Goal: Task Accomplishment & Management: Use online tool/utility

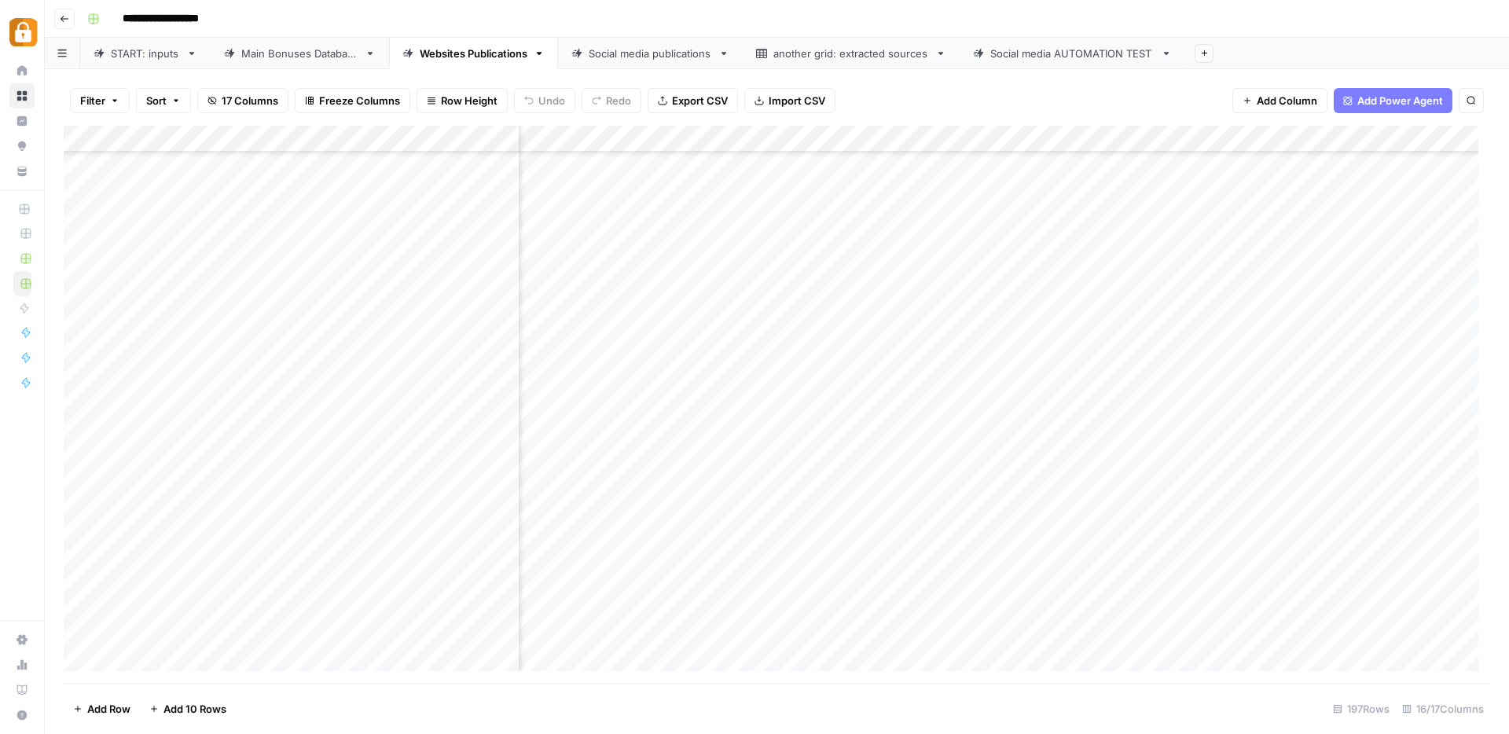
scroll to position [4772, 997]
click at [130, 58] on div "START: inputs" at bounding box center [145, 54] width 69 height 16
click at [274, 620] on div "Add Column" at bounding box center [777, 404] width 1427 height 557
click at [274, 619] on div "Add Column" at bounding box center [777, 404] width 1427 height 557
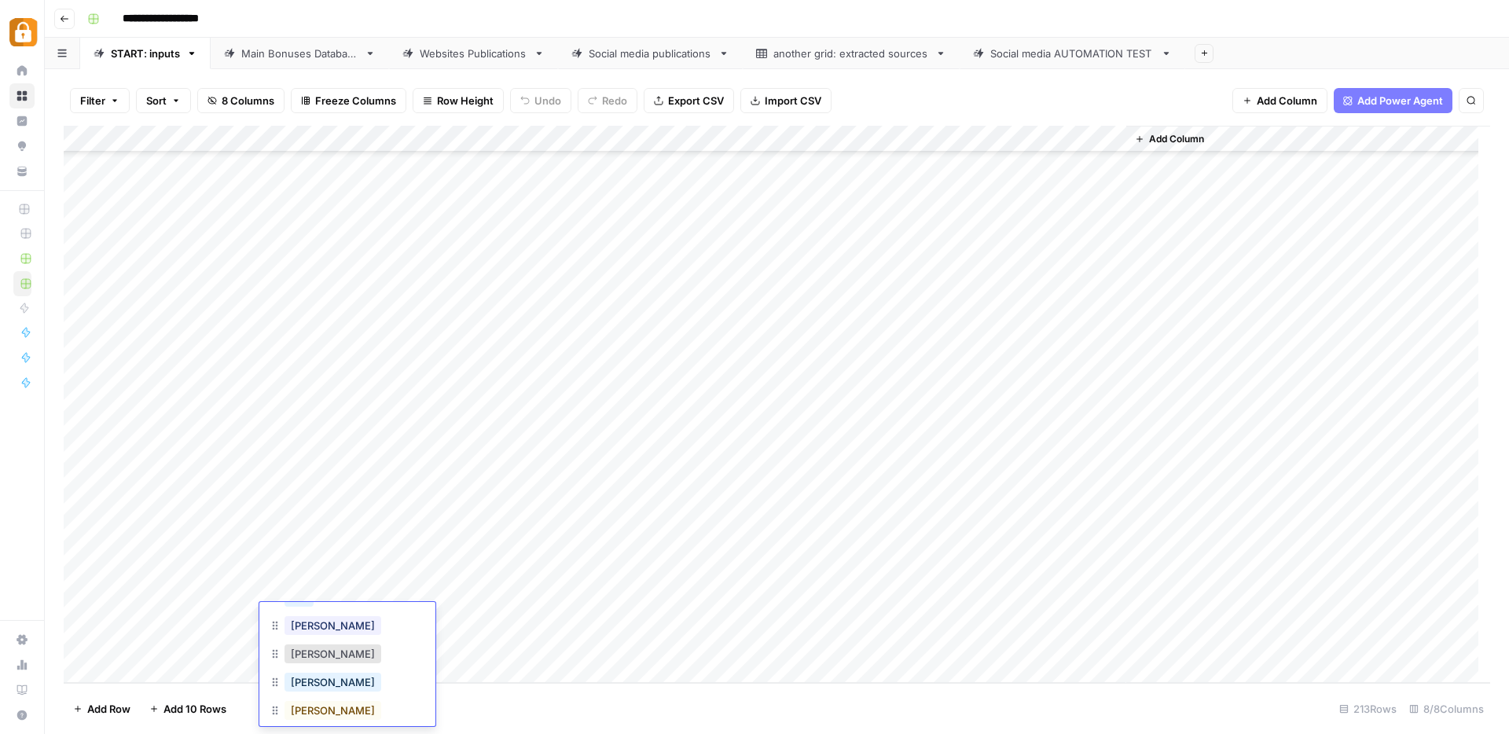
scroll to position [153, 0]
click at [296, 609] on button "Julie" at bounding box center [333, 613] width 97 height 19
click at [376, 619] on div "Add Column" at bounding box center [777, 404] width 1427 height 557
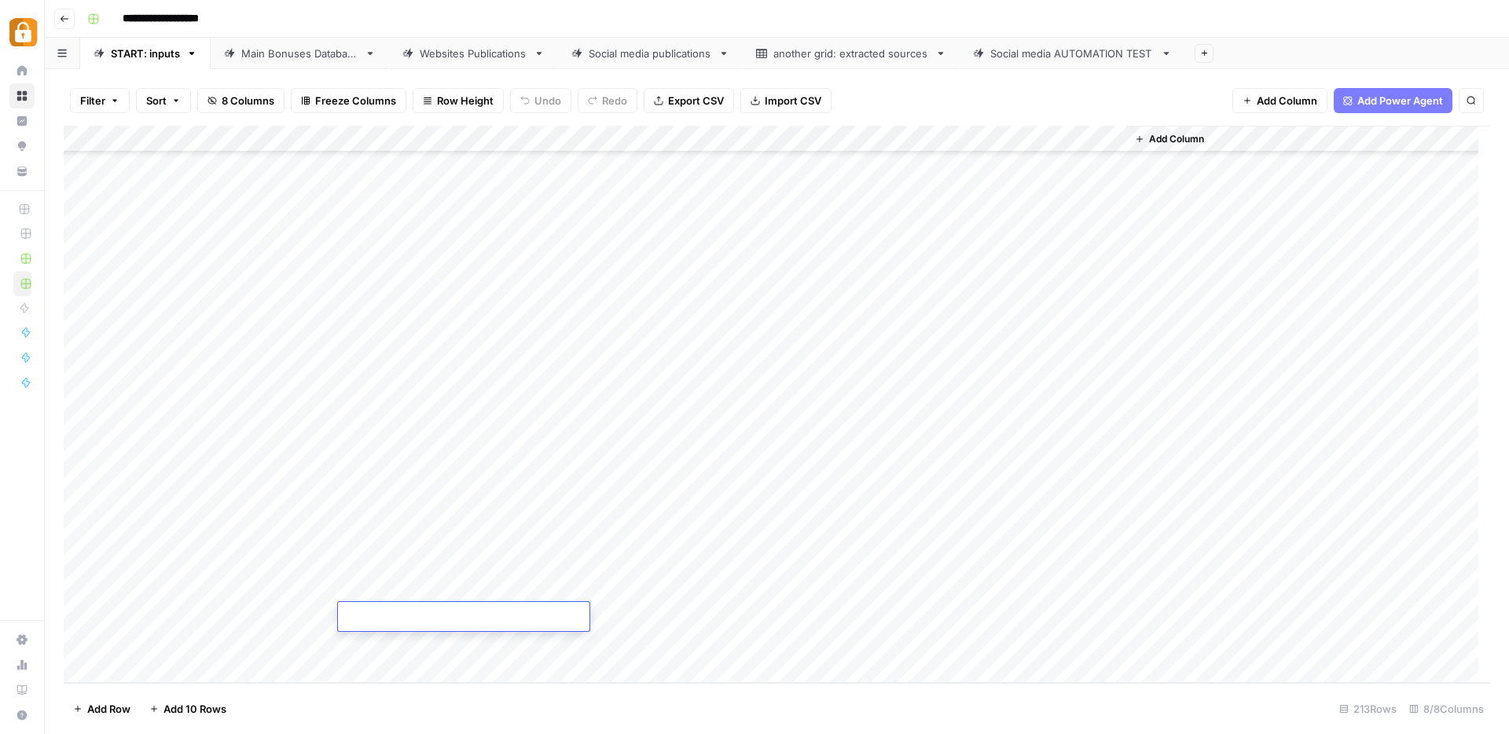
type textarea "**********"
click at [678, 611] on div "Add Column" at bounding box center [777, 404] width 1427 height 557
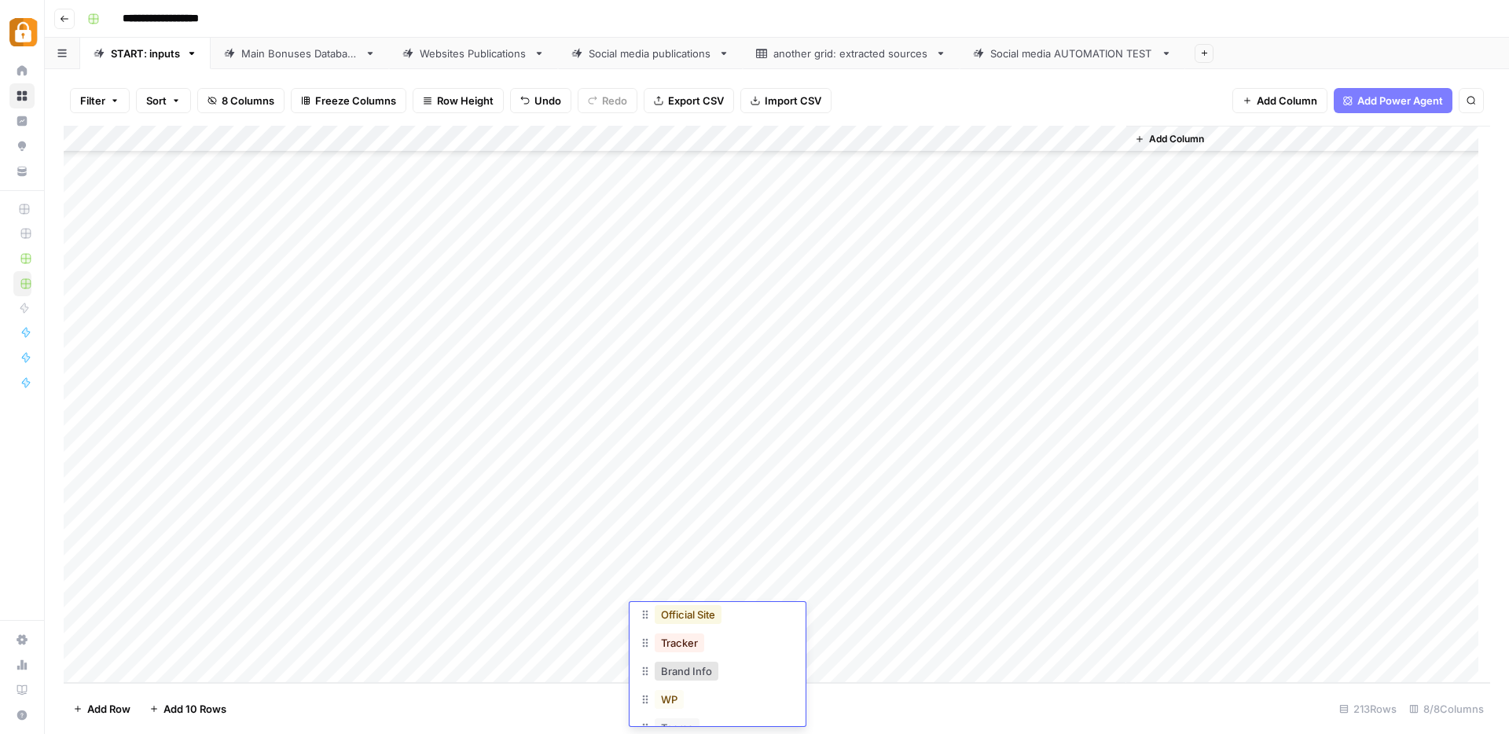
click at [699, 612] on button "Official Site" at bounding box center [688, 614] width 67 height 19
click at [1033, 615] on div "Add Column" at bounding box center [777, 404] width 1427 height 557
click at [246, 53] on div "Main Bonuses Database" at bounding box center [299, 54] width 117 height 16
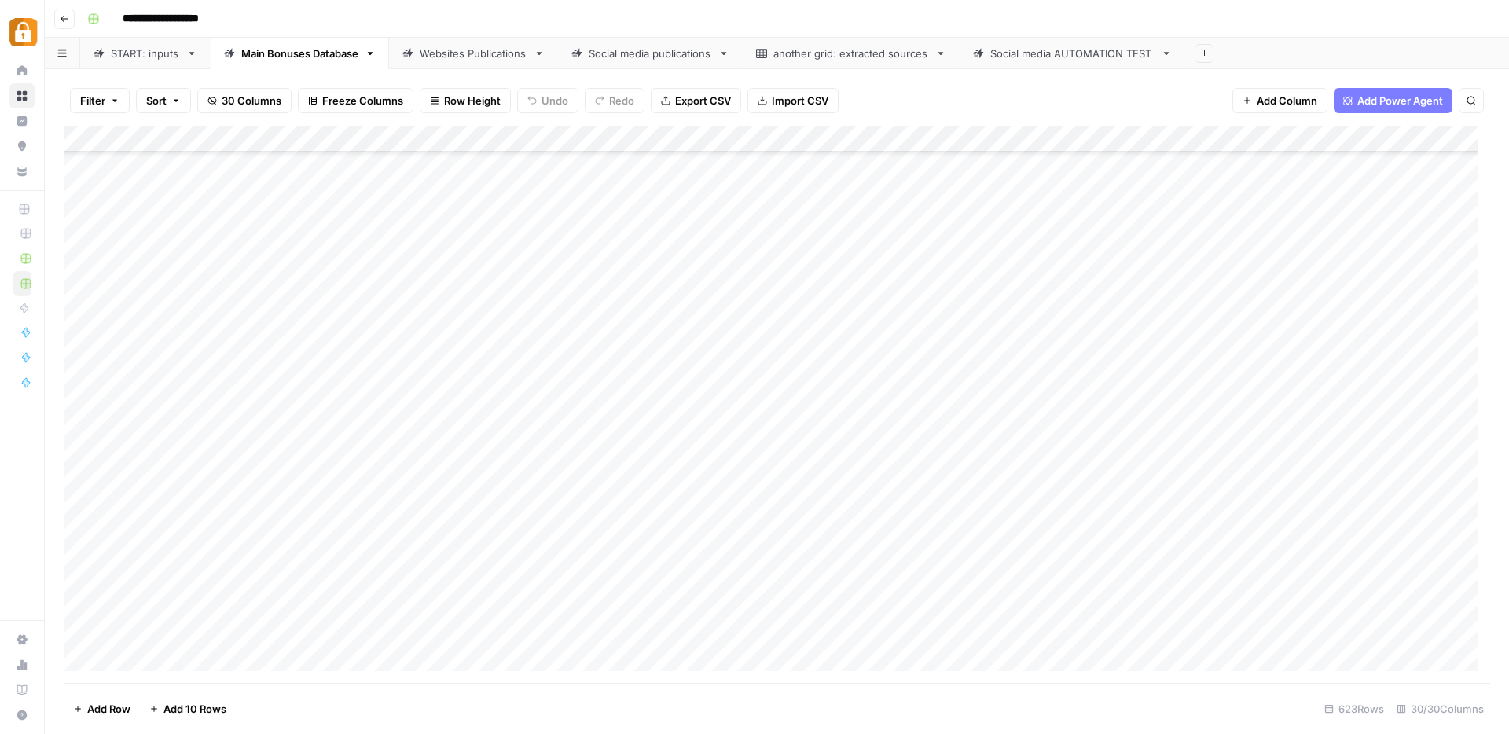
scroll to position [16158, 0]
click at [703, 635] on div "Add Column" at bounding box center [777, 404] width 1427 height 557
click at [689, 546] on div "Add Column" at bounding box center [777, 404] width 1427 height 557
click at [677, 640] on div "Add Column" at bounding box center [777, 404] width 1427 height 557
click at [1015, 630] on div "Add Column" at bounding box center [777, 404] width 1427 height 557
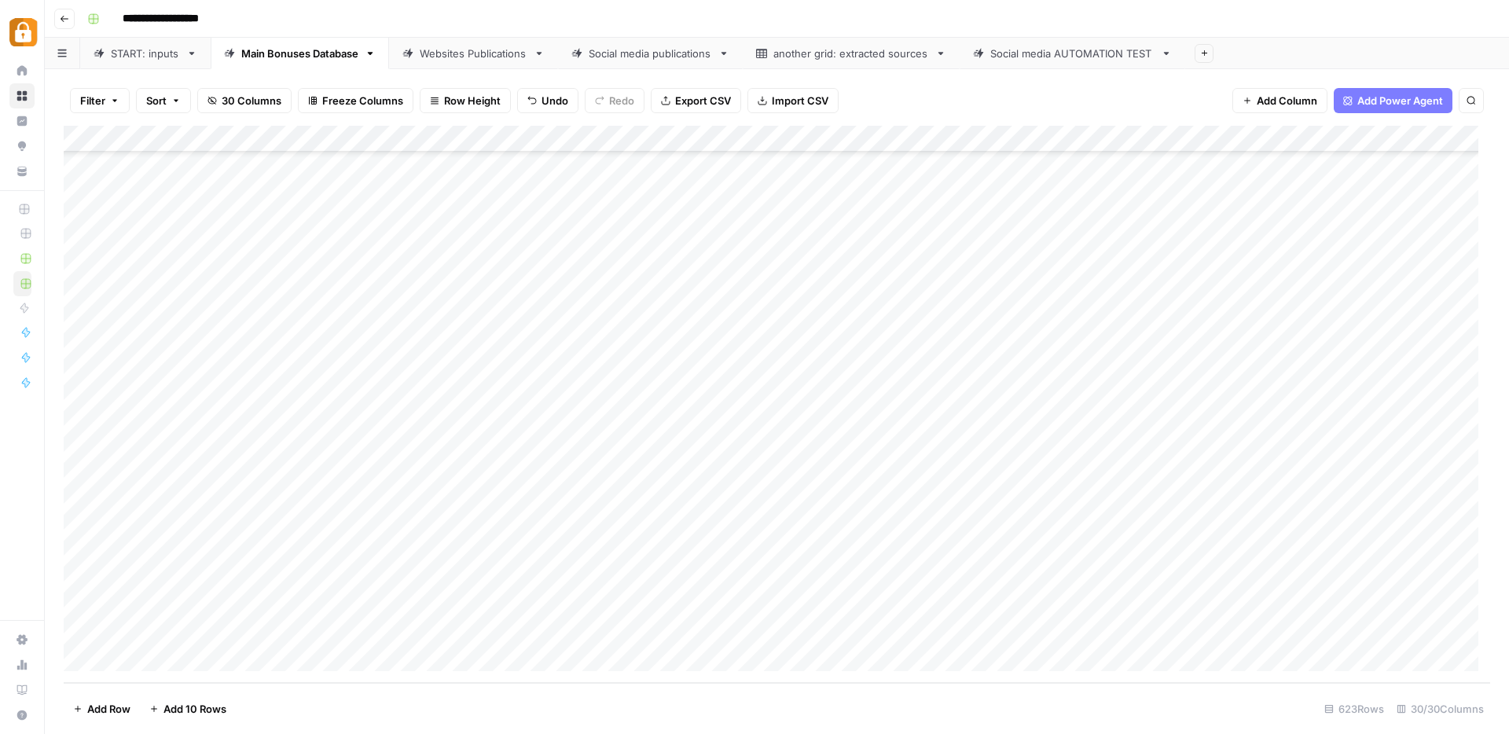
click at [481, 54] on div "Websites Publications" at bounding box center [474, 54] width 108 height 16
click at [1263, 629] on div "Add Column" at bounding box center [777, 404] width 1427 height 557
click at [1024, 629] on div "Add Column" at bounding box center [777, 404] width 1427 height 557
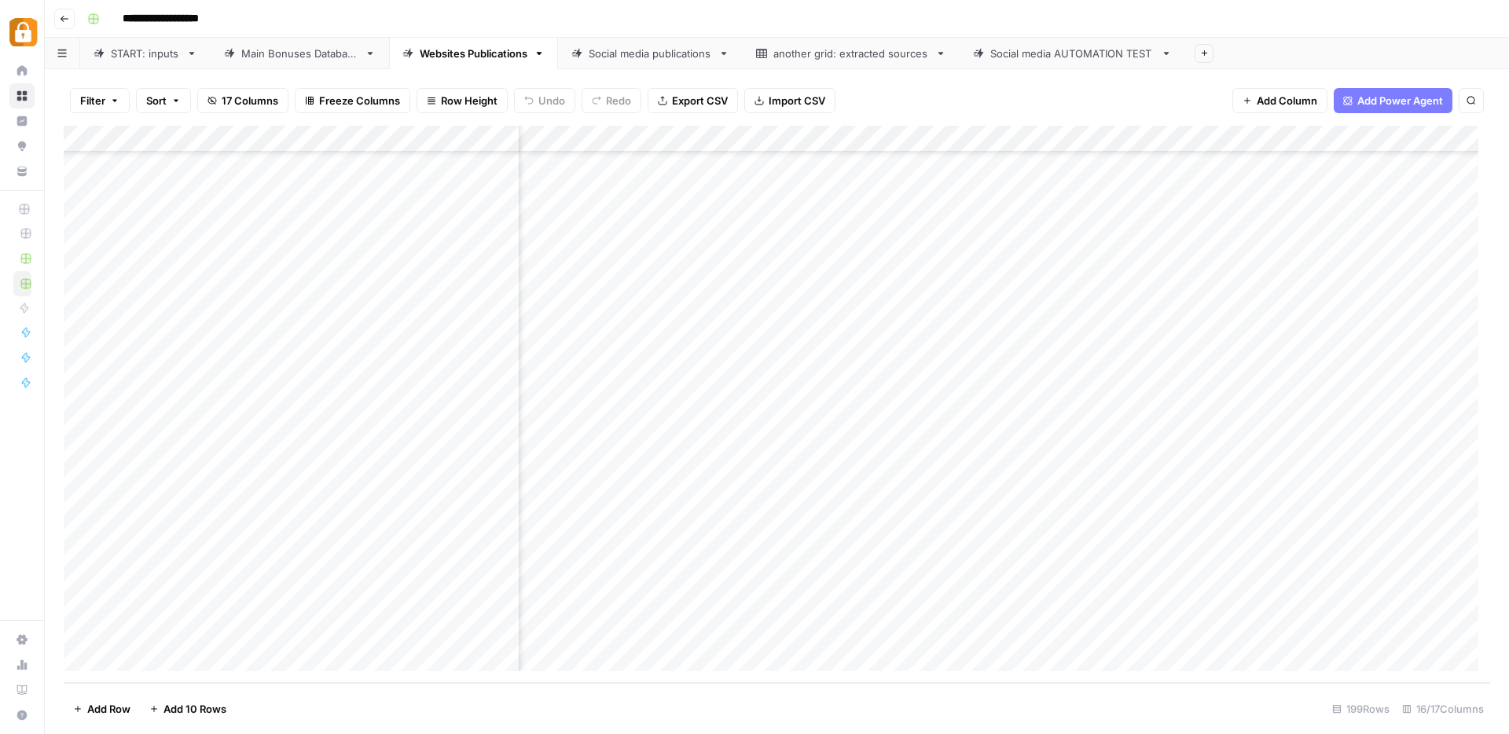
click at [145, 52] on div "START: inputs" at bounding box center [145, 54] width 69 height 16
click at [134, 670] on div "Add Column" at bounding box center [777, 404] width 1427 height 557
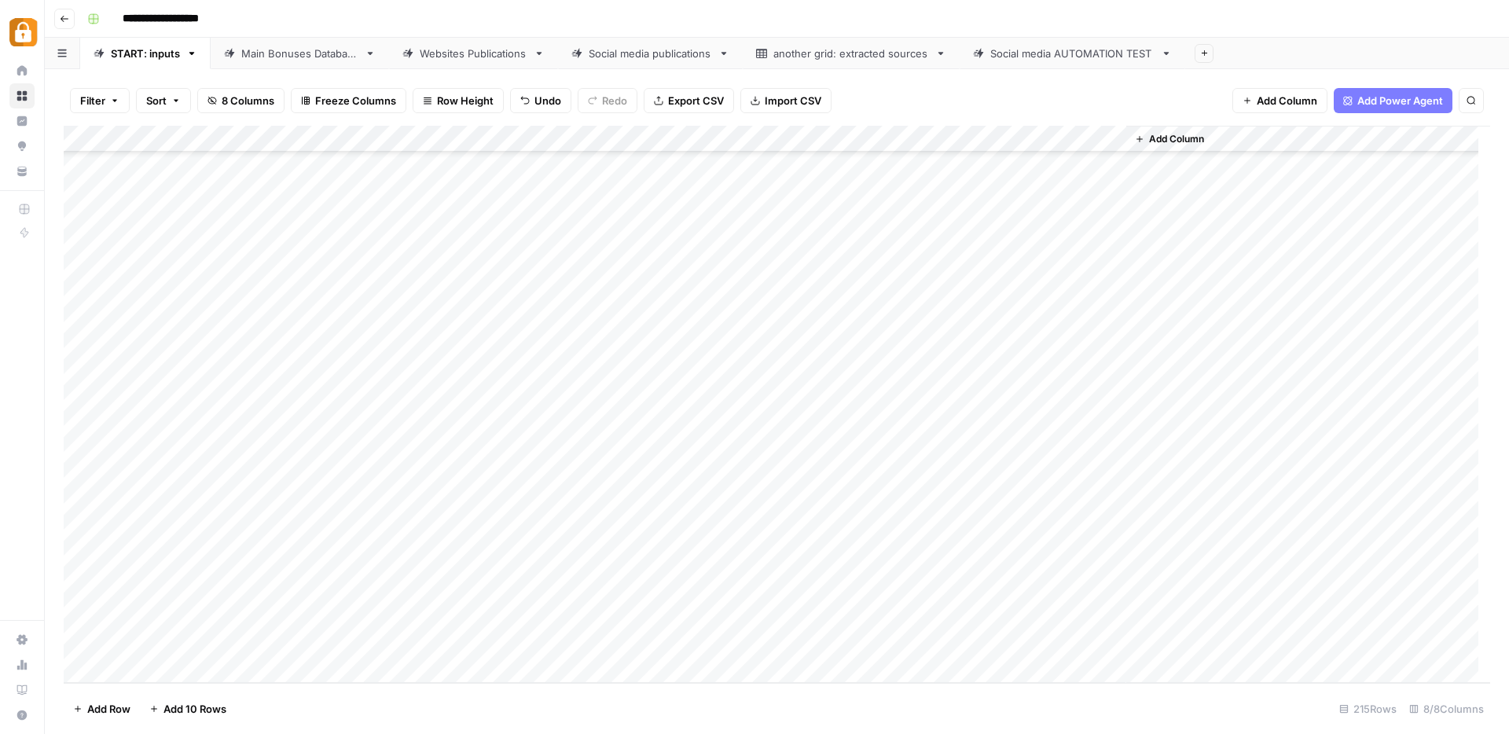
click at [134, 670] on div "Add Column" at bounding box center [777, 404] width 1427 height 557
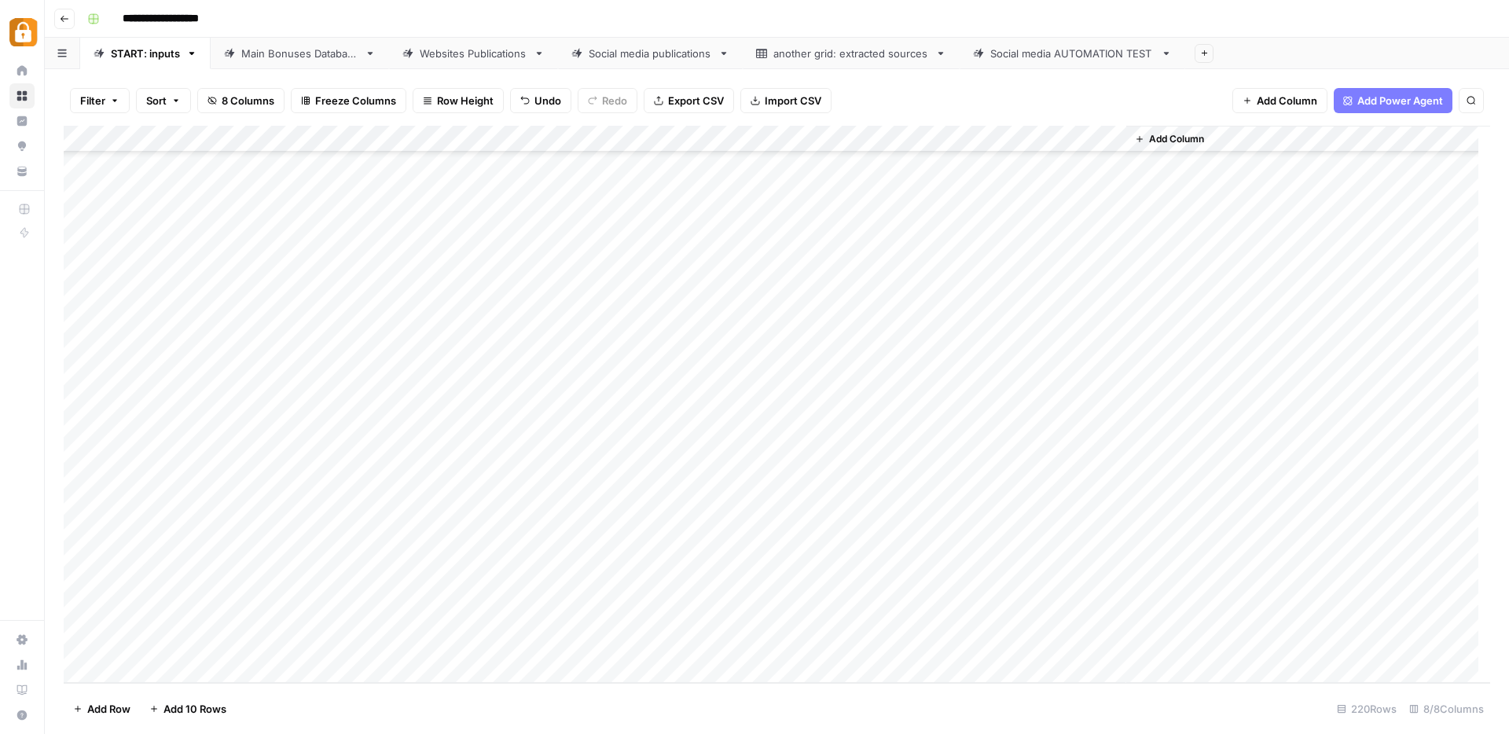
click at [134, 670] on div "Add Column" at bounding box center [777, 404] width 1427 height 557
click at [276, 409] on div "Add Column" at bounding box center [777, 404] width 1427 height 557
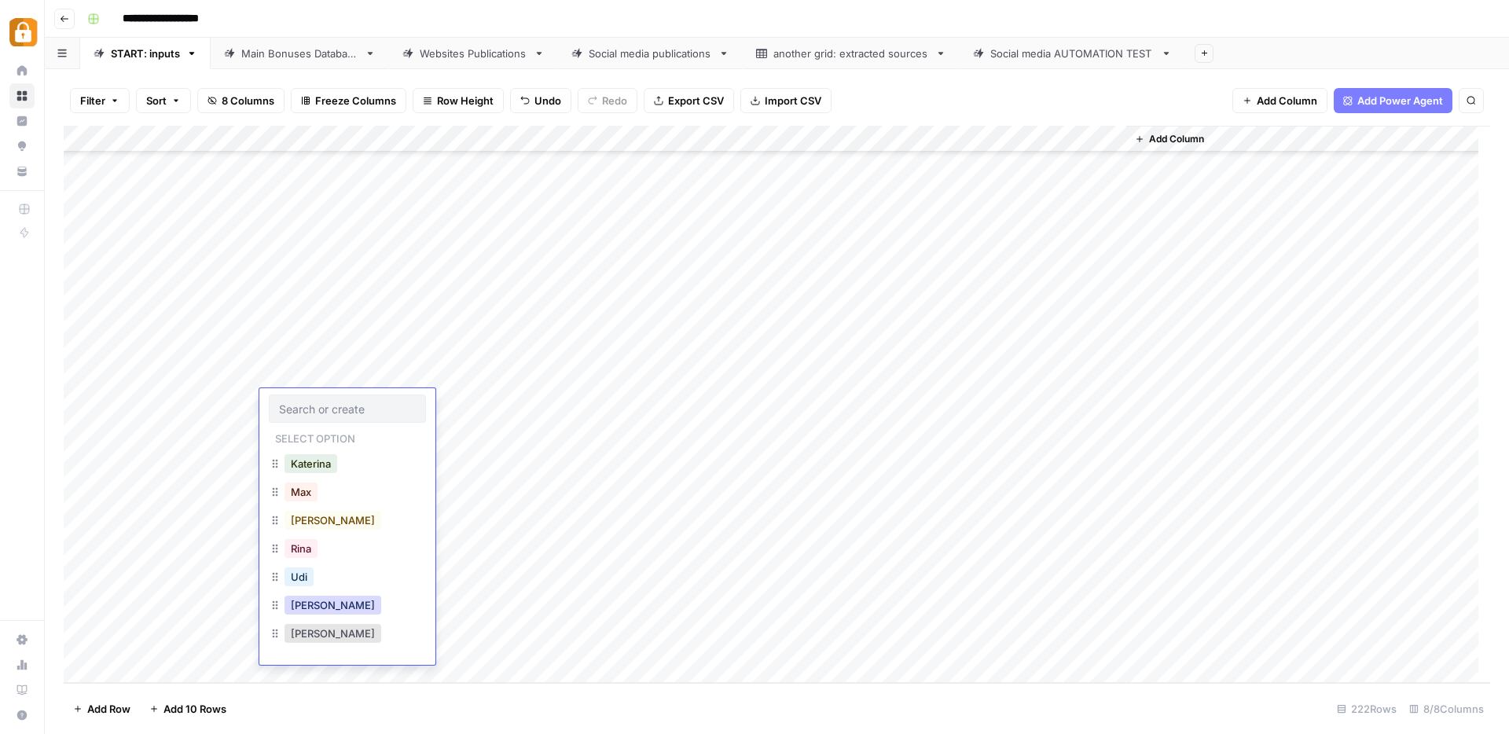
click at [294, 604] on button "Julie" at bounding box center [333, 605] width 97 height 19
click at [400, 406] on div "Add Column" at bounding box center [777, 404] width 1427 height 557
click at [386, 406] on div "Add Column" at bounding box center [777, 404] width 1427 height 557
click at [386, 406] on textarea at bounding box center [464, 404] width 252 height 22
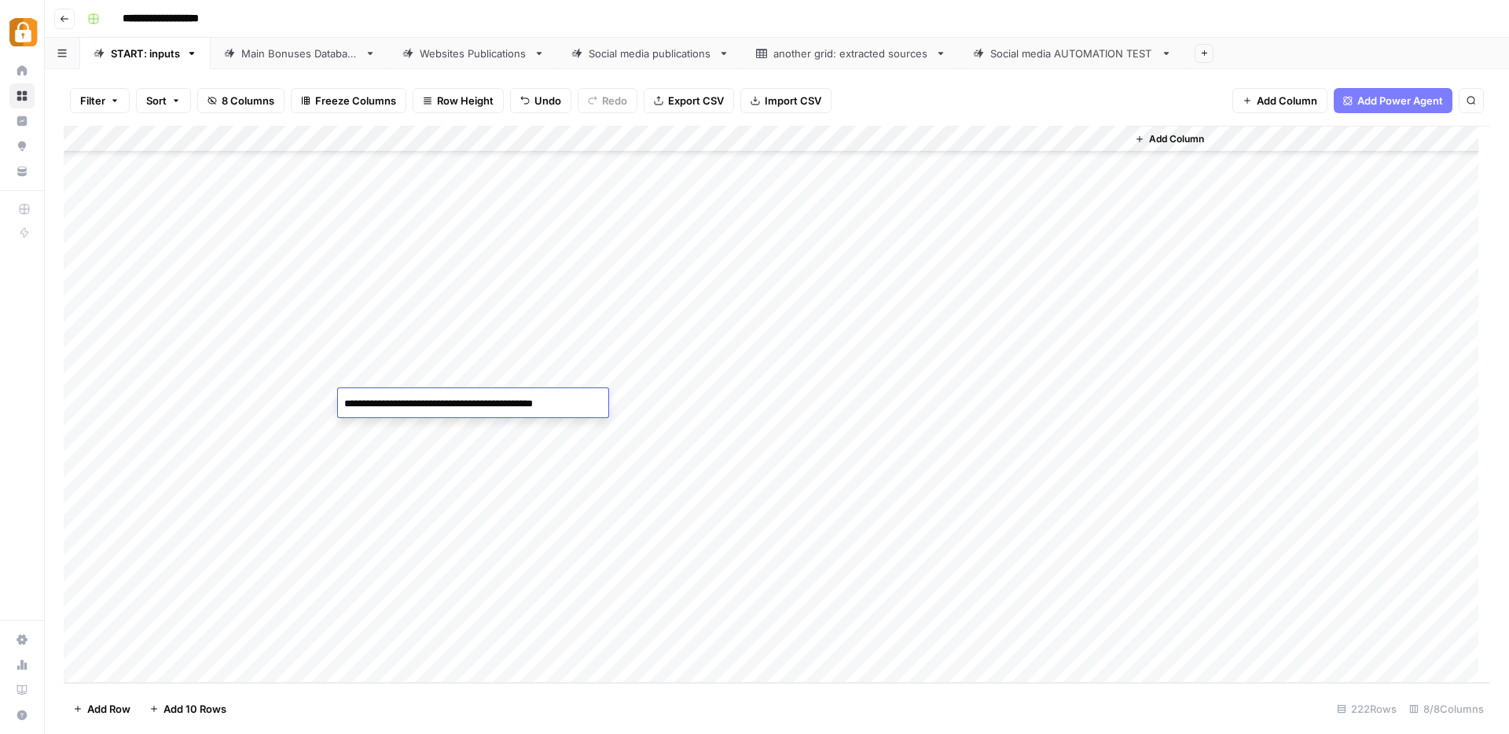
paste textarea "**********"
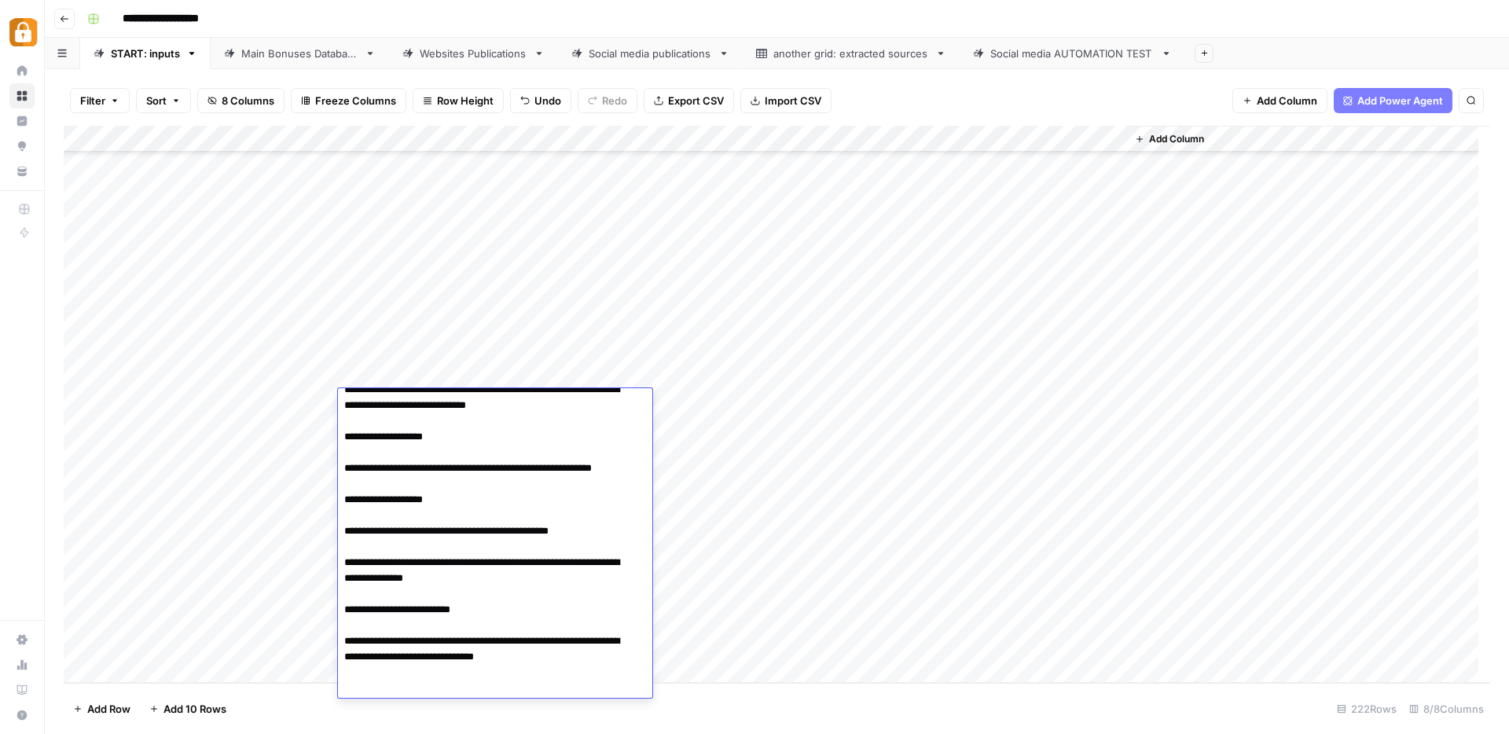
scroll to position [46, 0]
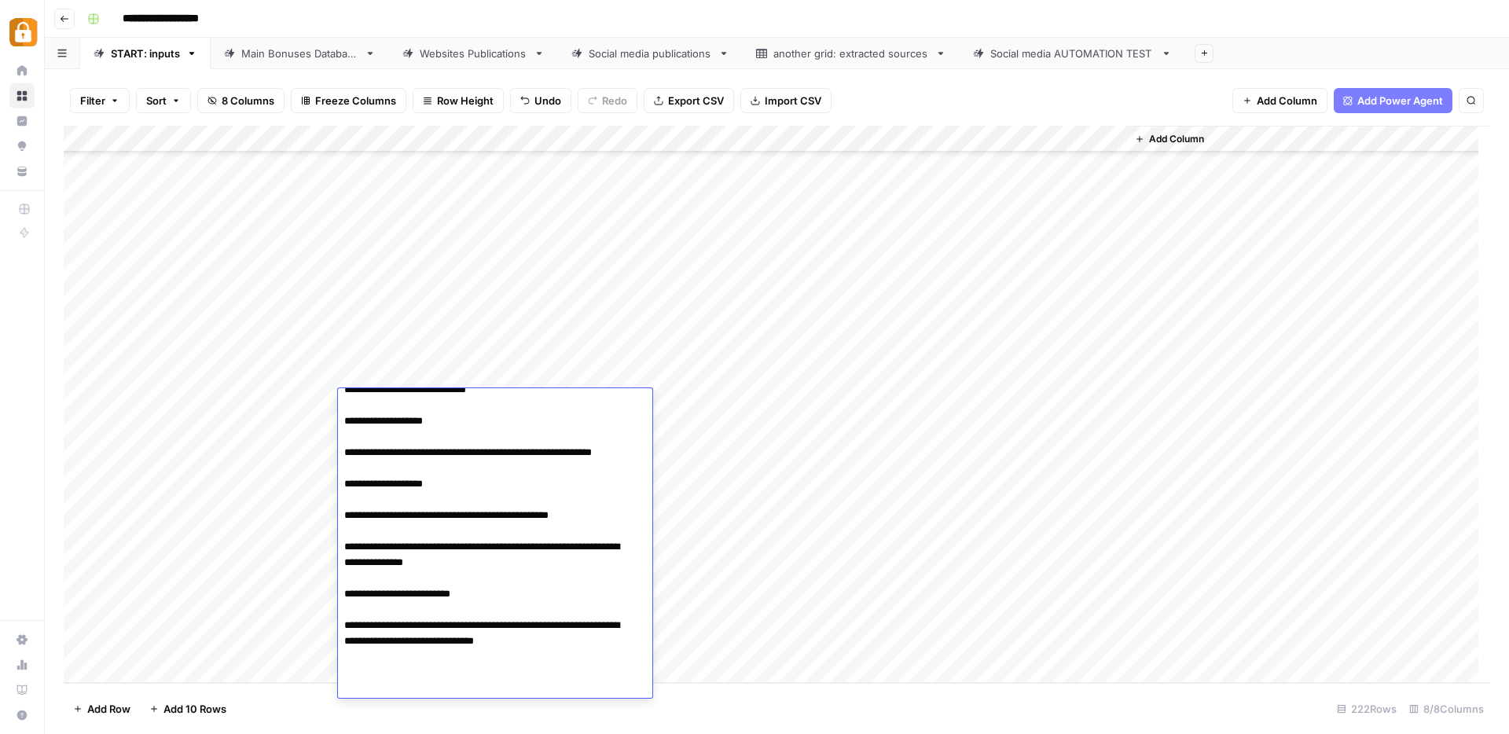
paste textarea "**********"
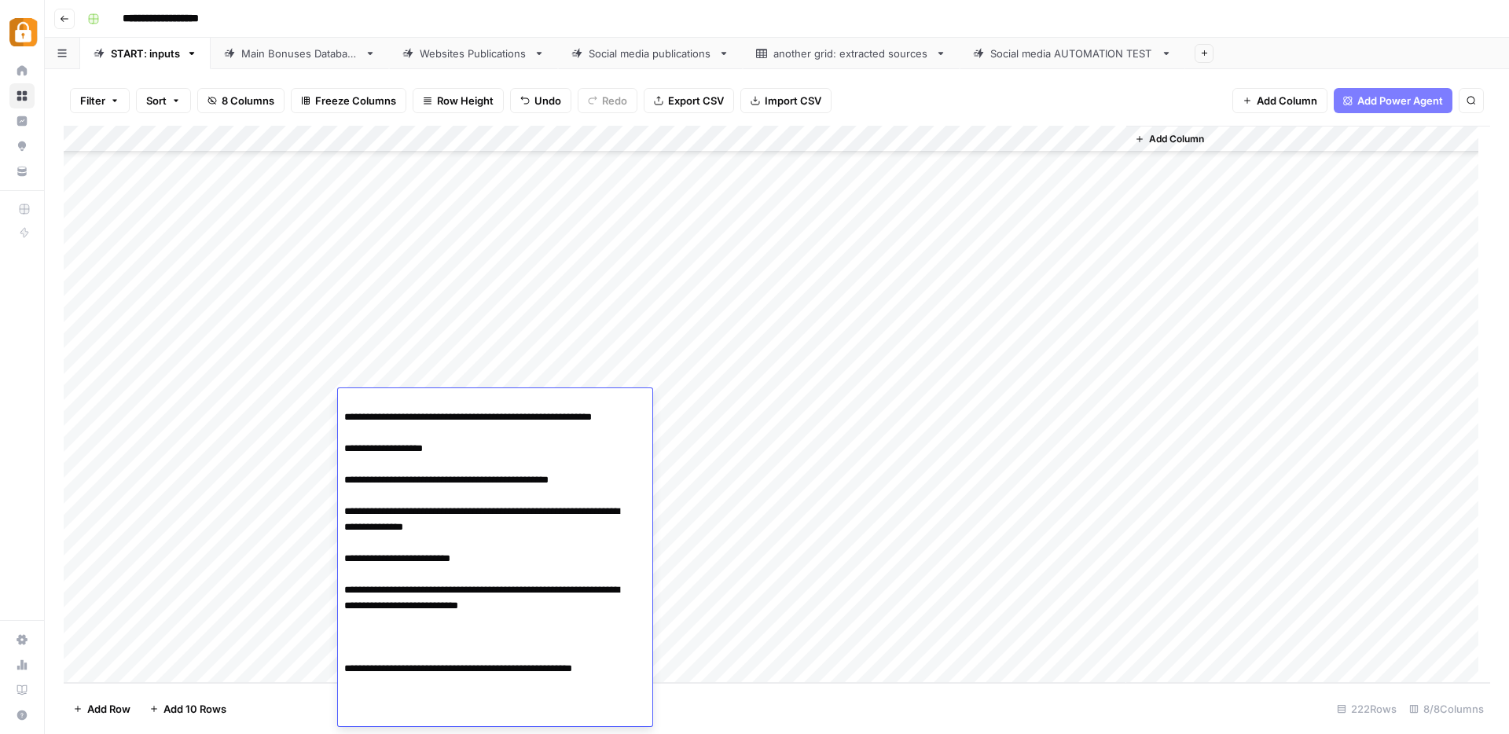
scroll to position [82, 0]
paste textarea "**********"
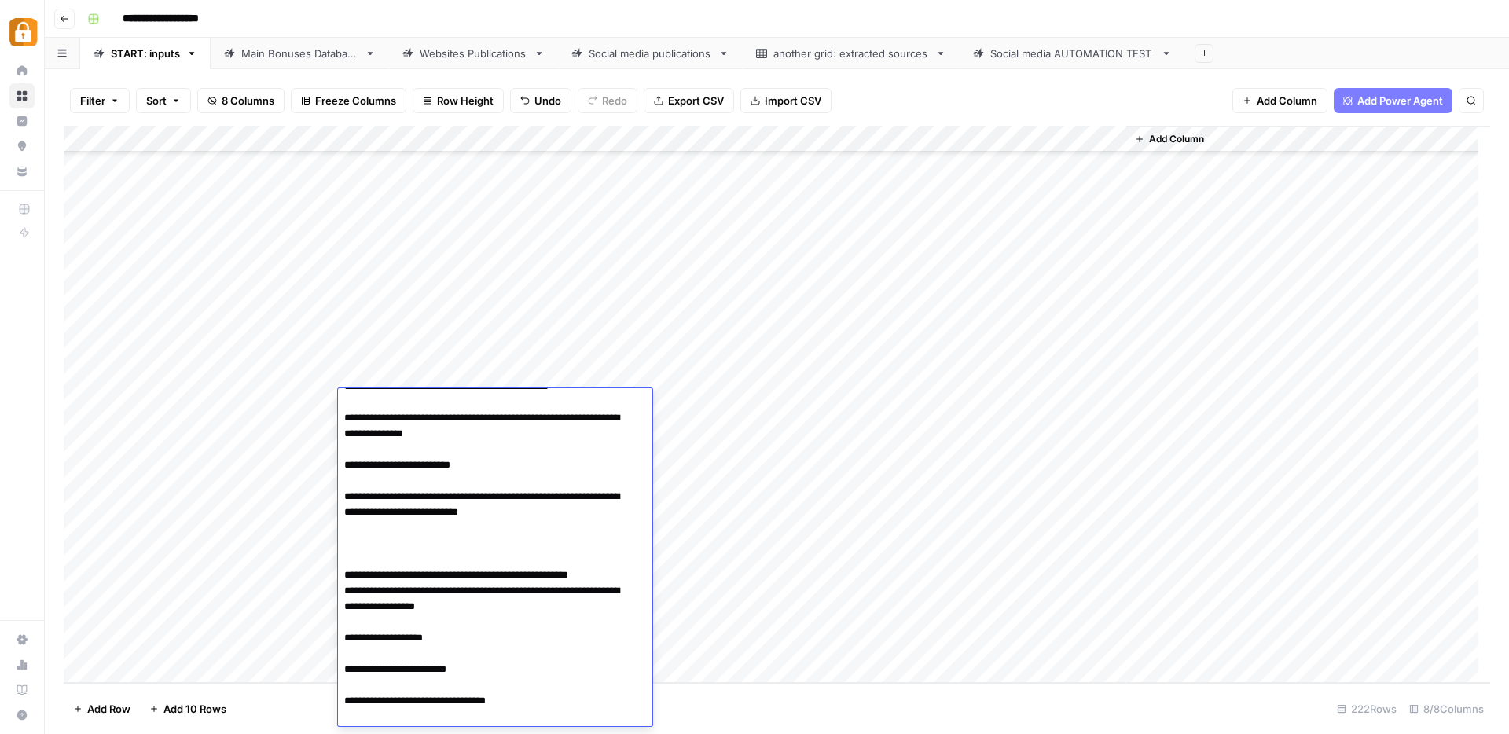
scroll to position [193, 0]
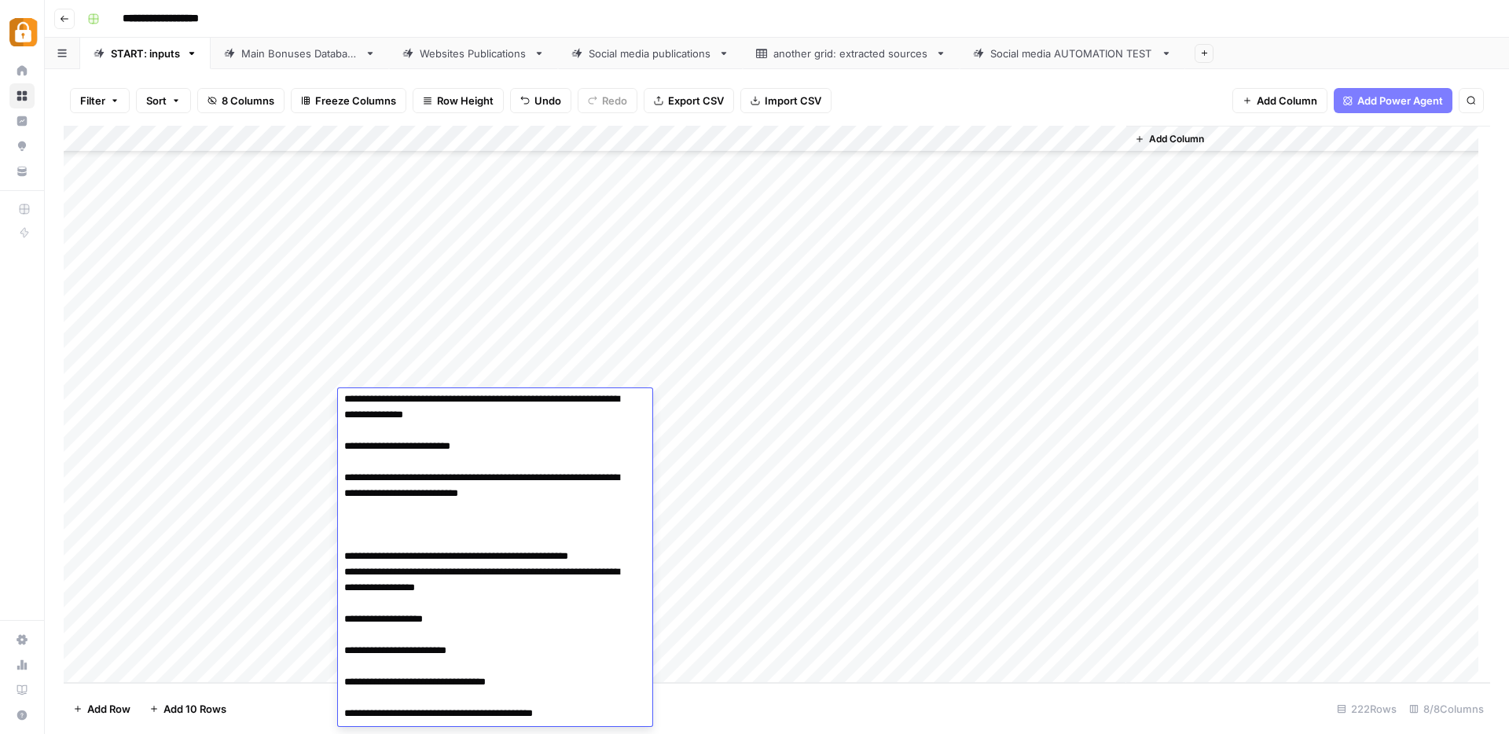
click at [380, 549] on textarea "**********" at bounding box center [489, 494] width 303 height 588
type textarea "**********"
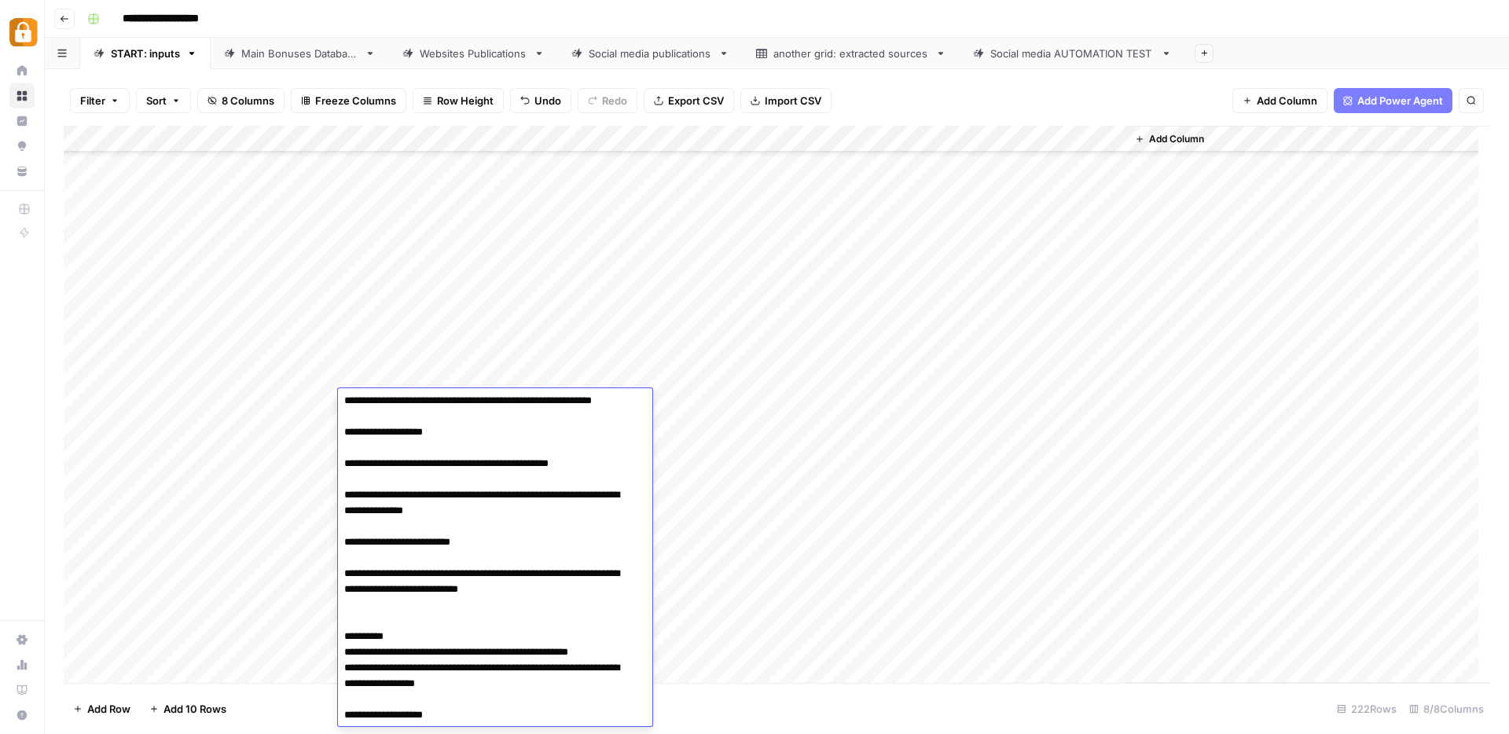
scroll to position [255, 0]
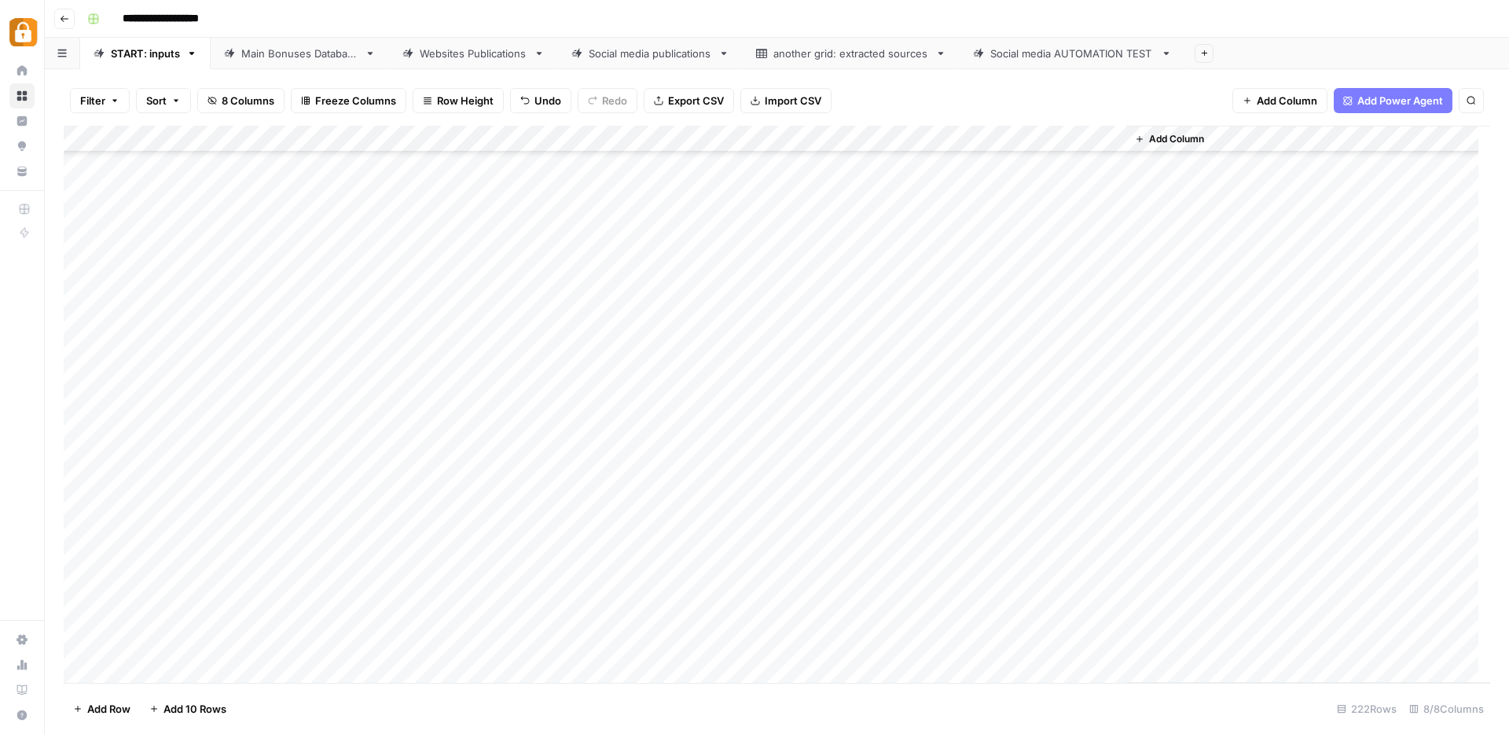
click at [689, 616] on div "Add Column" at bounding box center [777, 404] width 1427 height 557
click at [670, 672] on button "WP" at bounding box center [669, 669] width 29 height 19
click at [1042, 608] on div "Add Column" at bounding box center [777, 404] width 1427 height 557
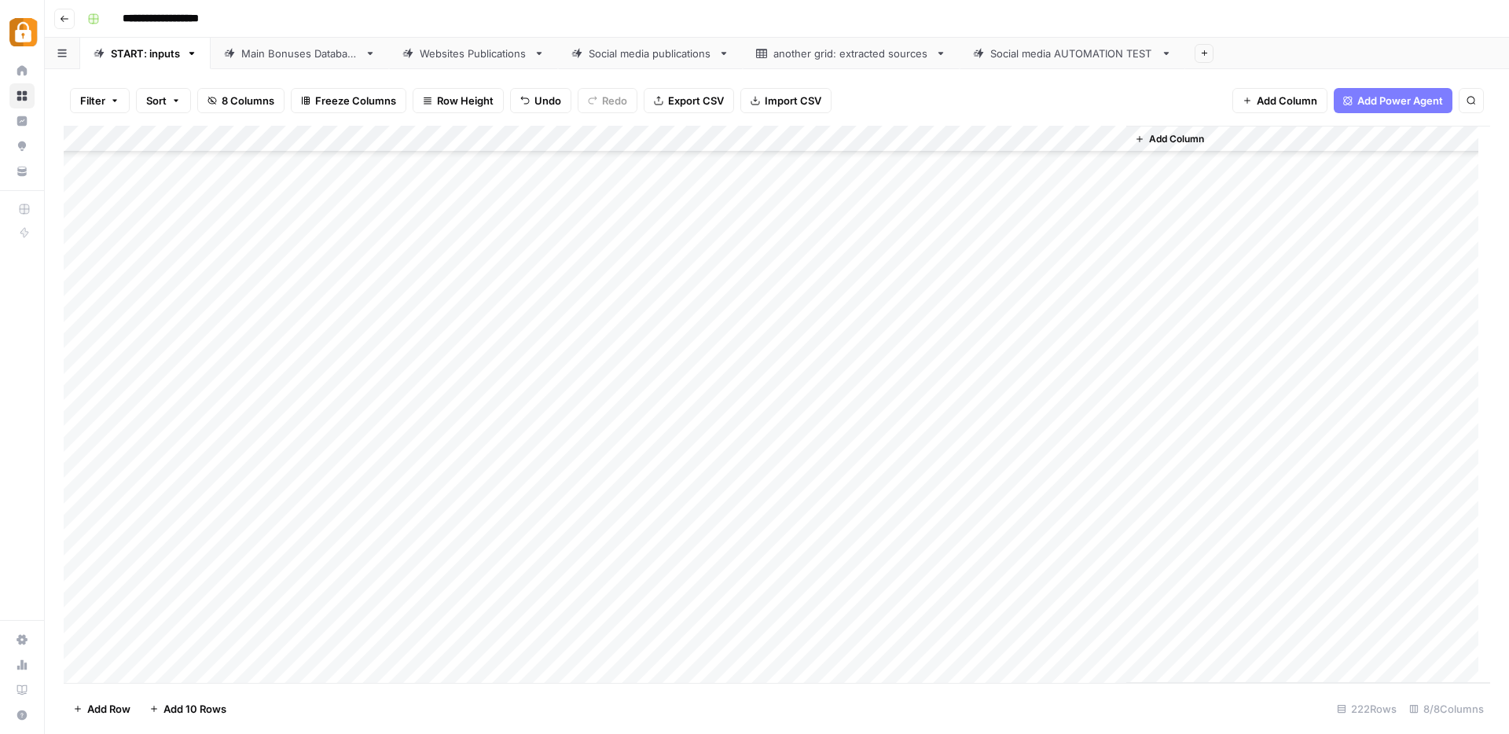
scroll to position [5428, 0]
click at [303, 421] on div "Add Column" at bounding box center [777, 404] width 1427 height 557
click at [303, 429] on div "Add Column" at bounding box center [777, 404] width 1427 height 557
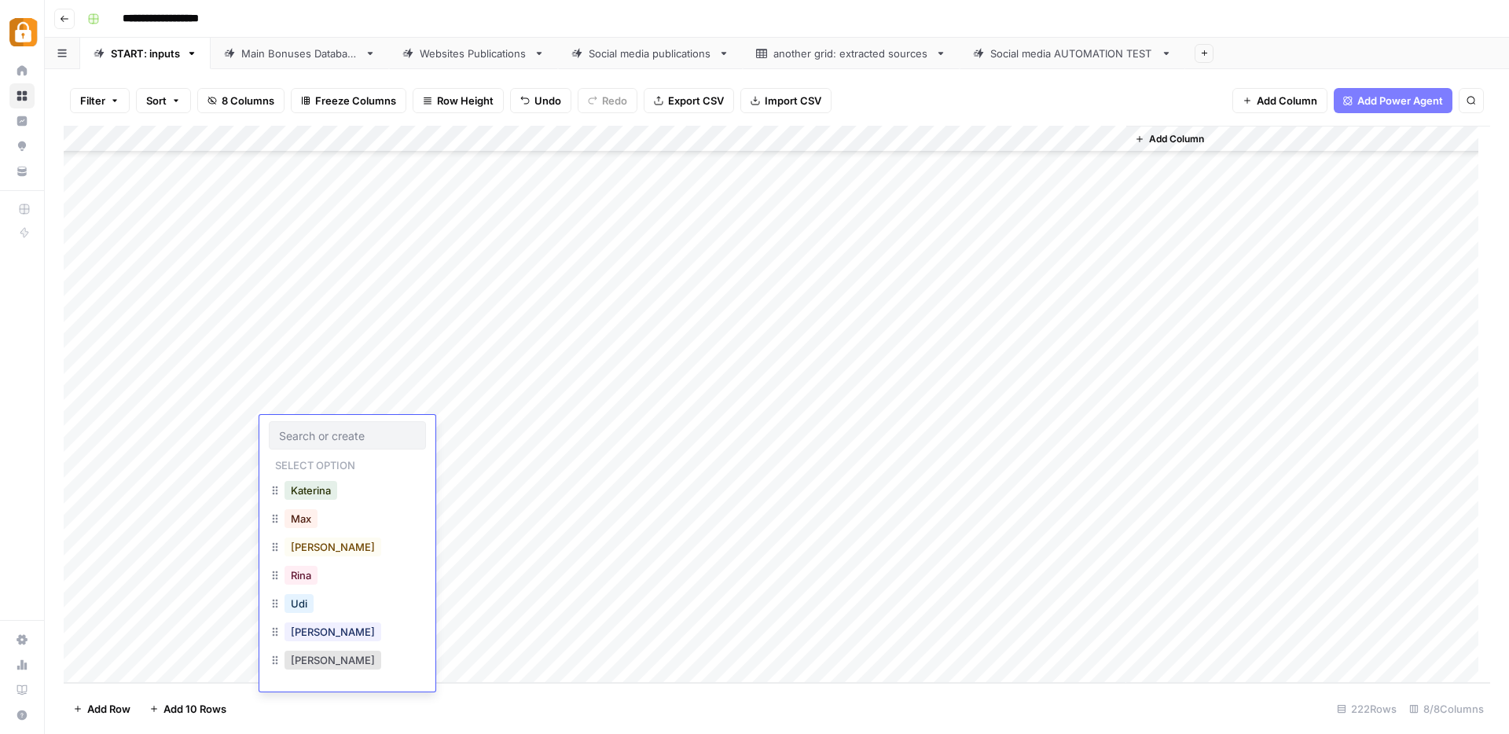
click at [303, 429] on input "text" at bounding box center [347, 435] width 137 height 14
click at [303, 634] on button "Julie" at bounding box center [333, 632] width 97 height 19
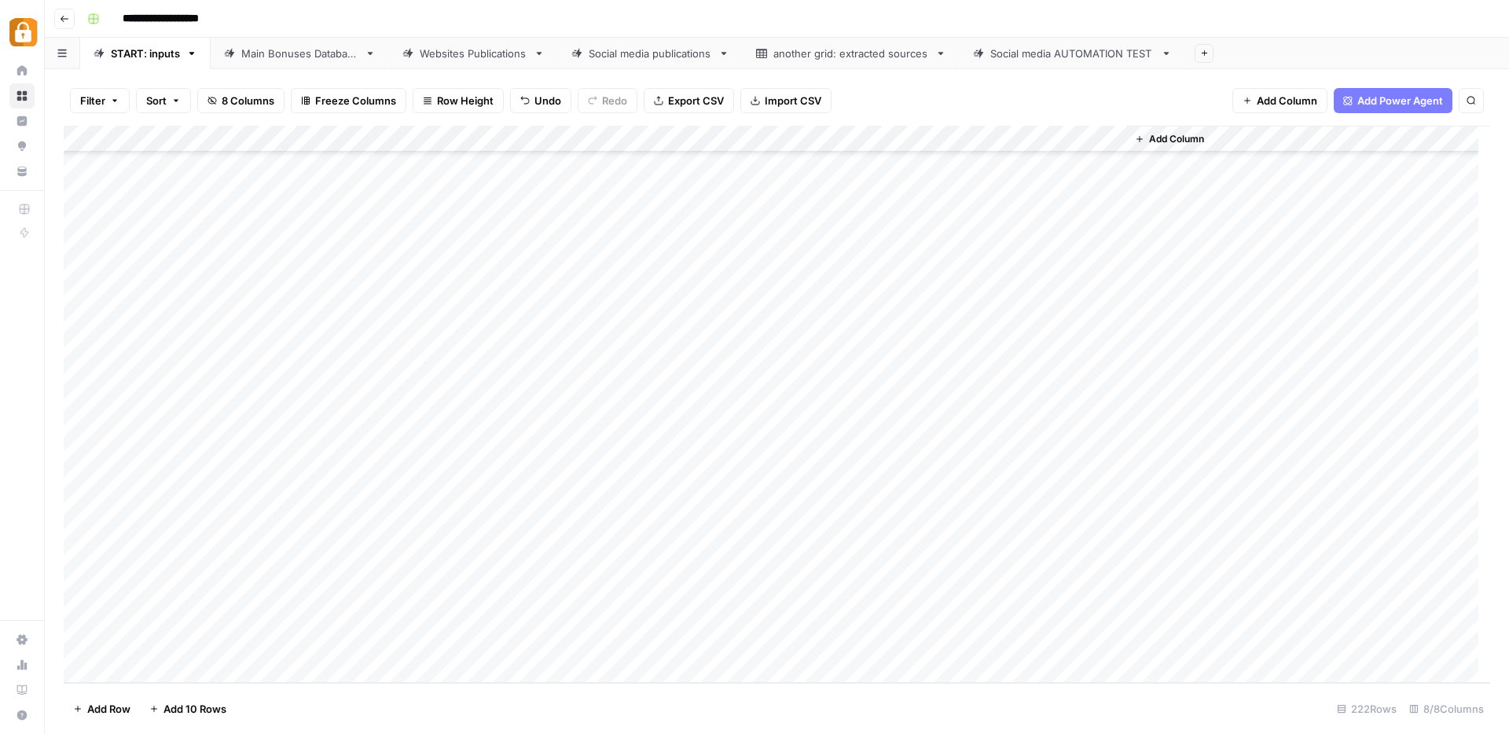
click at [417, 423] on div "Add Column" at bounding box center [777, 404] width 1427 height 557
click at [445, 435] on div "Add Column" at bounding box center [777, 404] width 1427 height 557
click at [445, 435] on textarea at bounding box center [464, 431] width 252 height 22
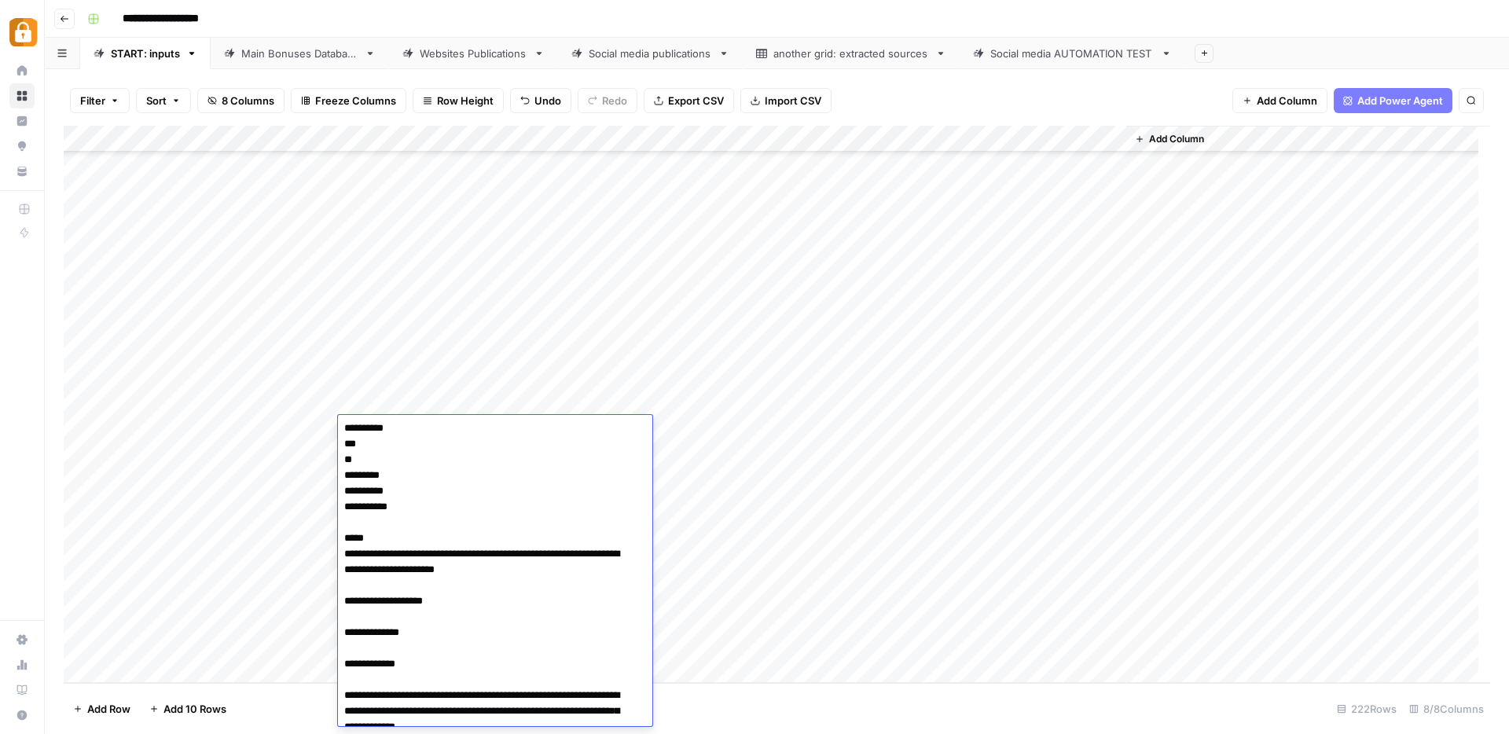
scroll to position [0, 0]
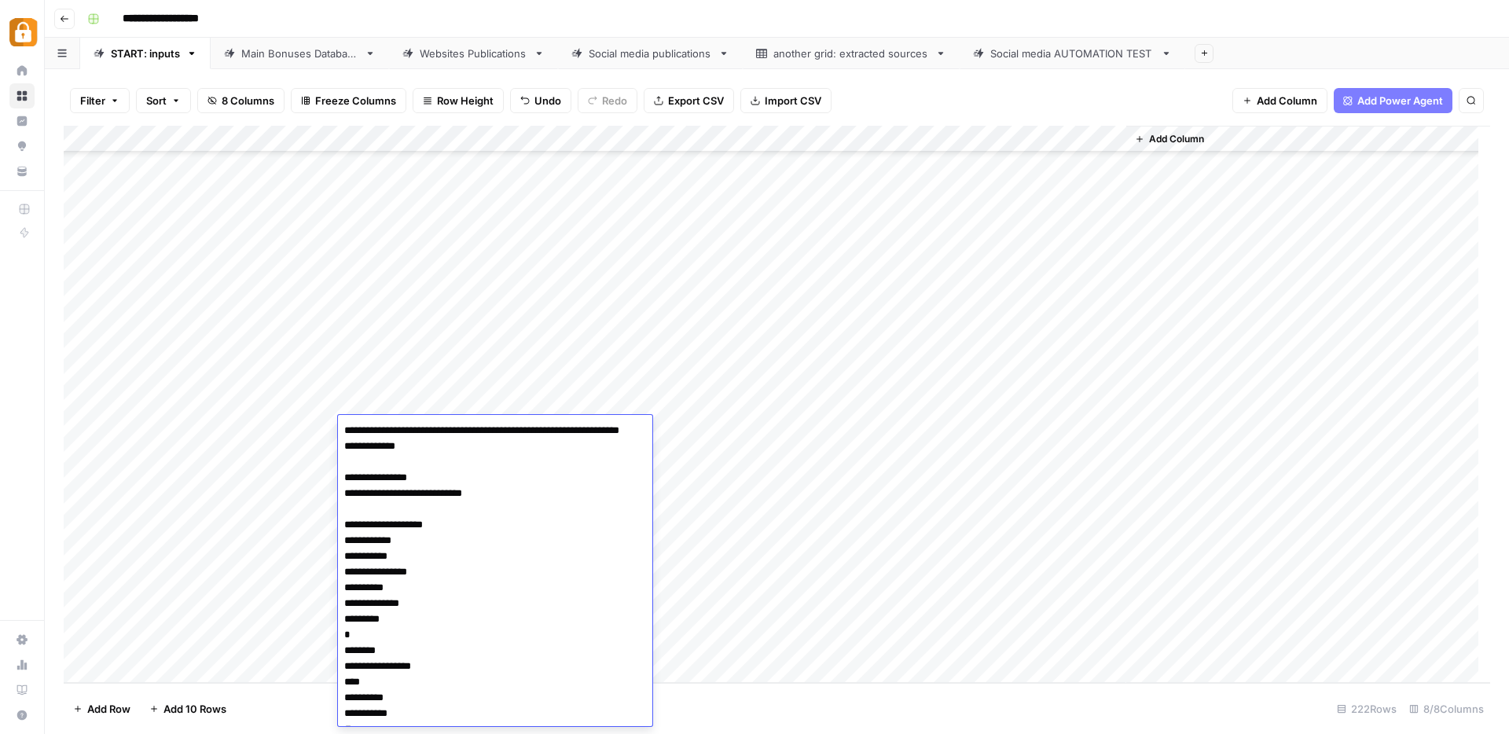
drag, startPoint x: 343, startPoint y: 462, endPoint x: 518, endPoint y: 516, distance: 183.3
drag, startPoint x: 414, startPoint y: 494, endPoint x: 334, endPoint y: 489, distance: 80.3
click at [334, 489] on body "**********" at bounding box center [754, 367] width 1509 height 734
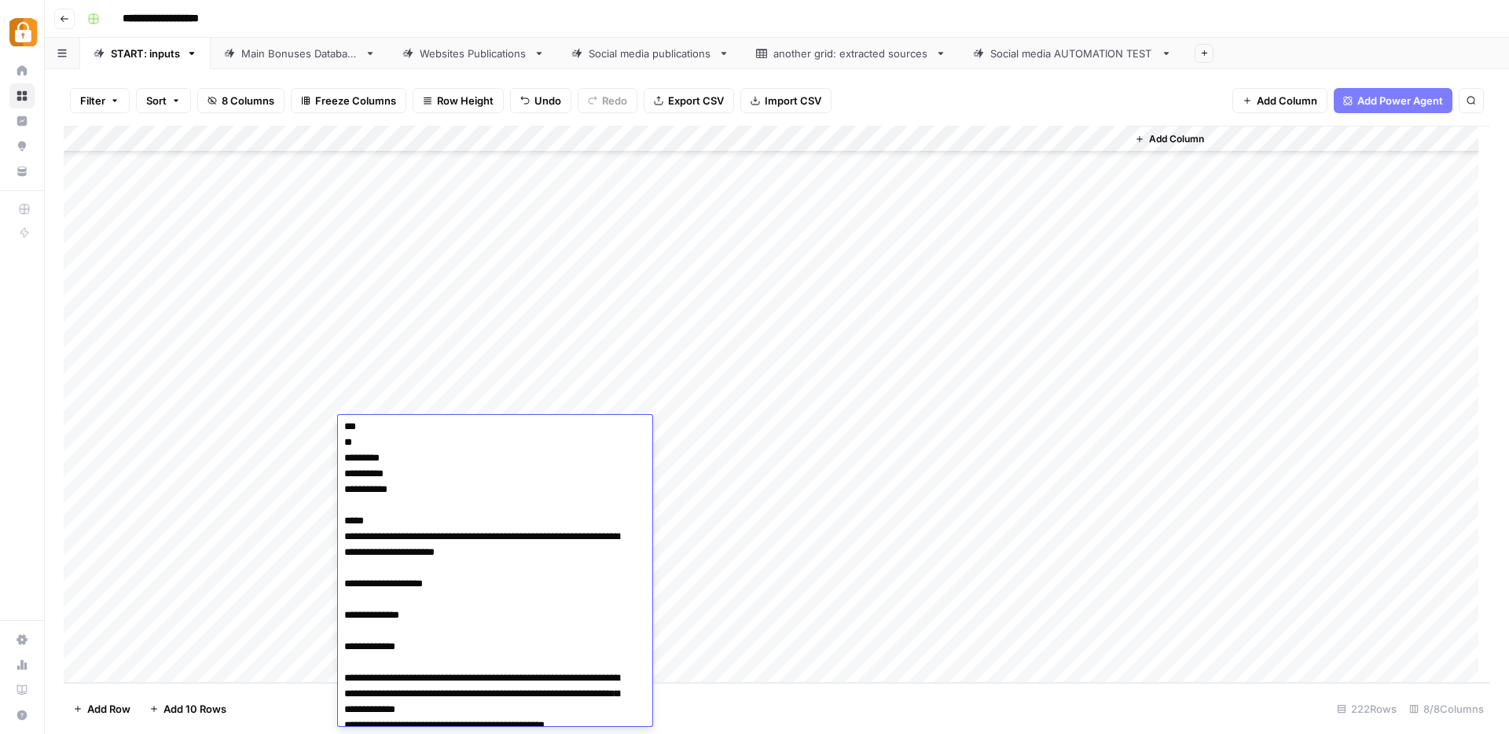
scroll to position [222, 0]
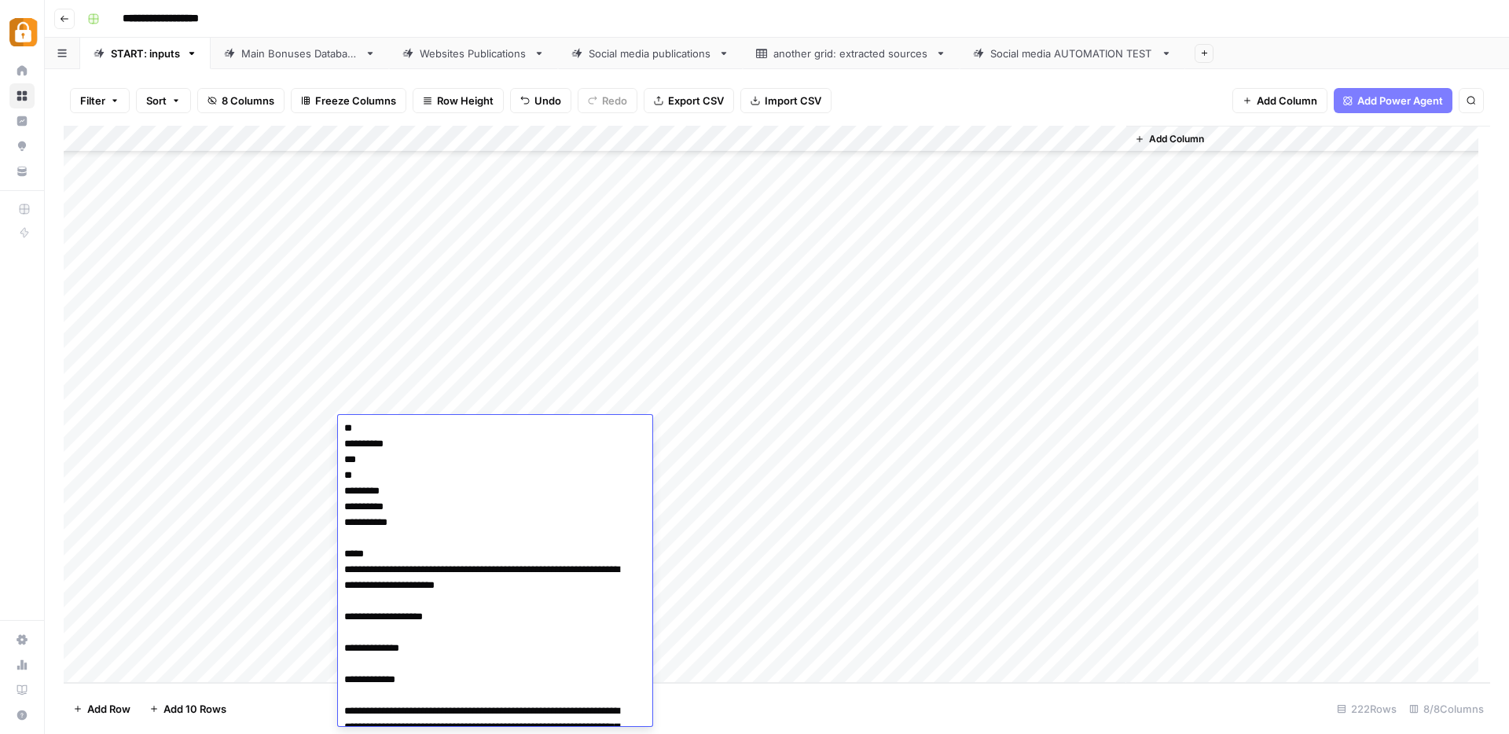
drag, startPoint x: 385, startPoint y: 571, endPoint x: 340, endPoint y: 547, distance: 50.6
click at [340, 547] on textarea "**********" at bounding box center [489, 506] width 303 height 619
click at [421, 561] on textarea "**********" at bounding box center [489, 506] width 303 height 619
drag, startPoint x: 399, startPoint y: 569, endPoint x: 339, endPoint y: 542, distance: 65.8
click at [339, 542] on textarea "**********" at bounding box center [489, 506] width 303 height 619
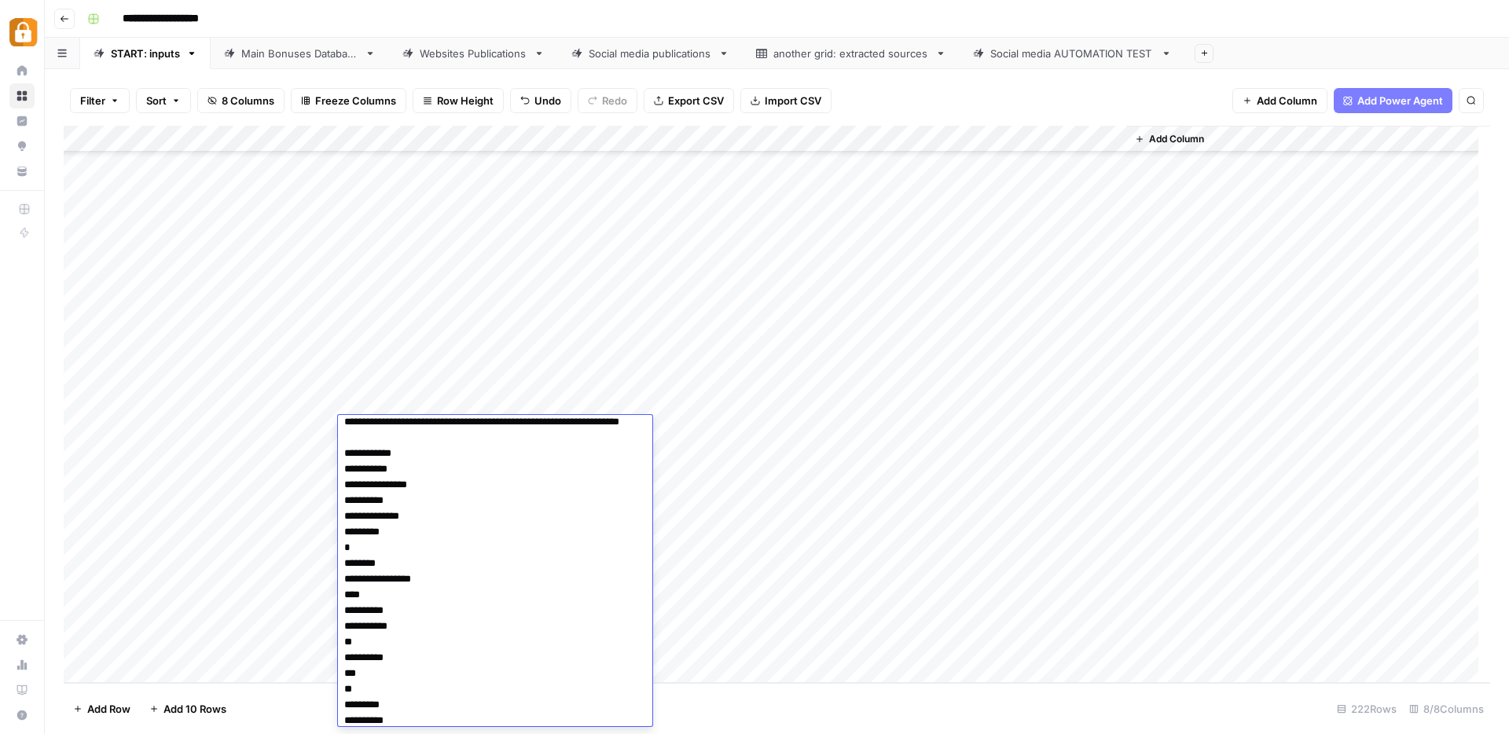
scroll to position [0, 0]
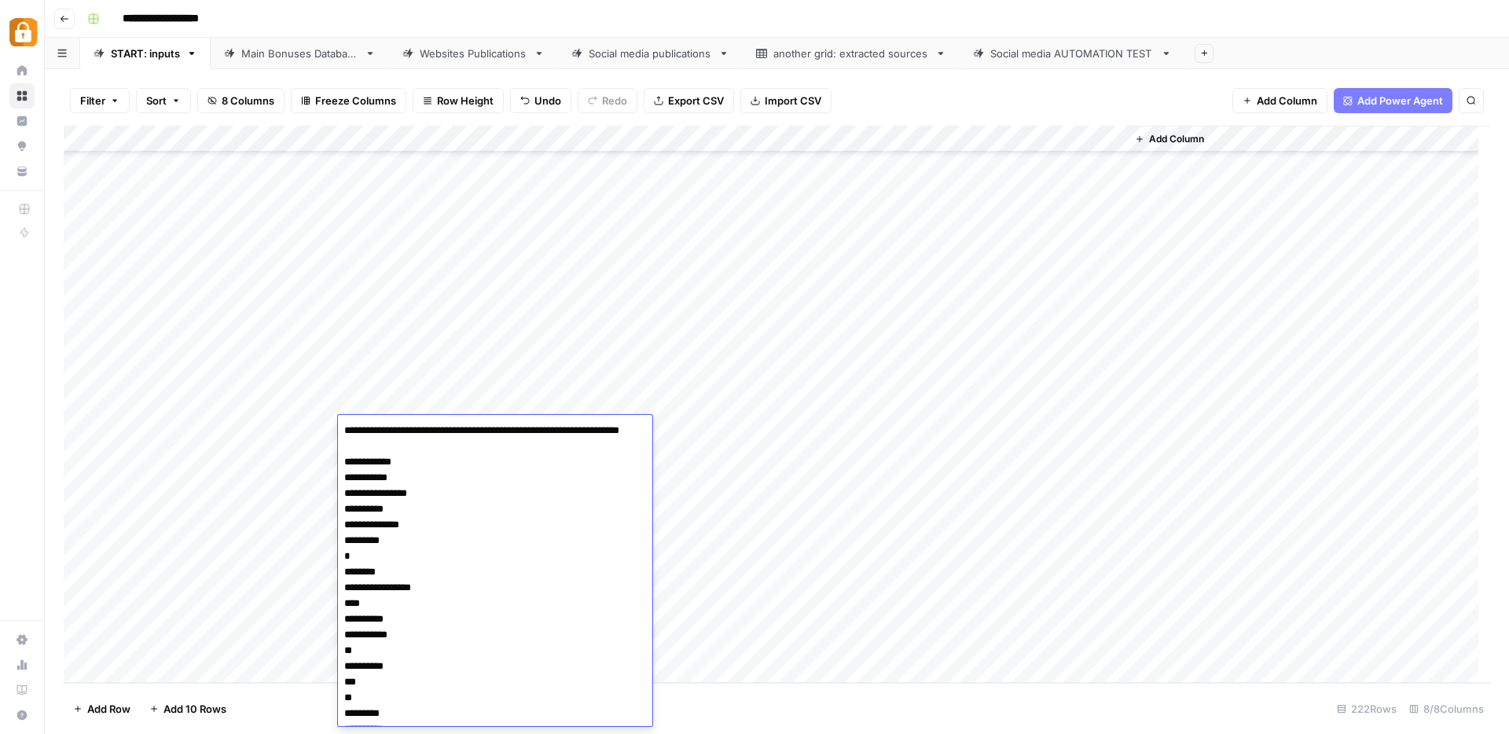
drag, startPoint x: 371, startPoint y: 598, endPoint x: 327, endPoint y: 475, distance: 131.0
click at [327, 475] on body "**********" at bounding box center [754, 367] width 1509 height 734
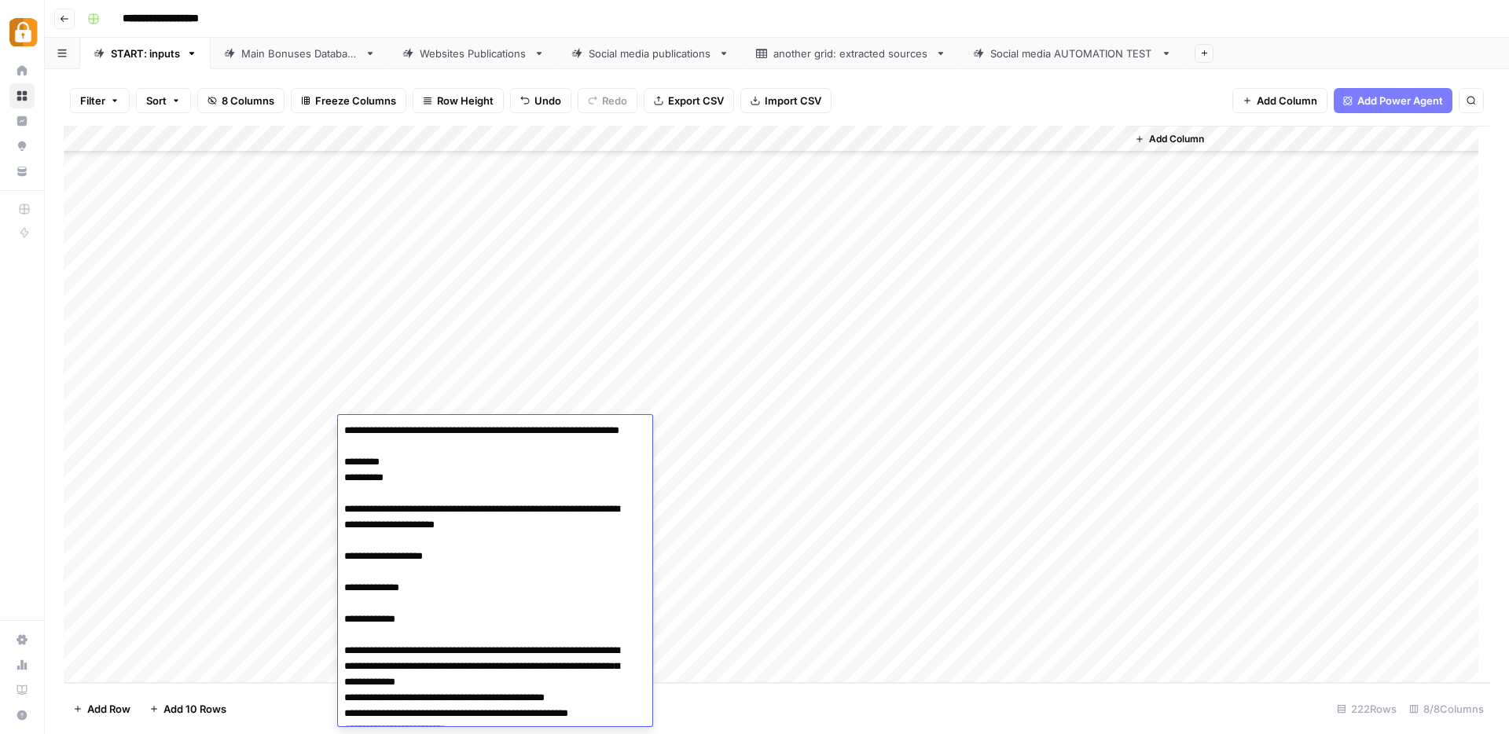
click at [372, 462] on textarea "**********" at bounding box center [489, 588] width 303 height 336
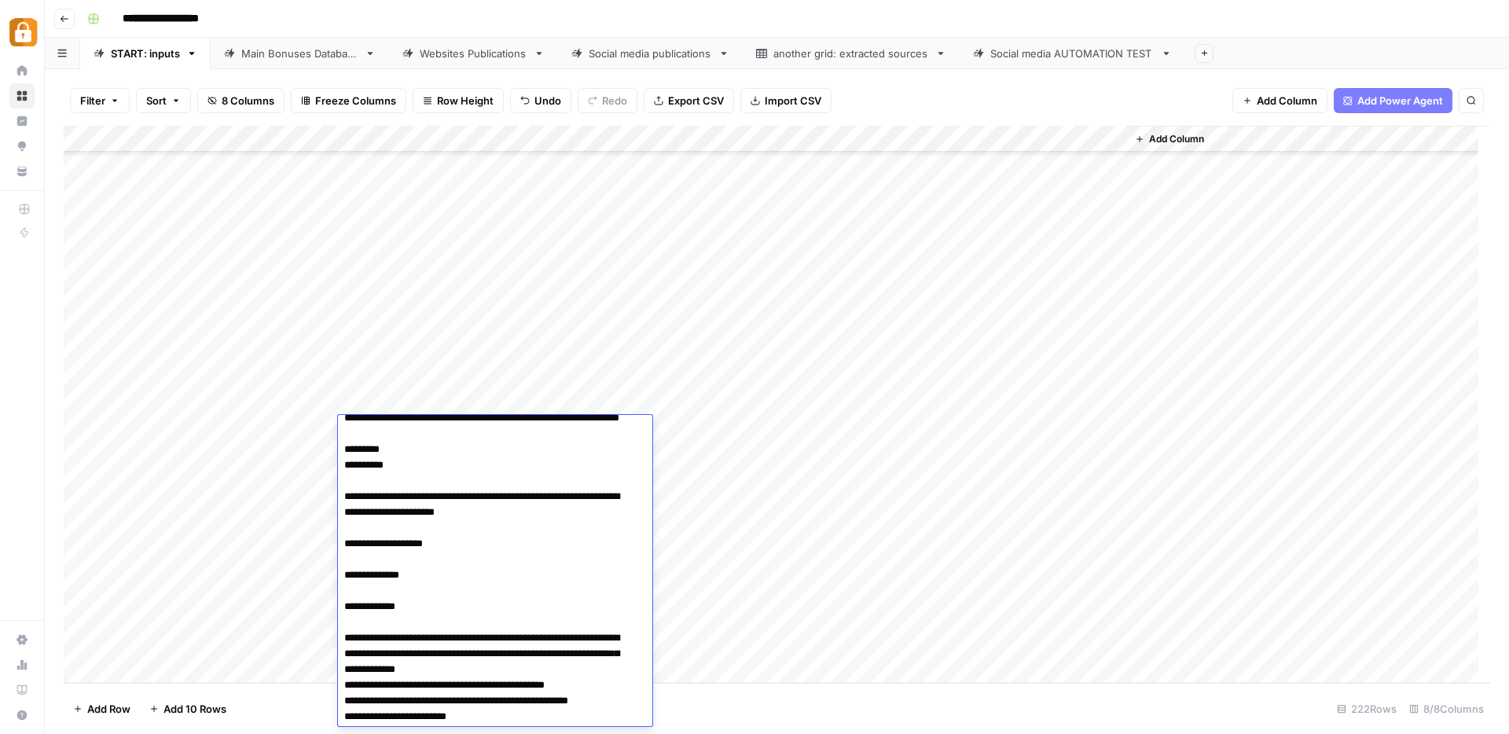
scroll to position [30, 0]
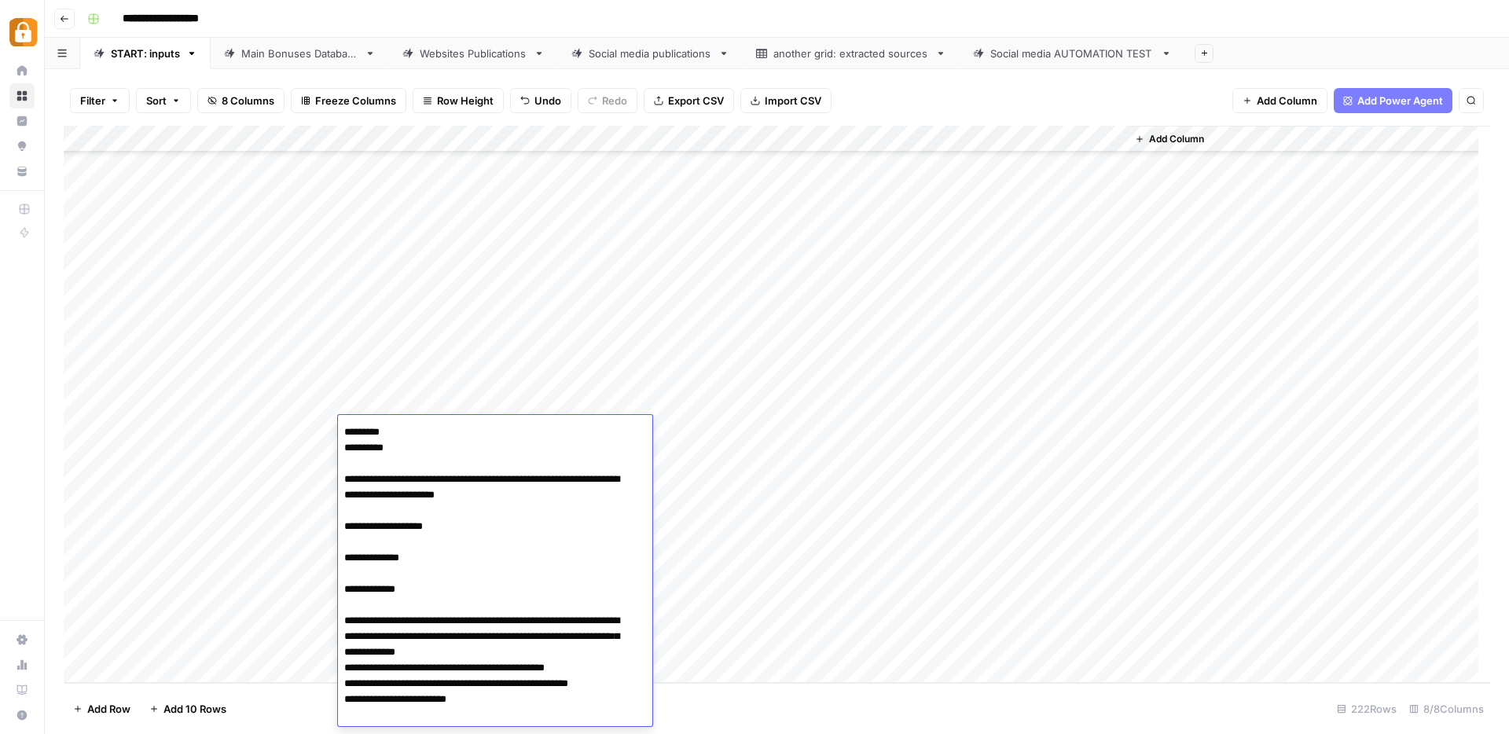
drag, startPoint x: 347, startPoint y: 471, endPoint x: 643, endPoint y: 722, distance: 388.7
click at [642, 728] on body "**********" at bounding box center [754, 367] width 1509 height 734
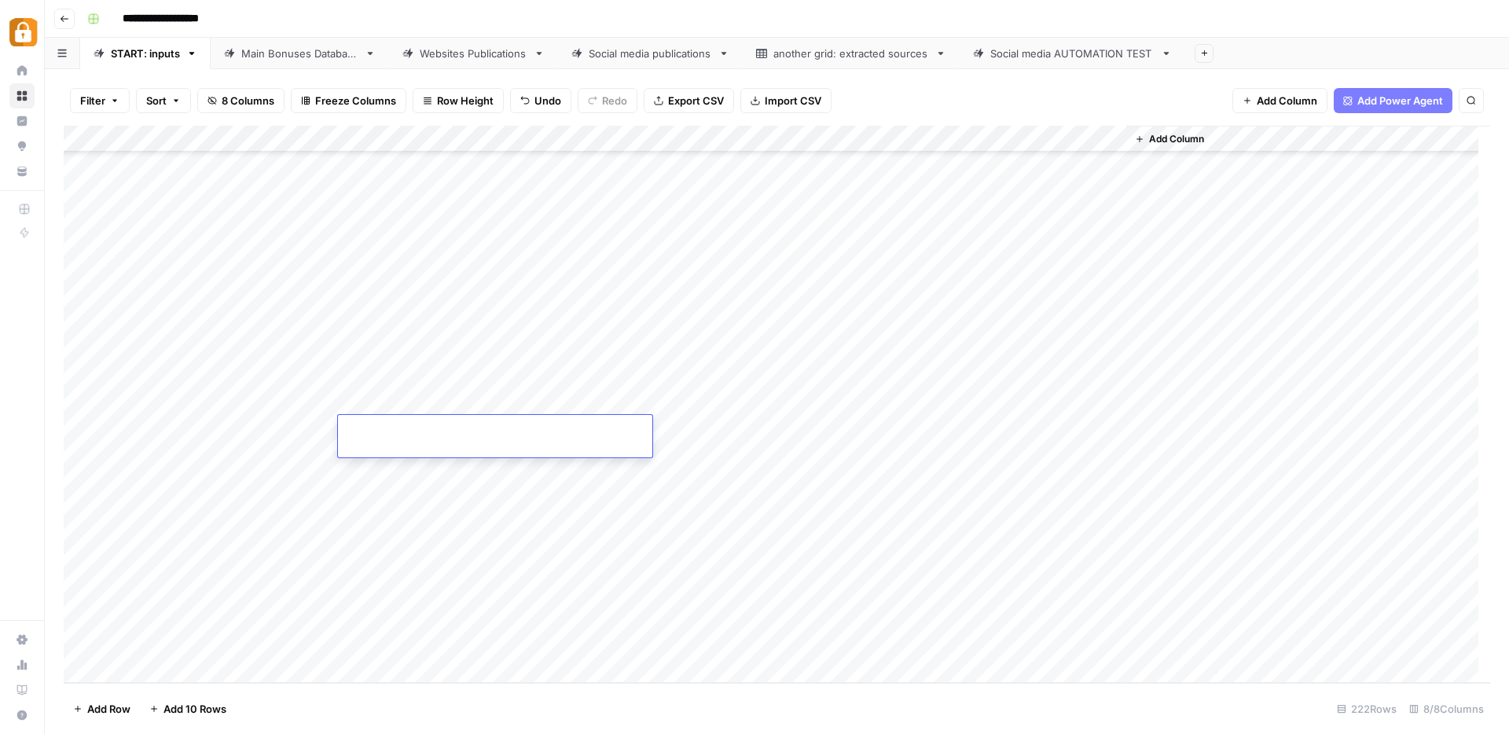
scroll to position [0, 0]
paste textarea "**********"
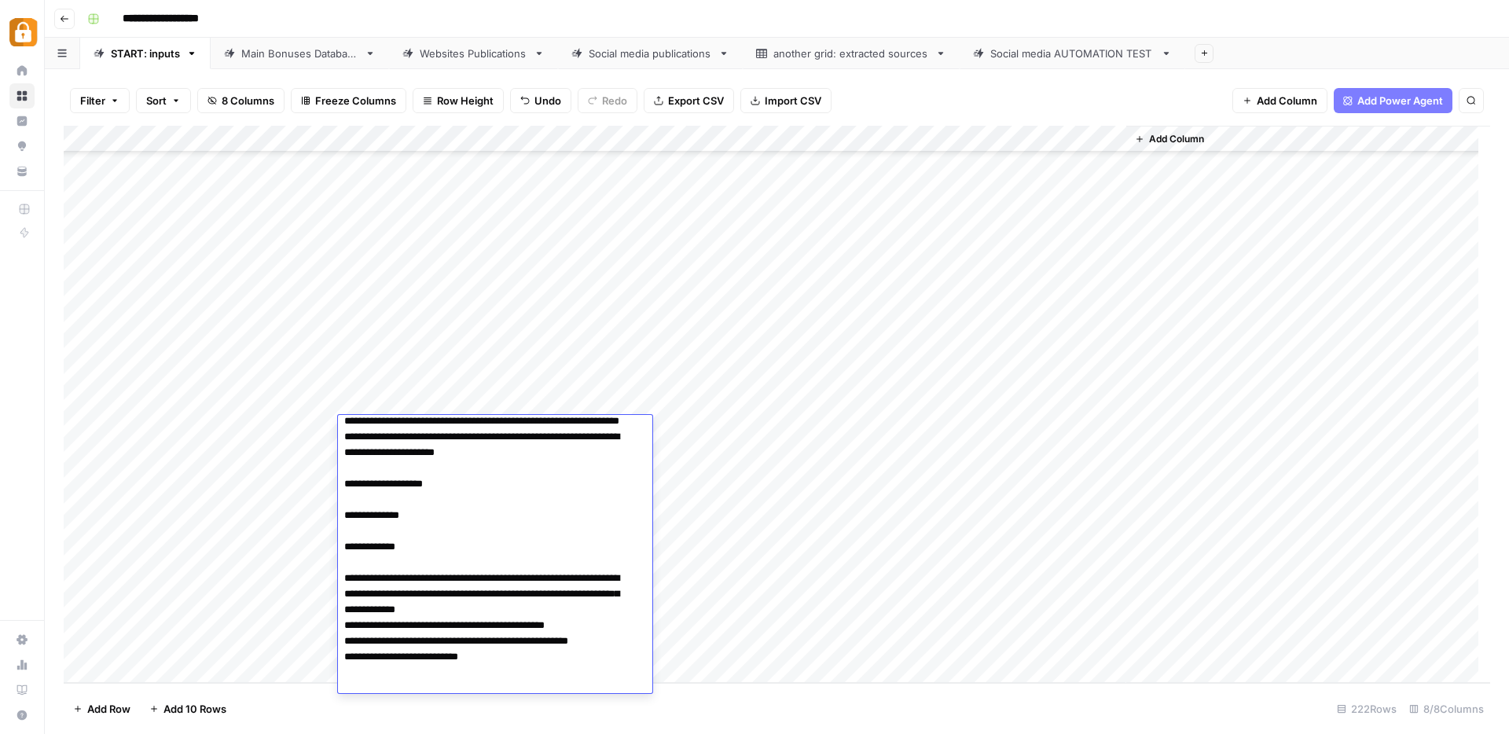
scroll to position [14, 0]
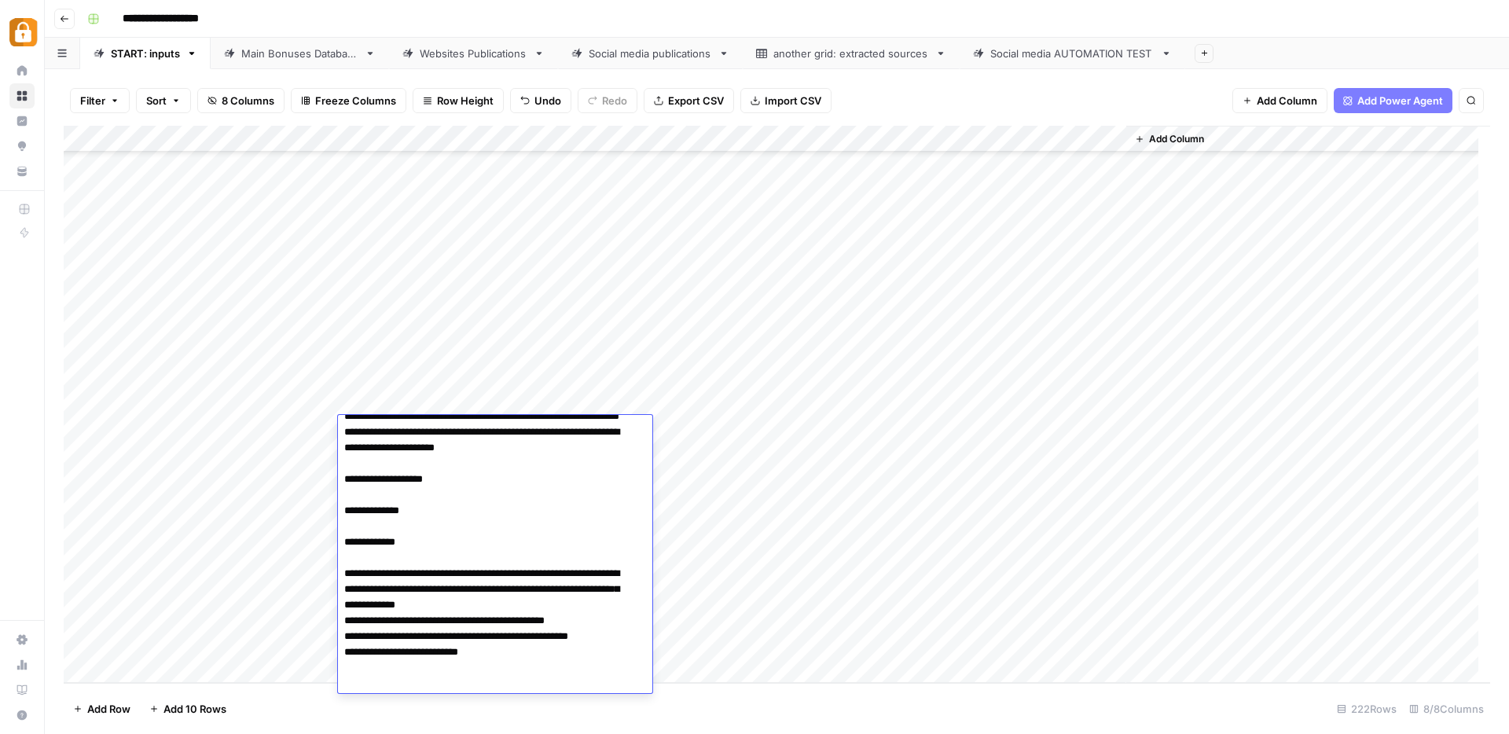
paste textarea "**********"
click at [485, 673] on textarea "**********" at bounding box center [489, 566] width 303 height 321
paste textarea "**********"
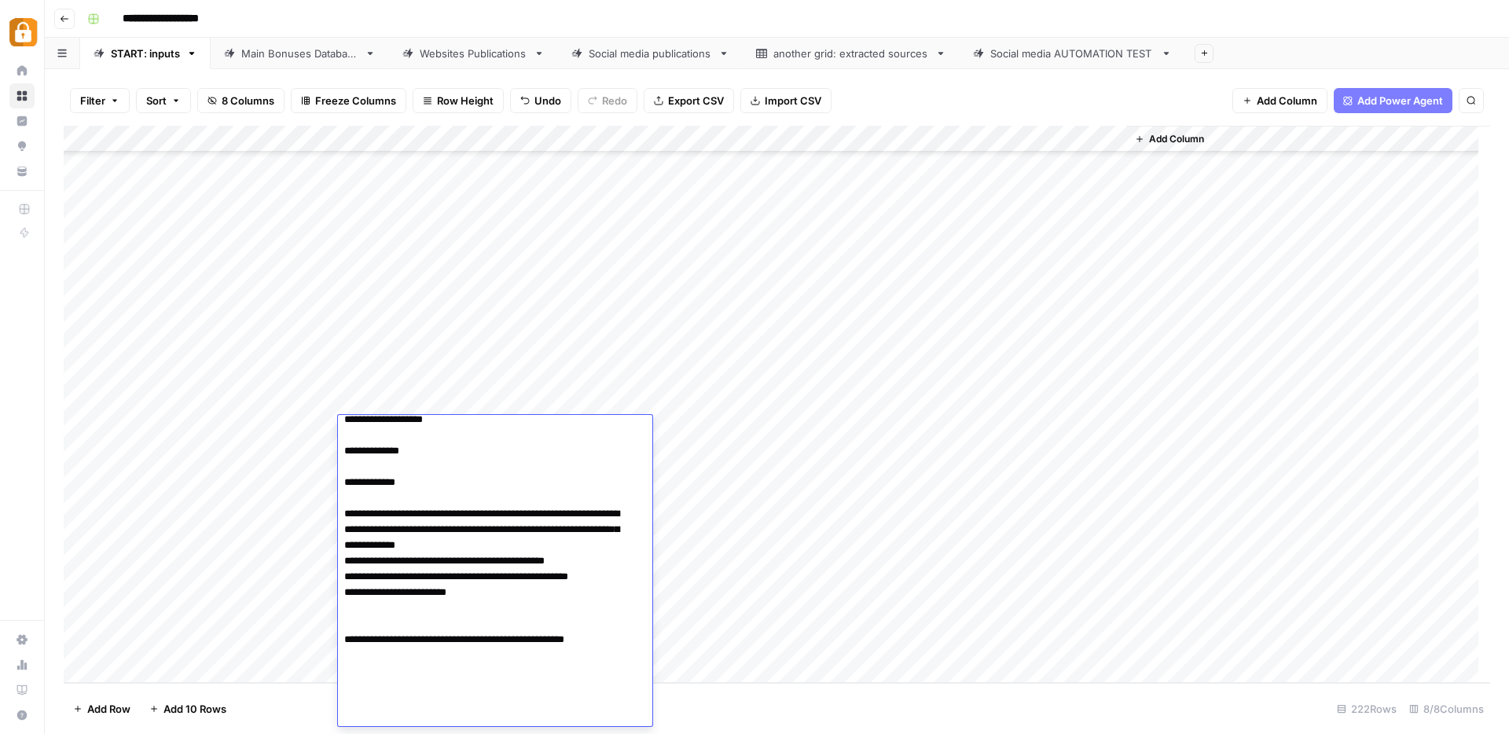
scroll to position [77, 0]
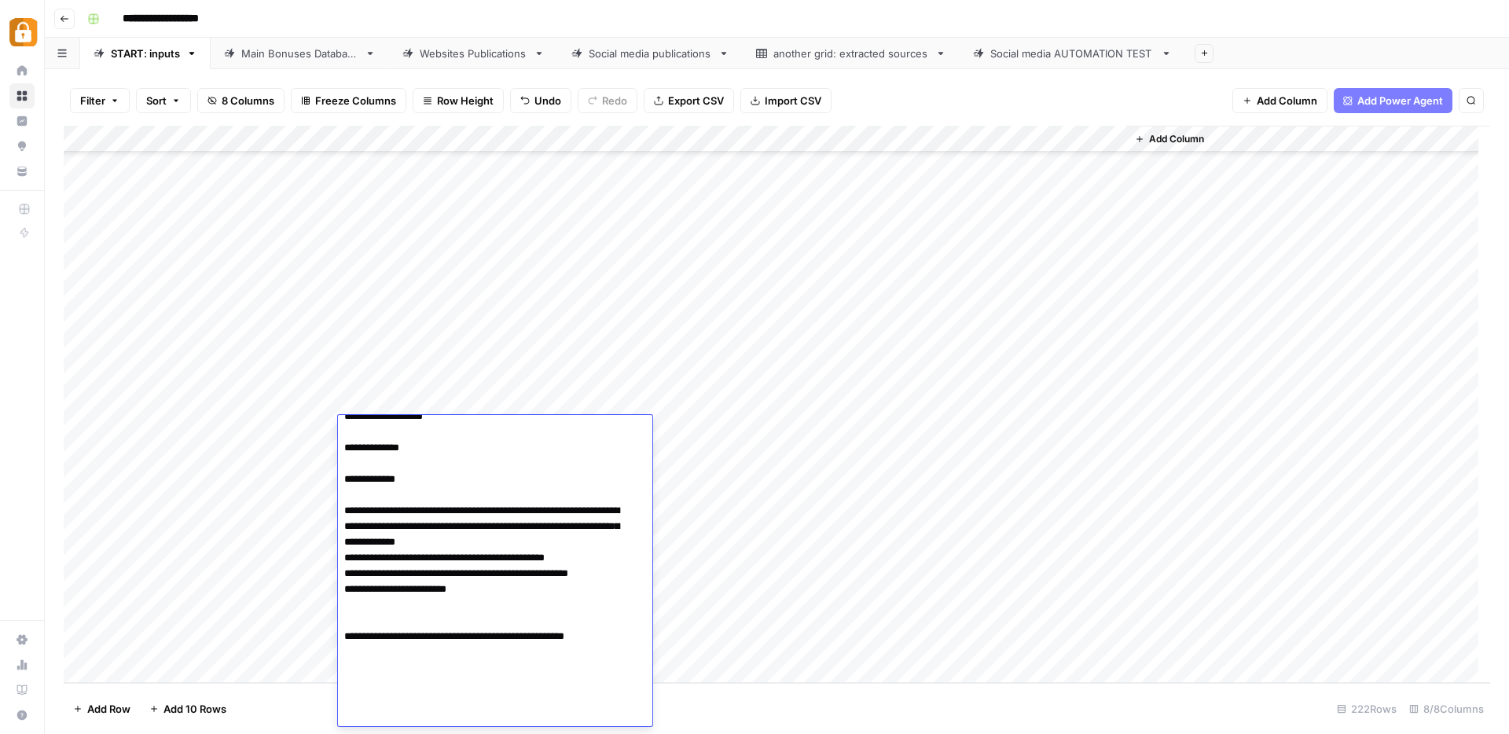
paste textarea "**********"
type textarea "**********"
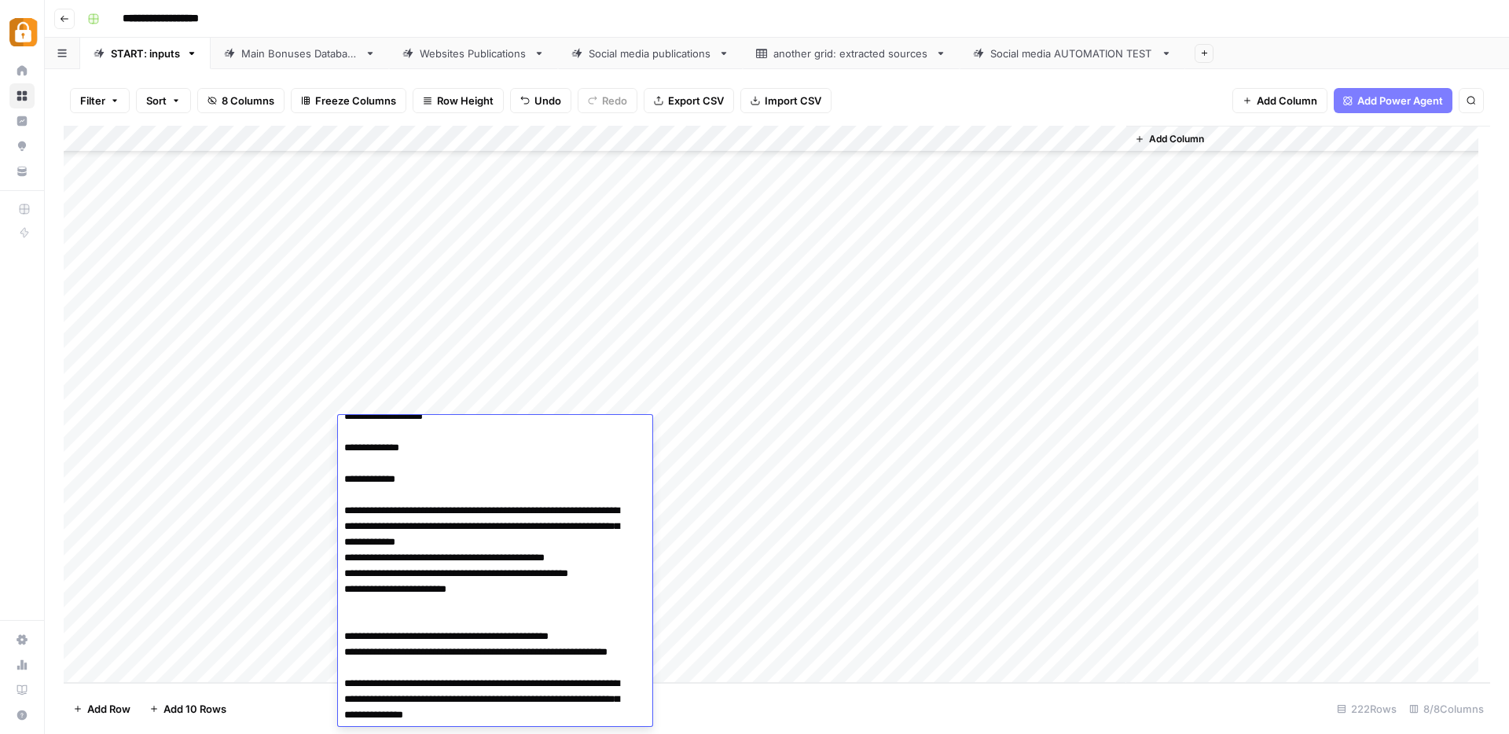
scroll to position [261, 0]
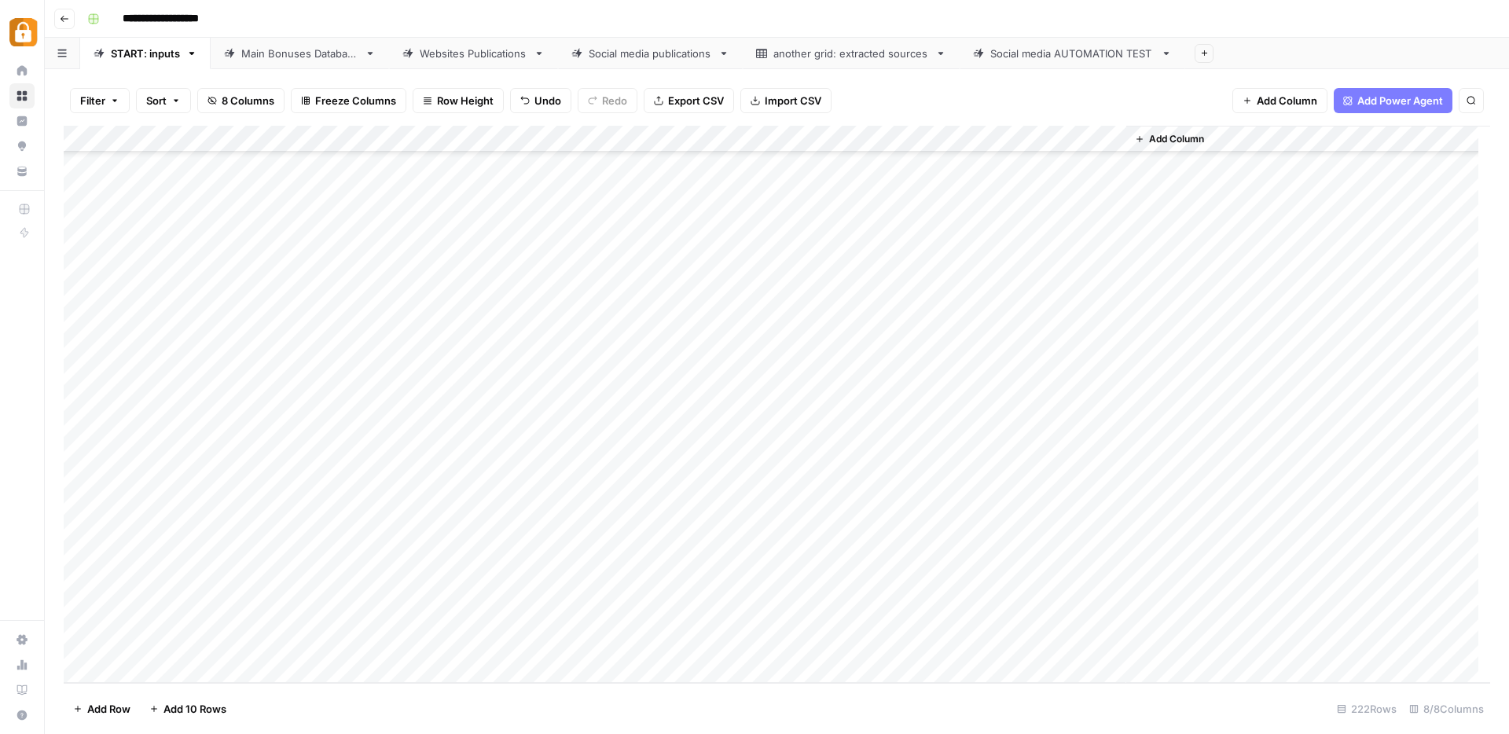
click at [707, 422] on div "Add Column" at bounding box center [777, 404] width 1427 height 557
click at [668, 661] on button "WP" at bounding box center [669, 660] width 29 height 19
click at [1036, 428] on div "Add Column" at bounding box center [777, 404] width 1427 height 557
click at [278, 61] on div "Main Bonuses Database" at bounding box center [299, 54] width 117 height 16
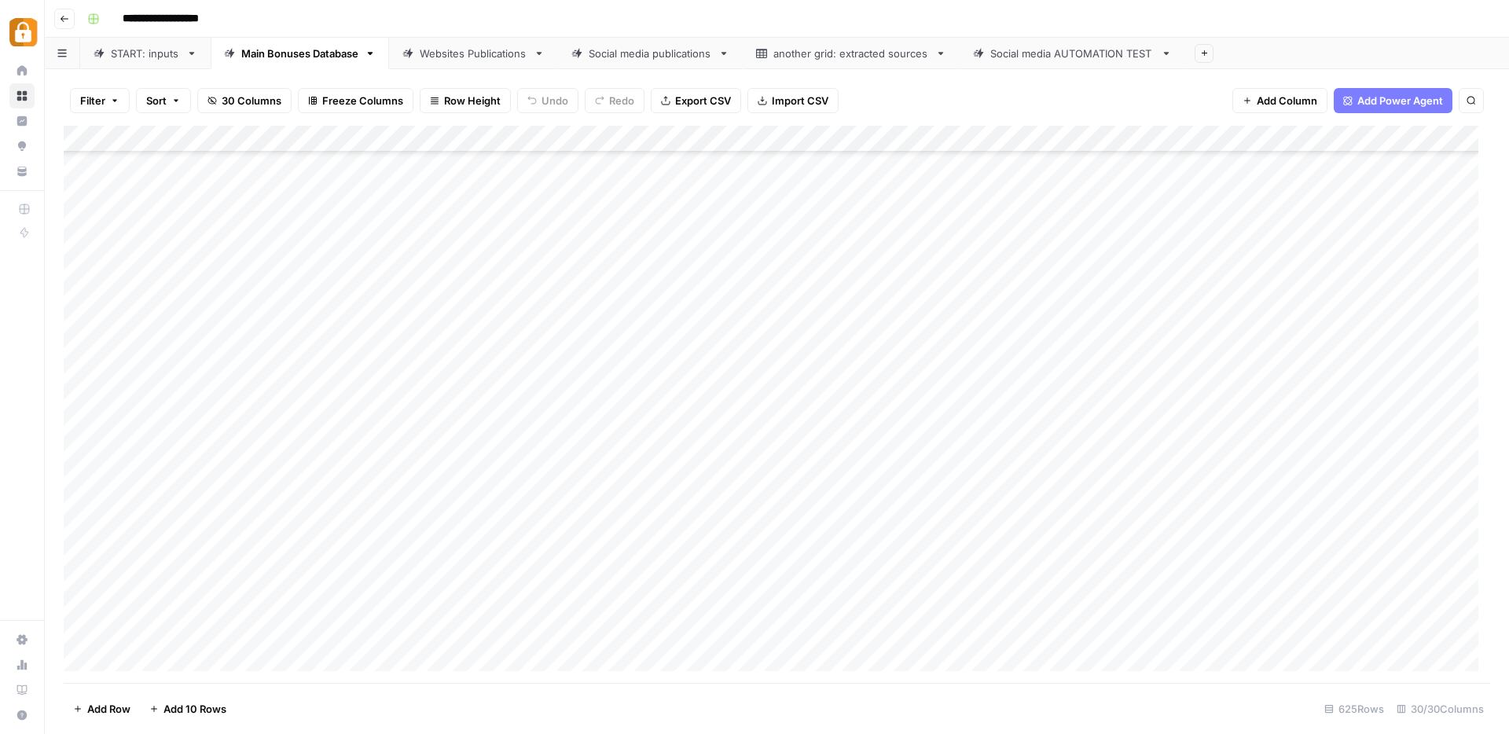
scroll to position [16212, 0]
click at [673, 584] on div "Add Column" at bounding box center [777, 404] width 1427 height 557
drag, startPoint x: 742, startPoint y: 590, endPoint x: 737, endPoint y: 626, distance: 35.8
click at [737, 626] on div "Add Column" at bounding box center [777, 404] width 1427 height 557
click at [1002, 604] on div "Add Column" at bounding box center [777, 404] width 1427 height 557
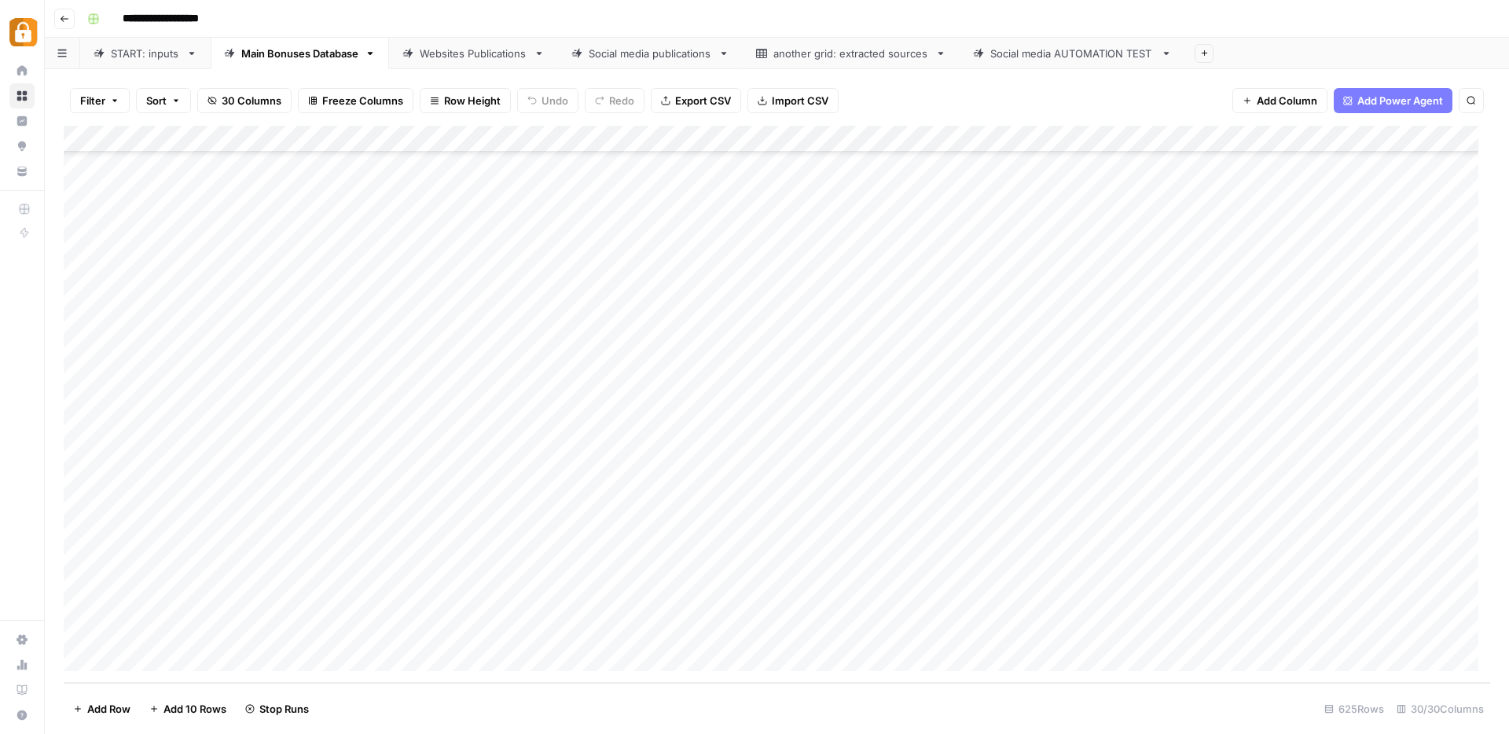
click at [1002, 630] on div "Add Column" at bounding box center [777, 404] width 1427 height 557
click at [456, 53] on div "Websites Publications" at bounding box center [474, 54] width 108 height 16
click at [905, 612] on div "Add Column" at bounding box center [777, 404] width 1427 height 557
click at [1268, 602] on div "Add Column" at bounding box center [777, 404] width 1427 height 557
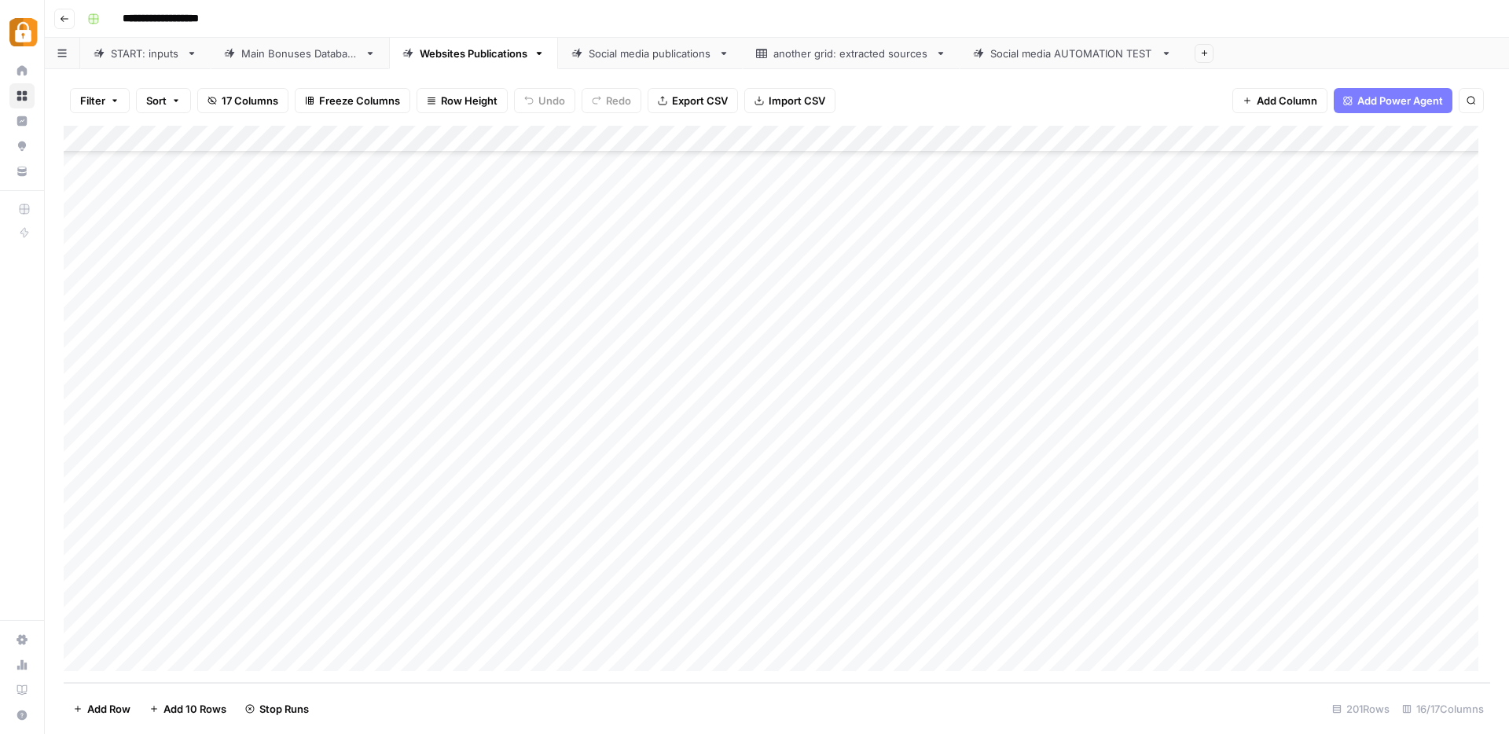
click at [1266, 627] on div "Add Column" at bounding box center [777, 404] width 1427 height 557
click at [1076, 608] on div "Add Column" at bounding box center [777, 404] width 1427 height 557
click at [1075, 635] on div "Add Column" at bounding box center [777, 404] width 1427 height 557
click at [272, 61] on link "Main Bonuses Database" at bounding box center [300, 53] width 178 height 31
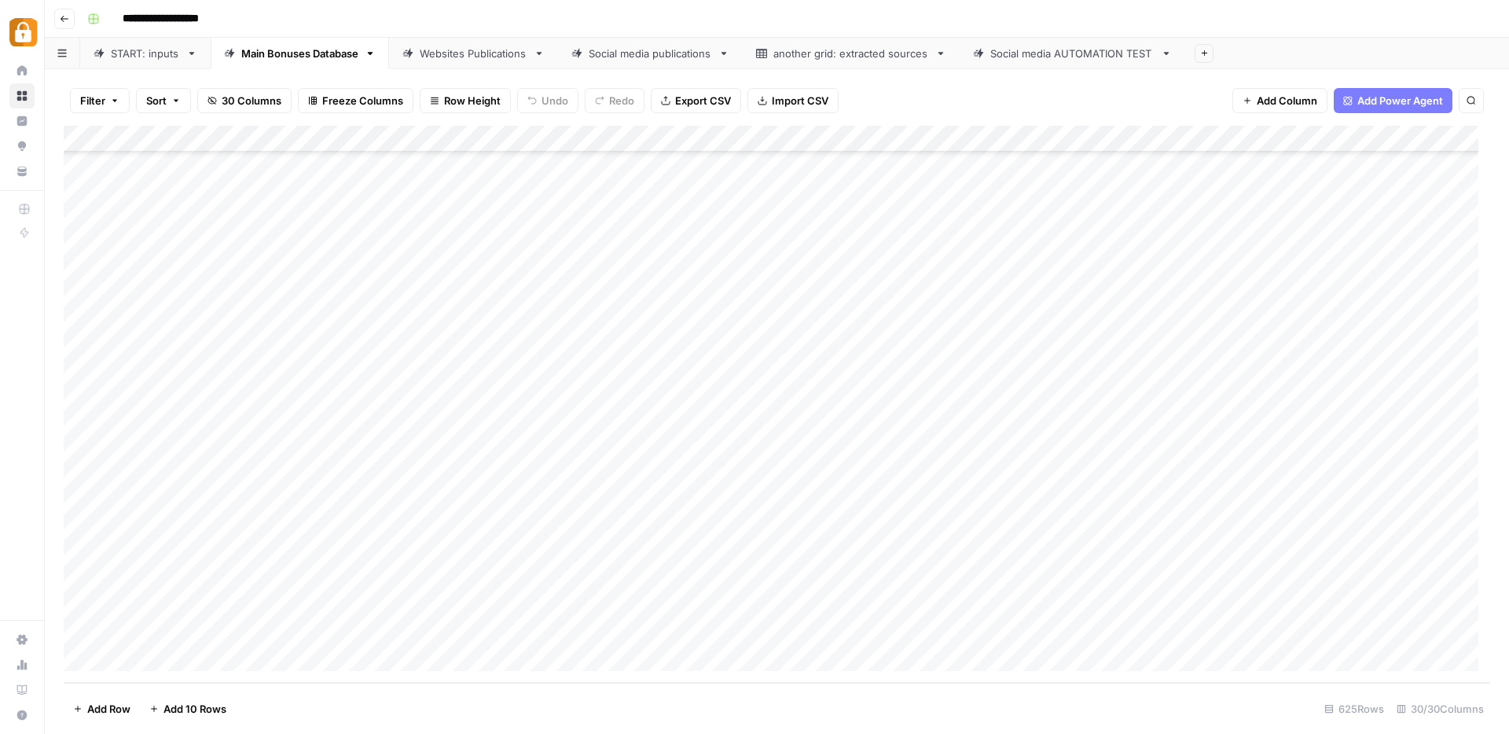
scroll to position [16212, 0]
click at [129, 53] on div "START: inputs" at bounding box center [145, 54] width 69 height 16
click at [467, 50] on div "Websites Publications" at bounding box center [474, 54] width 108 height 16
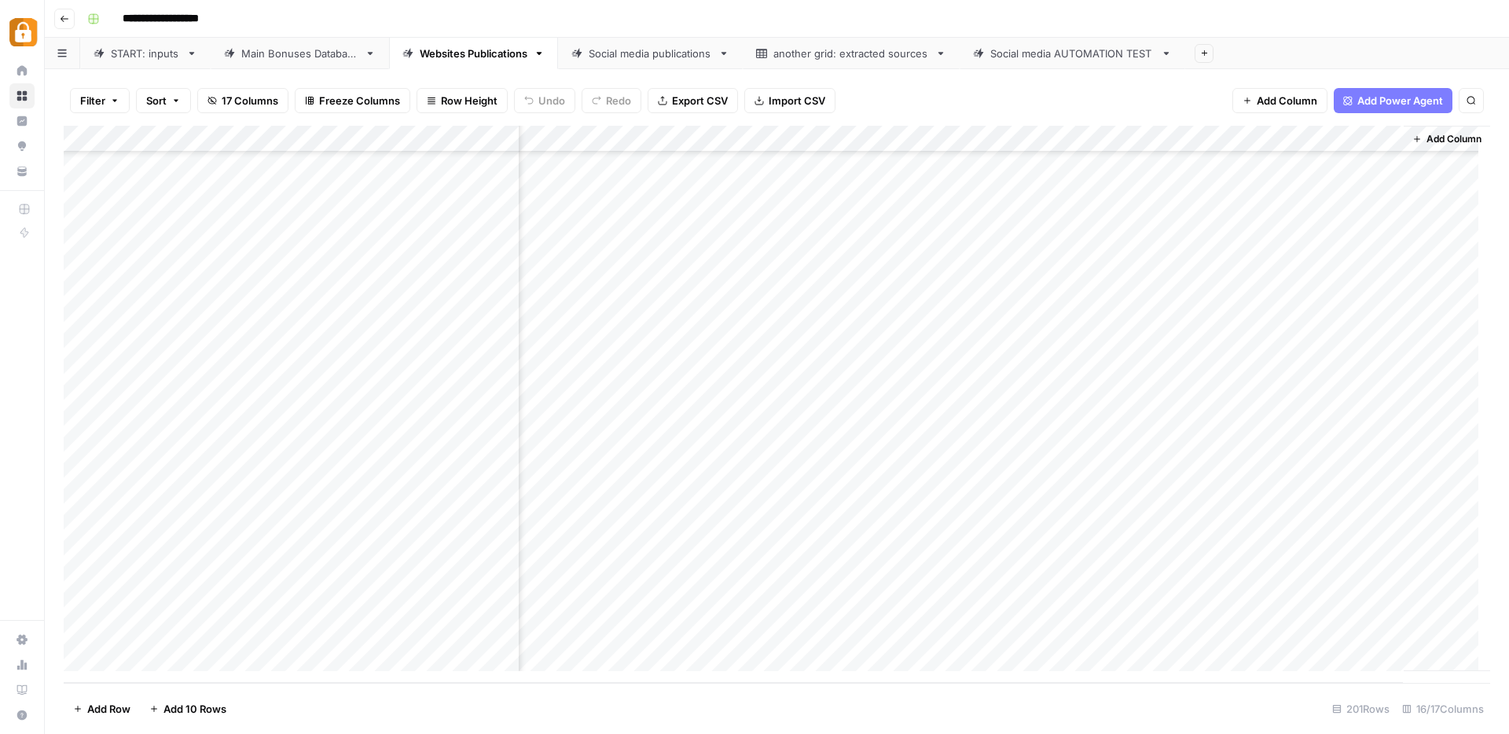
click at [330, 56] on div "Main Bonuses Database" at bounding box center [299, 54] width 117 height 16
click at [715, 581] on div "Add Column" at bounding box center [777, 404] width 1427 height 557
drag, startPoint x: 743, startPoint y: 591, endPoint x: 735, endPoint y: 627, distance: 36.2
click at [735, 627] on div "Add Column" at bounding box center [777, 404] width 1427 height 557
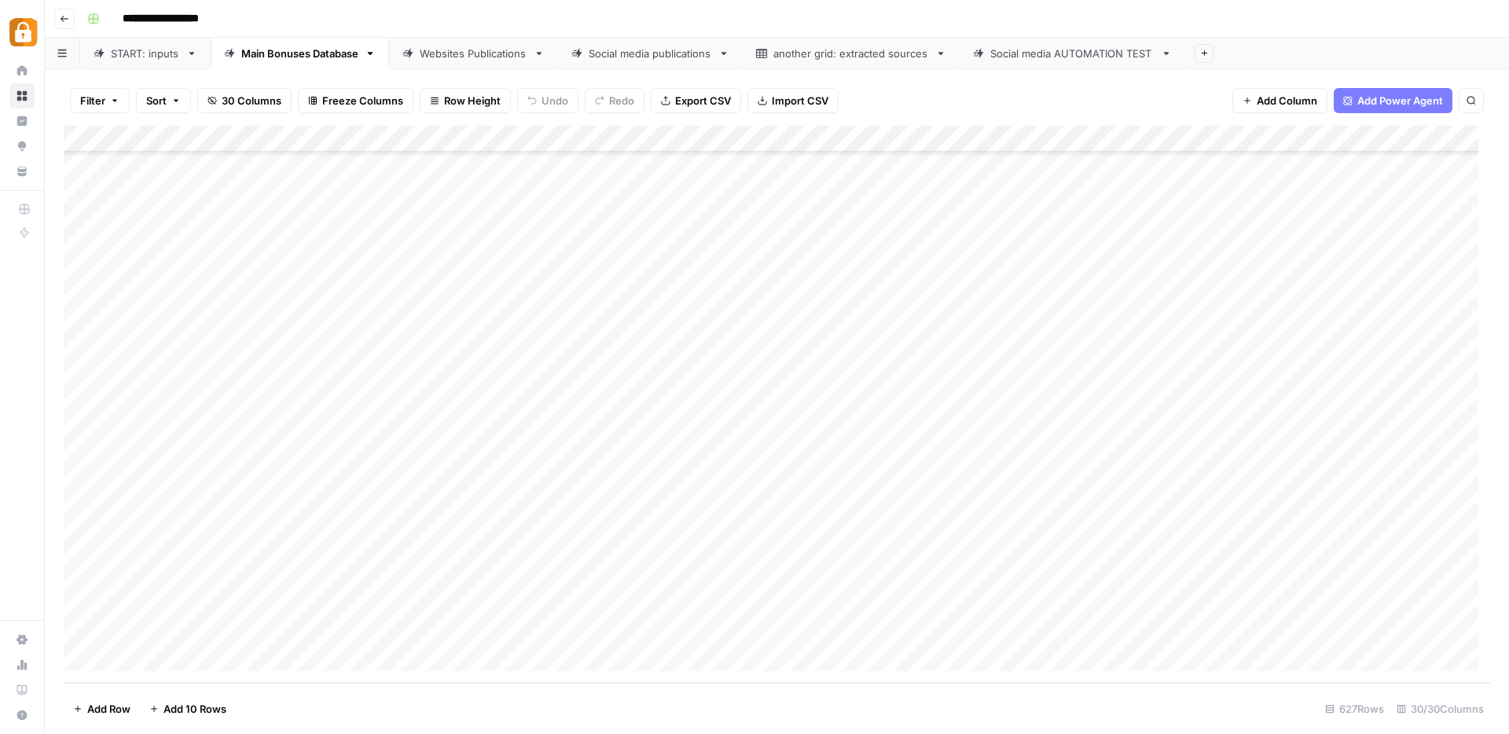
click at [1006, 605] on div "Add Column" at bounding box center [777, 404] width 1427 height 557
click at [1002, 628] on div "Add Column" at bounding box center [777, 404] width 1427 height 557
click at [458, 48] on div "Websites Publications" at bounding box center [474, 54] width 108 height 16
click at [1263, 604] on div "Add Column" at bounding box center [777, 404] width 1427 height 557
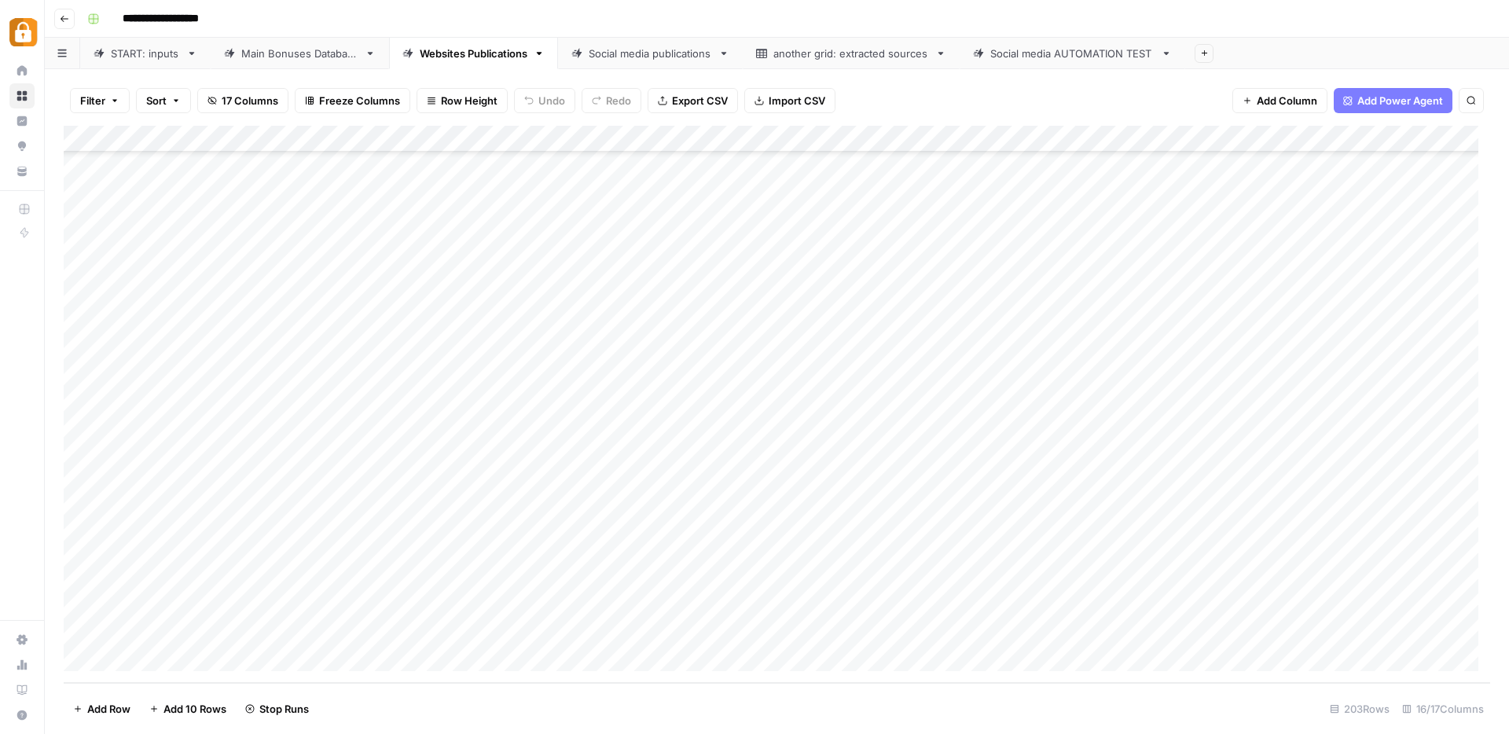
click at [1264, 631] on div "Add Column" at bounding box center [777, 404] width 1427 height 557
click at [712, 604] on div "Add Column" at bounding box center [777, 404] width 1427 height 557
click at [715, 627] on div "Add Column" at bounding box center [777, 404] width 1427 height 557
click at [130, 53] on div "START: inputs" at bounding box center [145, 54] width 69 height 16
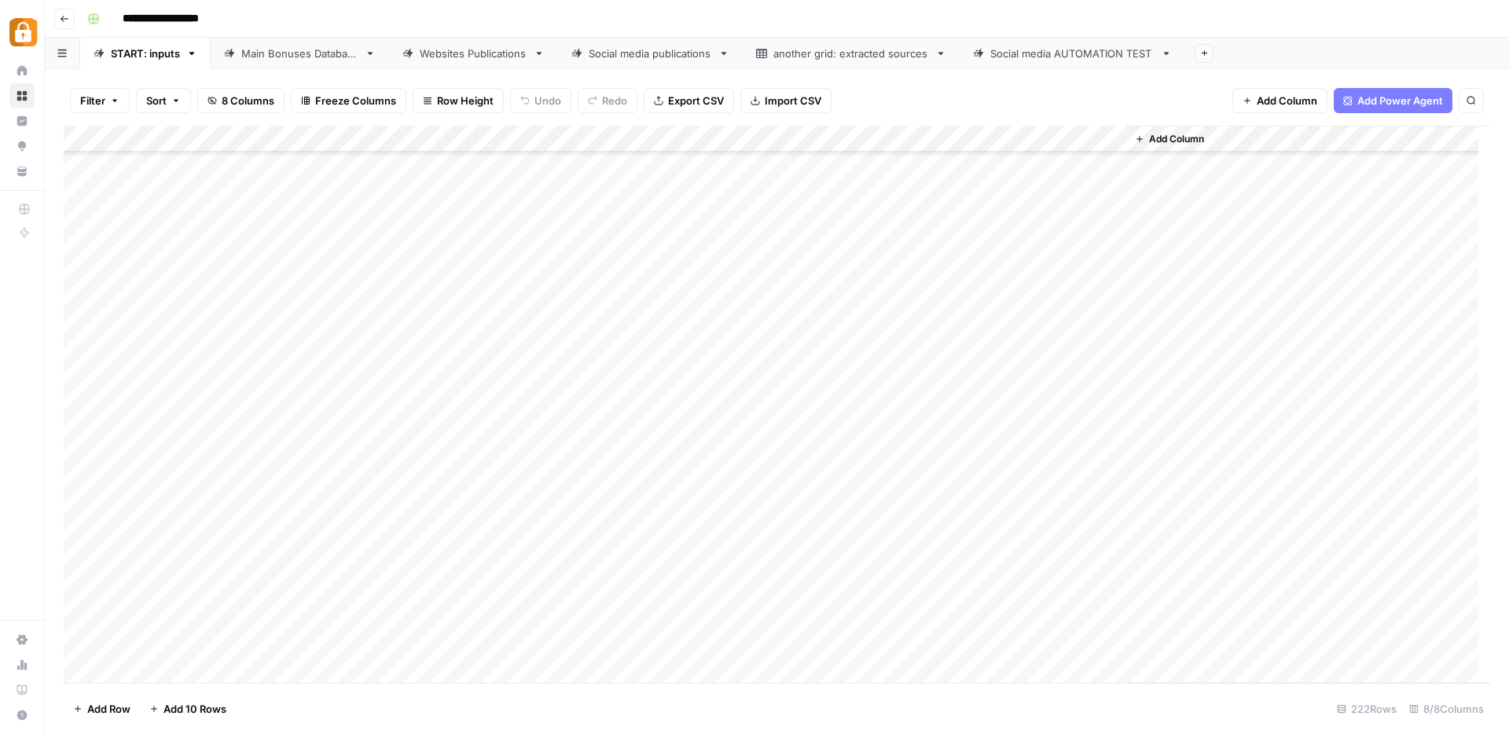
scroll to position [5428, 0]
click at [325, 463] on div "Add Column" at bounding box center [777, 404] width 1427 height 557
click at [326, 464] on div "Add Column" at bounding box center [777, 404] width 1427 height 557
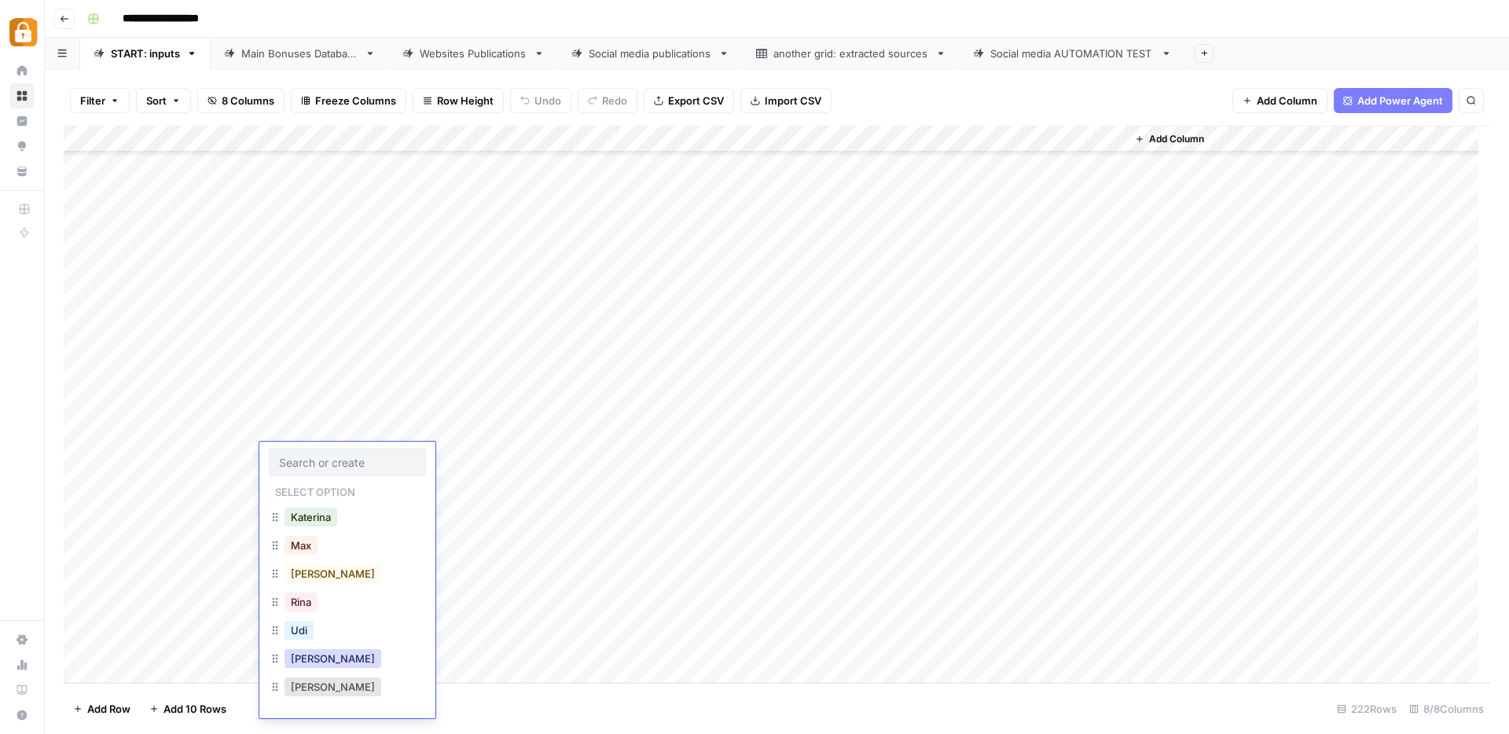
drag, startPoint x: 306, startPoint y: 661, endPoint x: 310, endPoint y: 649, distance: 12.4
click at [307, 660] on button "Julie" at bounding box center [333, 658] width 97 height 19
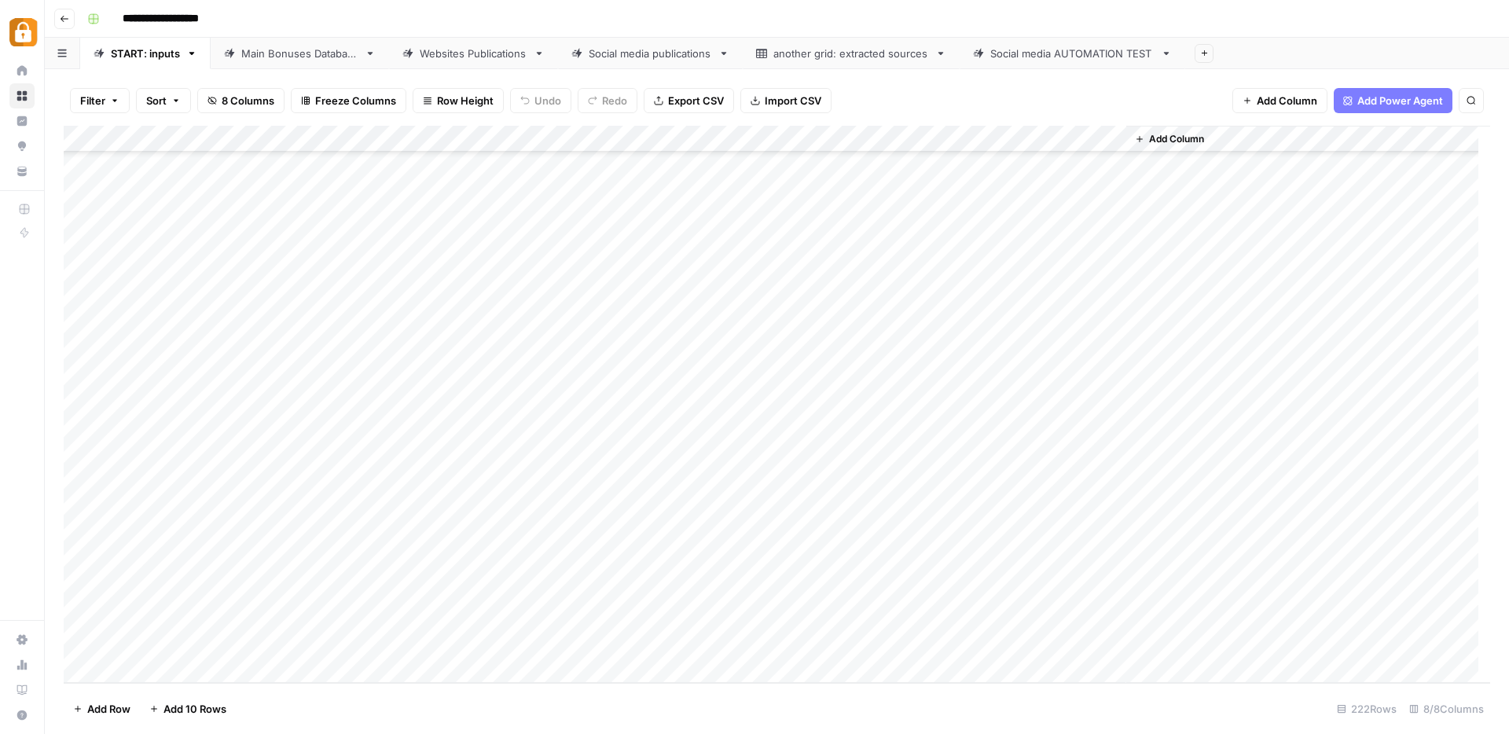
click at [409, 458] on div "Add Column" at bounding box center [777, 404] width 1427 height 557
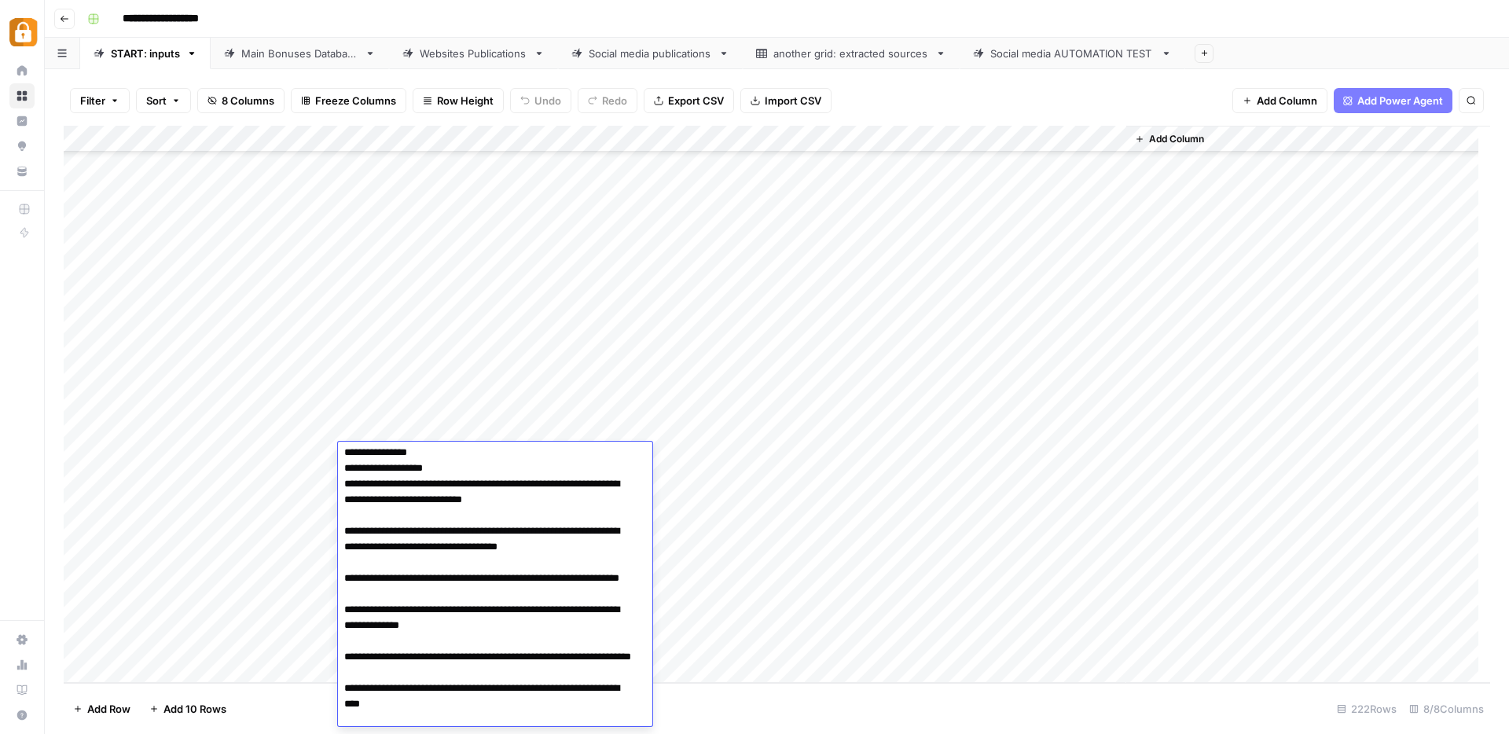
scroll to position [0, 0]
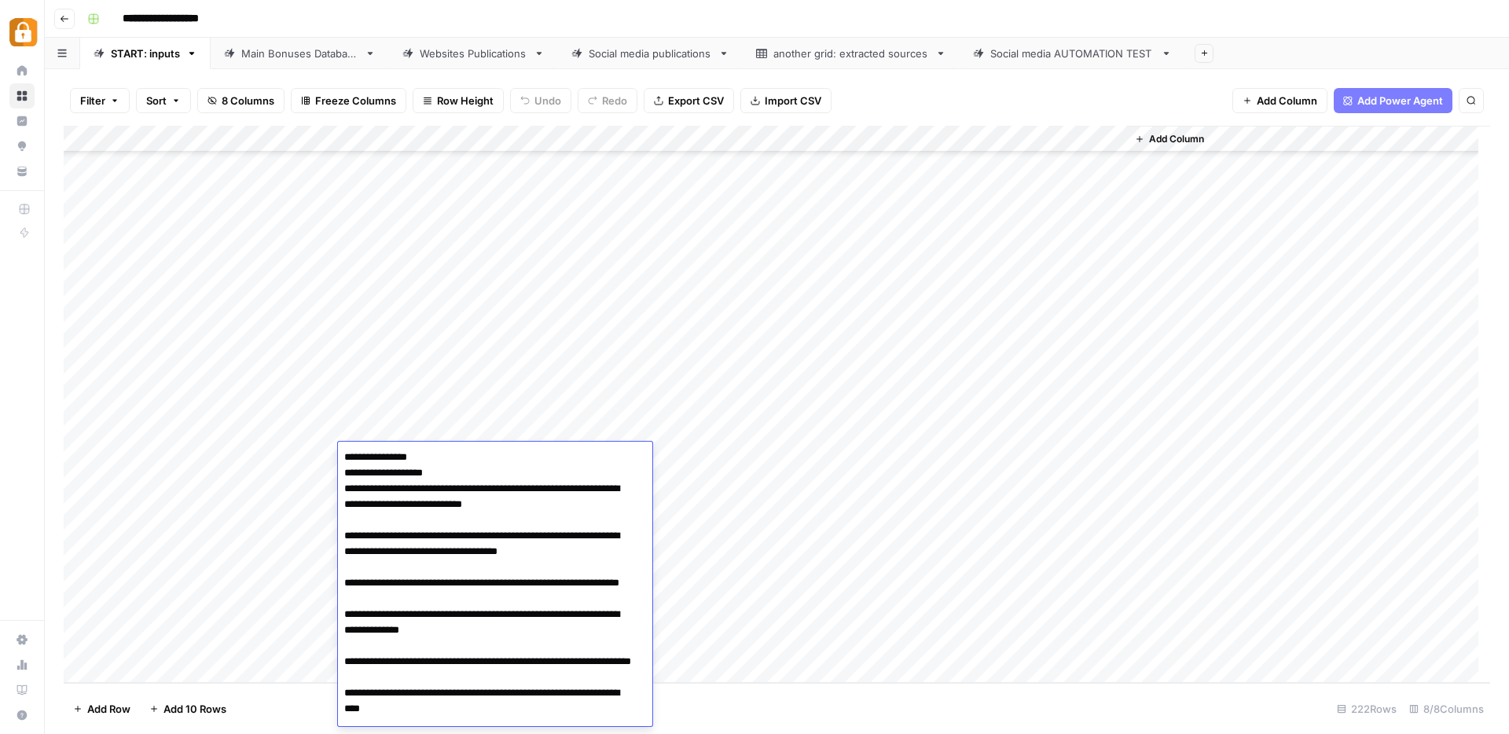
drag, startPoint x: 565, startPoint y: 487, endPoint x: 346, endPoint y: 493, distance: 219.4
click at [346, 493] on textarea "**********" at bounding box center [489, 701] width 303 height 509
drag, startPoint x: 550, startPoint y: 505, endPoint x: 338, endPoint y: 491, distance: 211.9
click at [338, 491] on textarea "**********" at bounding box center [489, 701] width 303 height 509
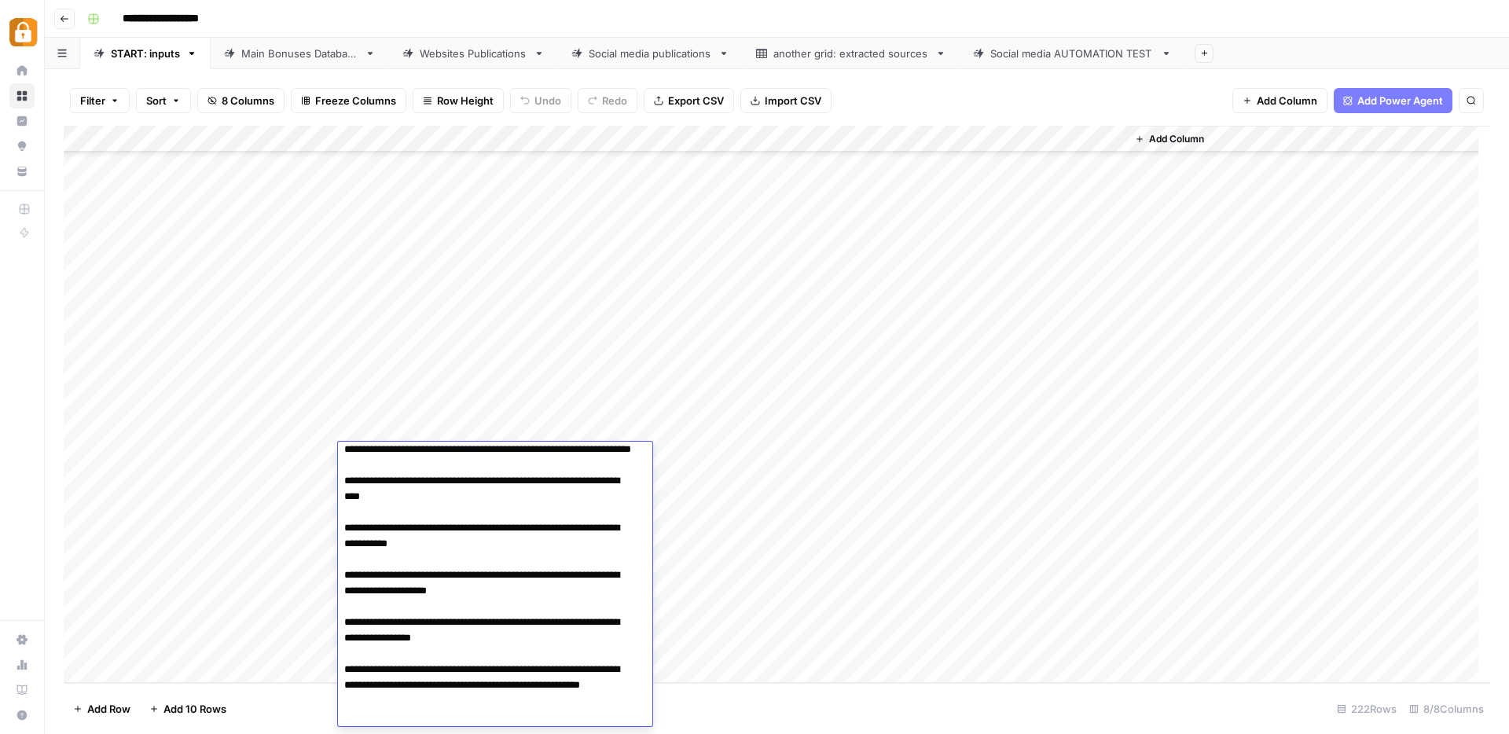
scroll to position [198, 0]
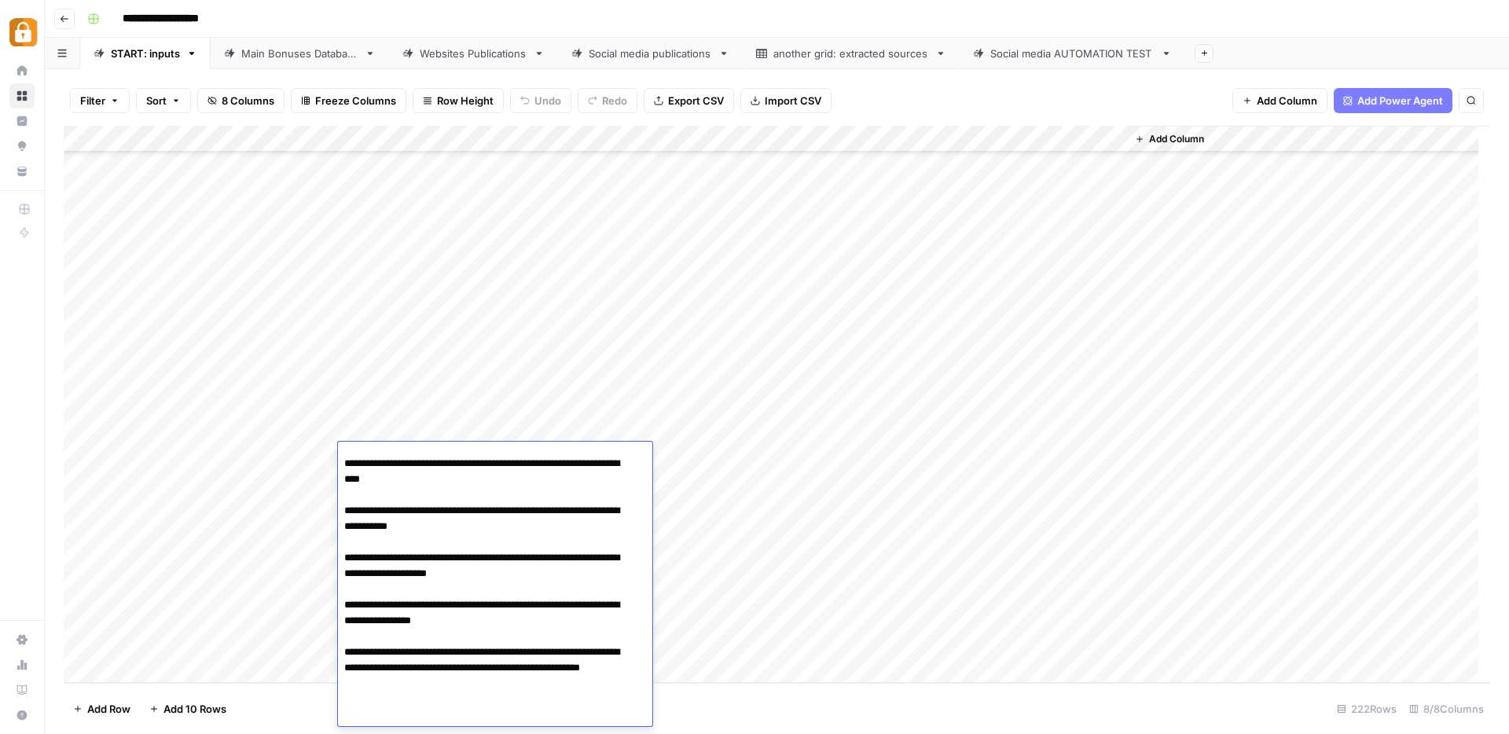
click at [496, 714] on textarea "**********" at bounding box center [489, 487] width 303 height 478
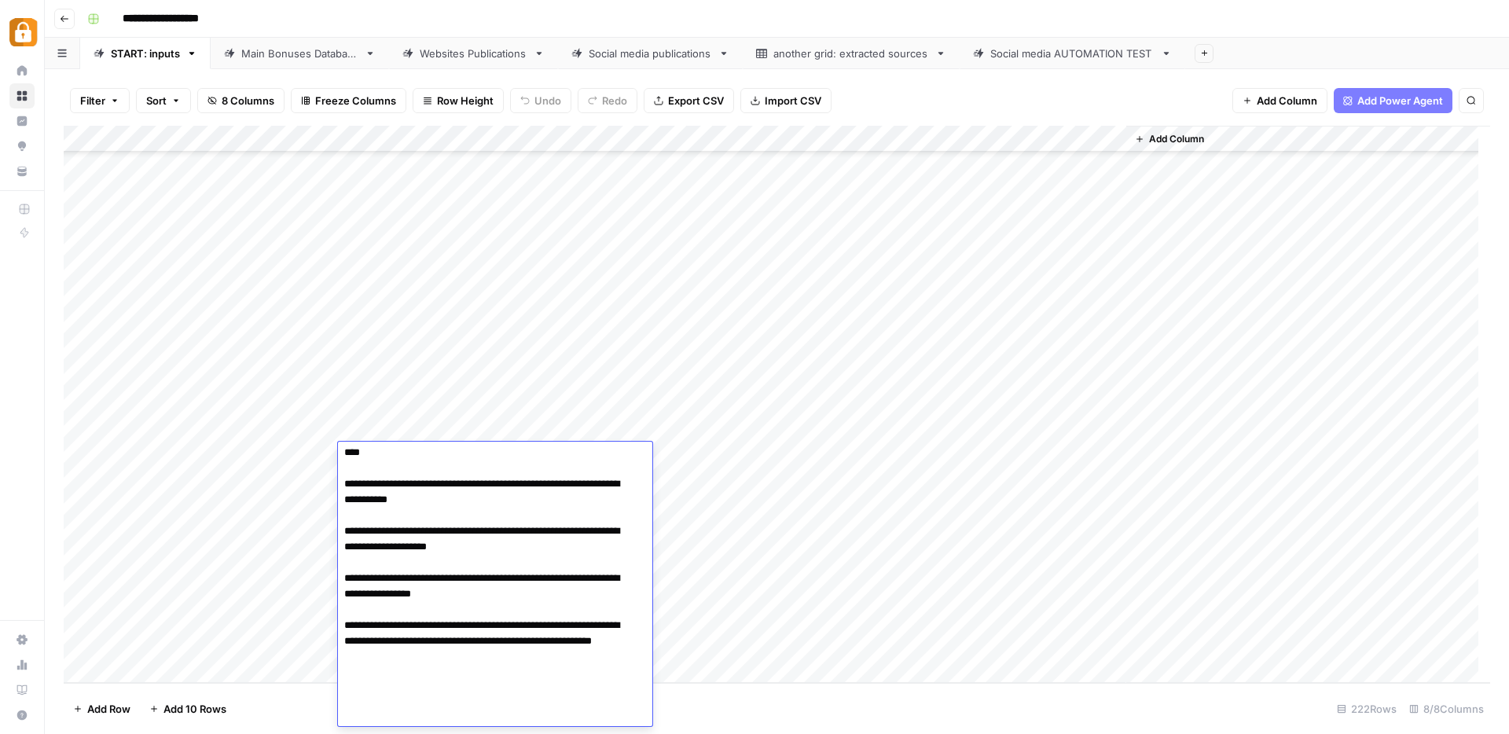
scroll to position [241, 0]
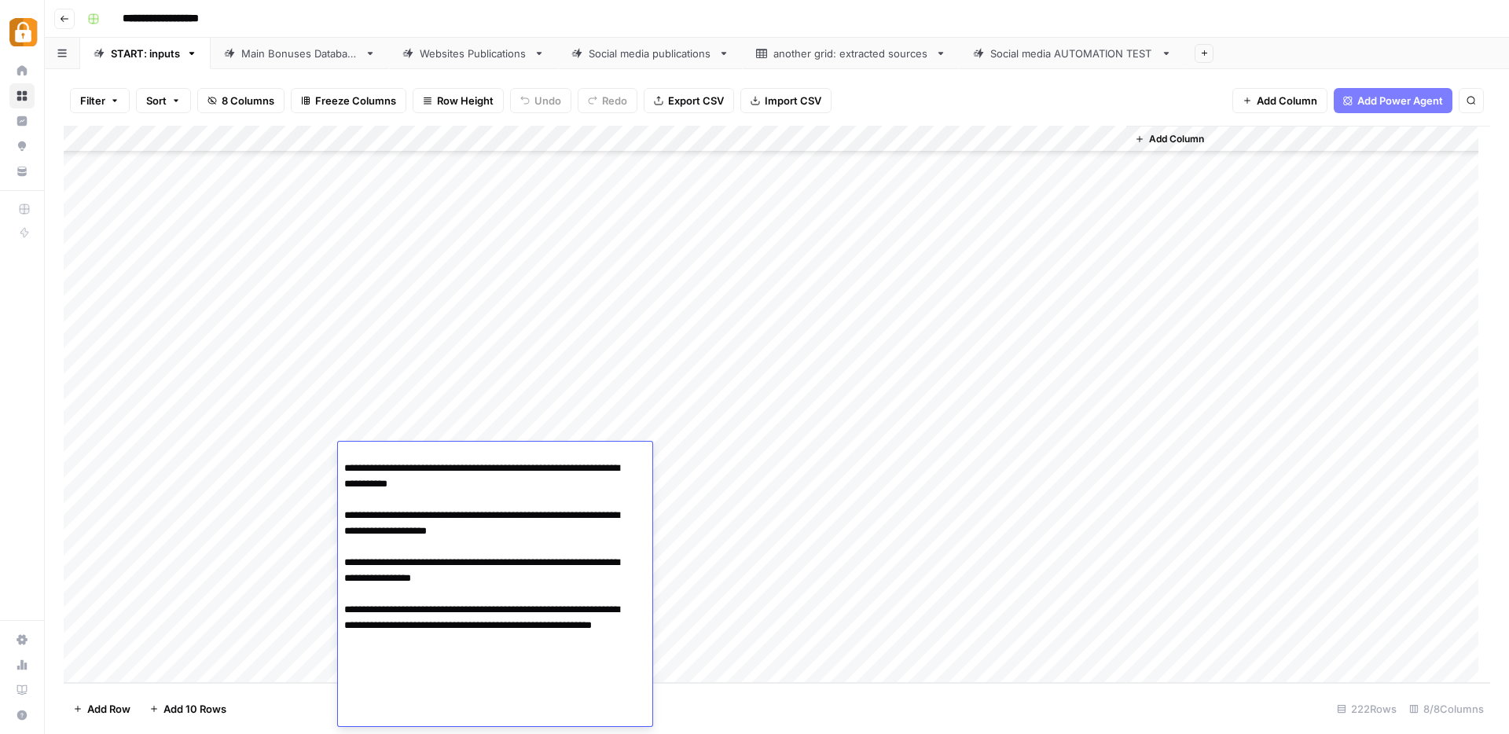
paste textarea "**********"
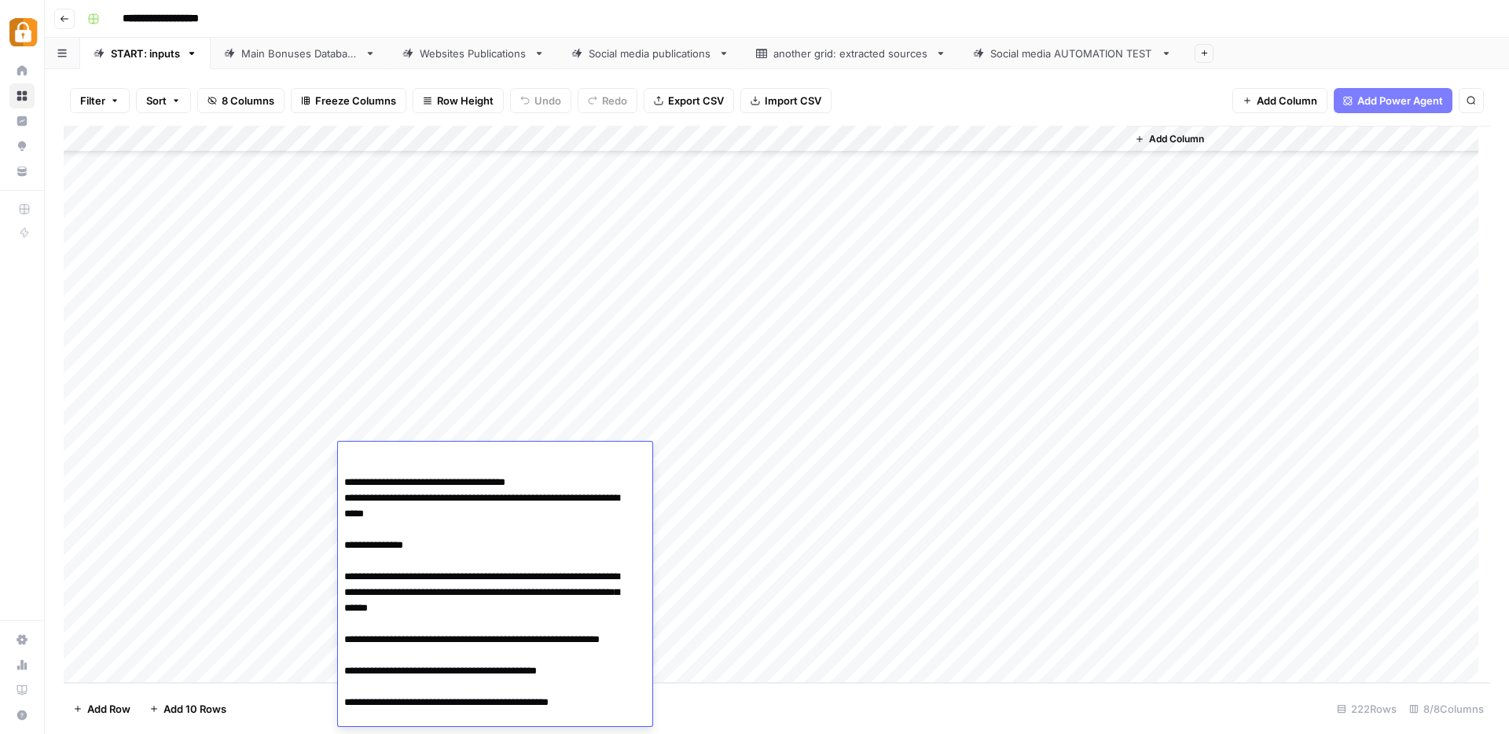
scroll to position [415, 0]
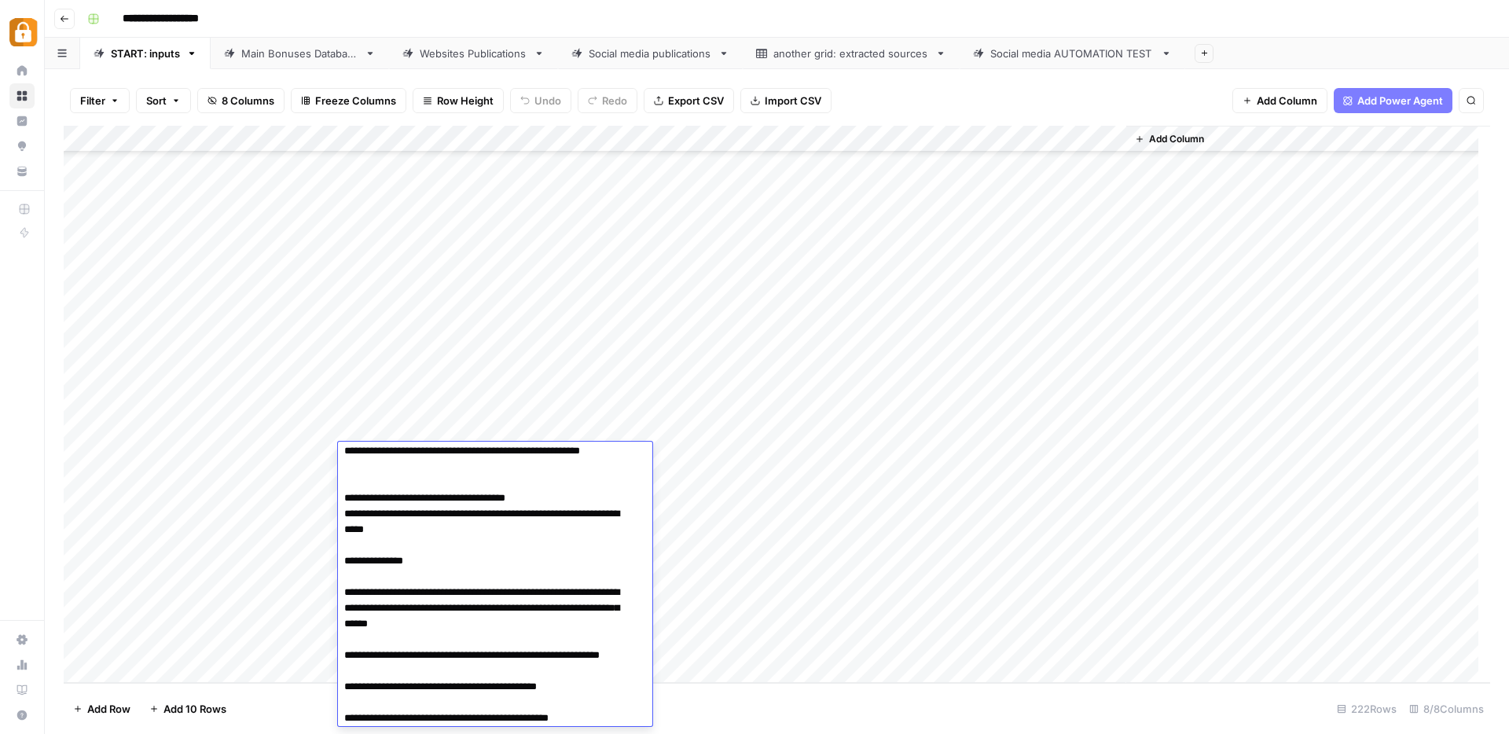
click at [355, 523] on textarea at bounding box center [489, 521] width 303 height 981
type textarea "**********"
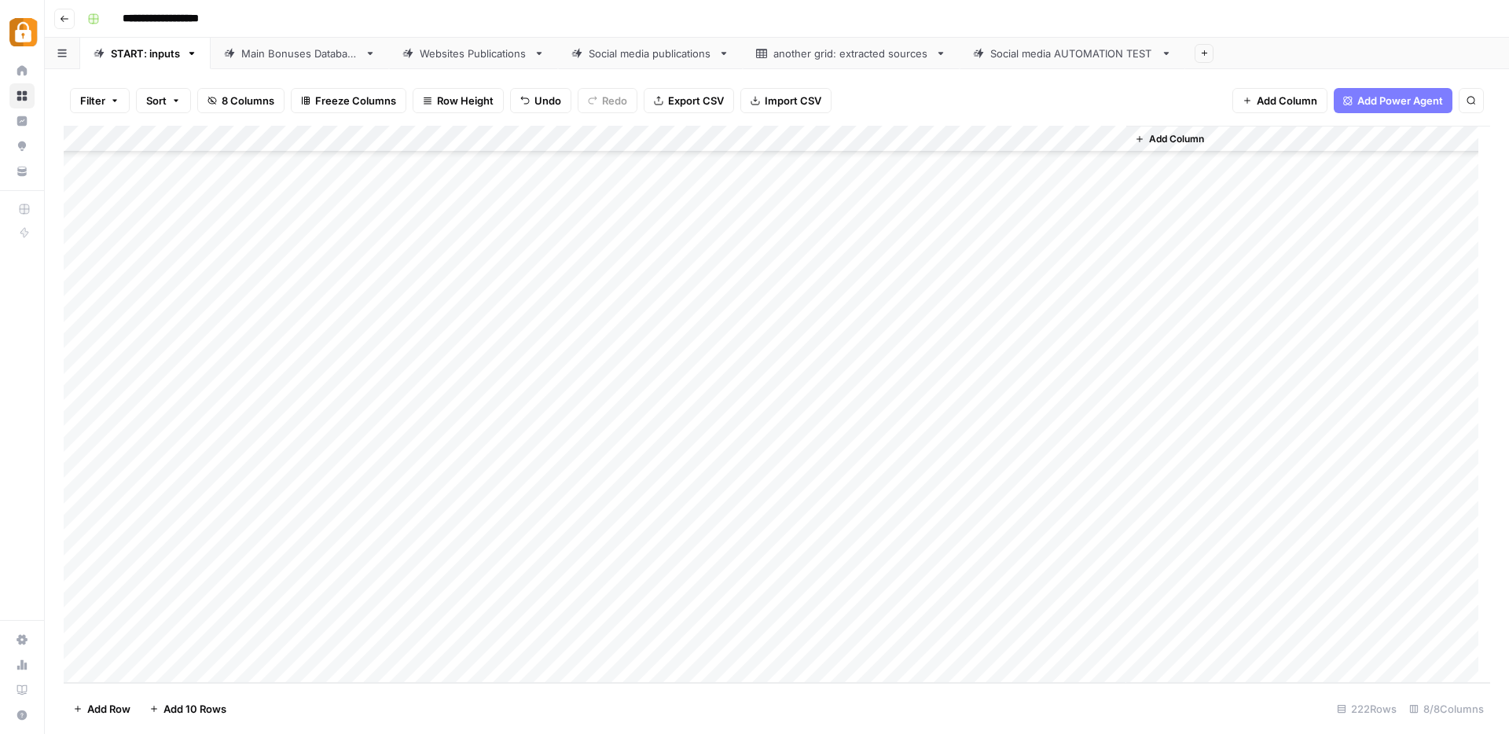
click at [706, 483] on div "Add Column" at bounding box center [777, 404] width 1427 height 557
click at [702, 453] on div "Add Column" at bounding box center [777, 404] width 1427 height 557
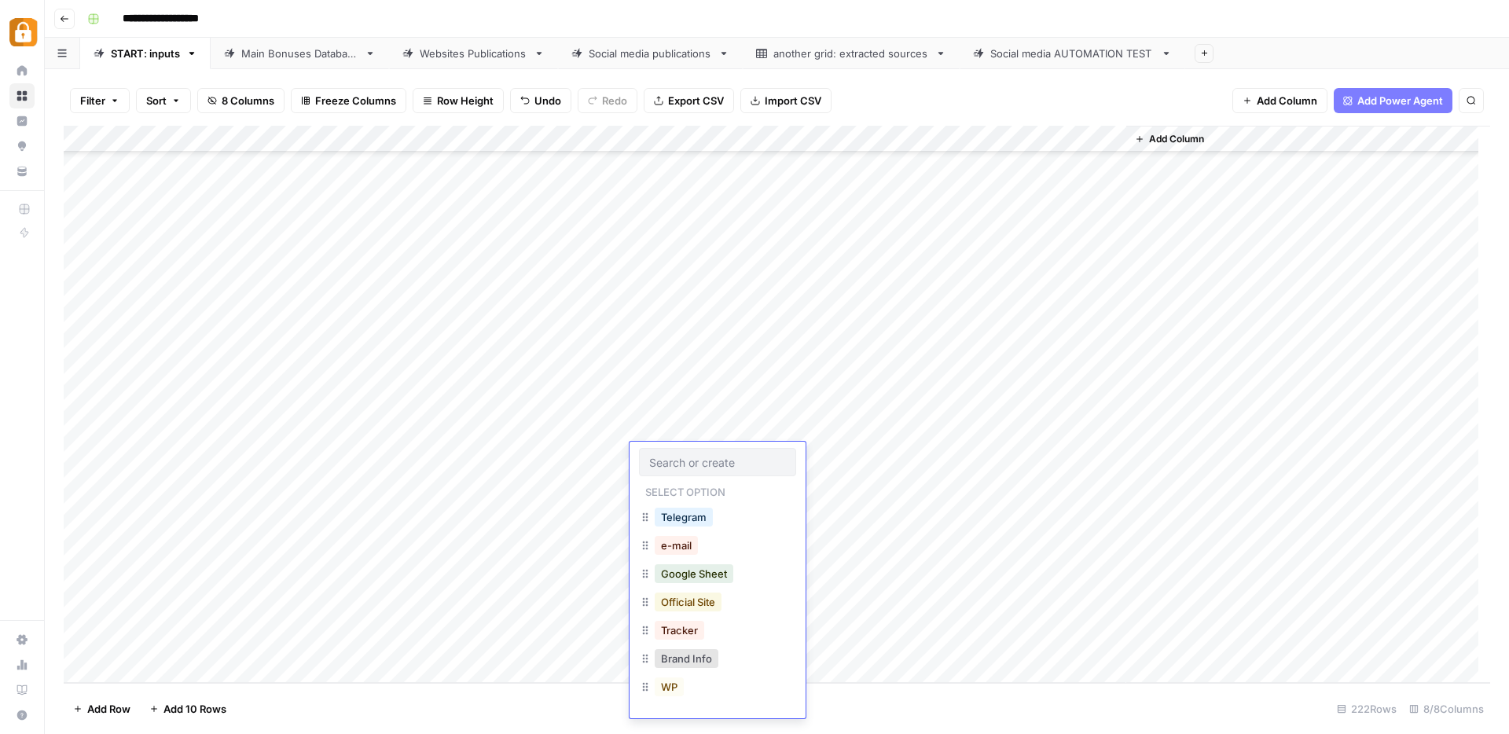
click at [700, 599] on button "Official Site" at bounding box center [688, 602] width 67 height 19
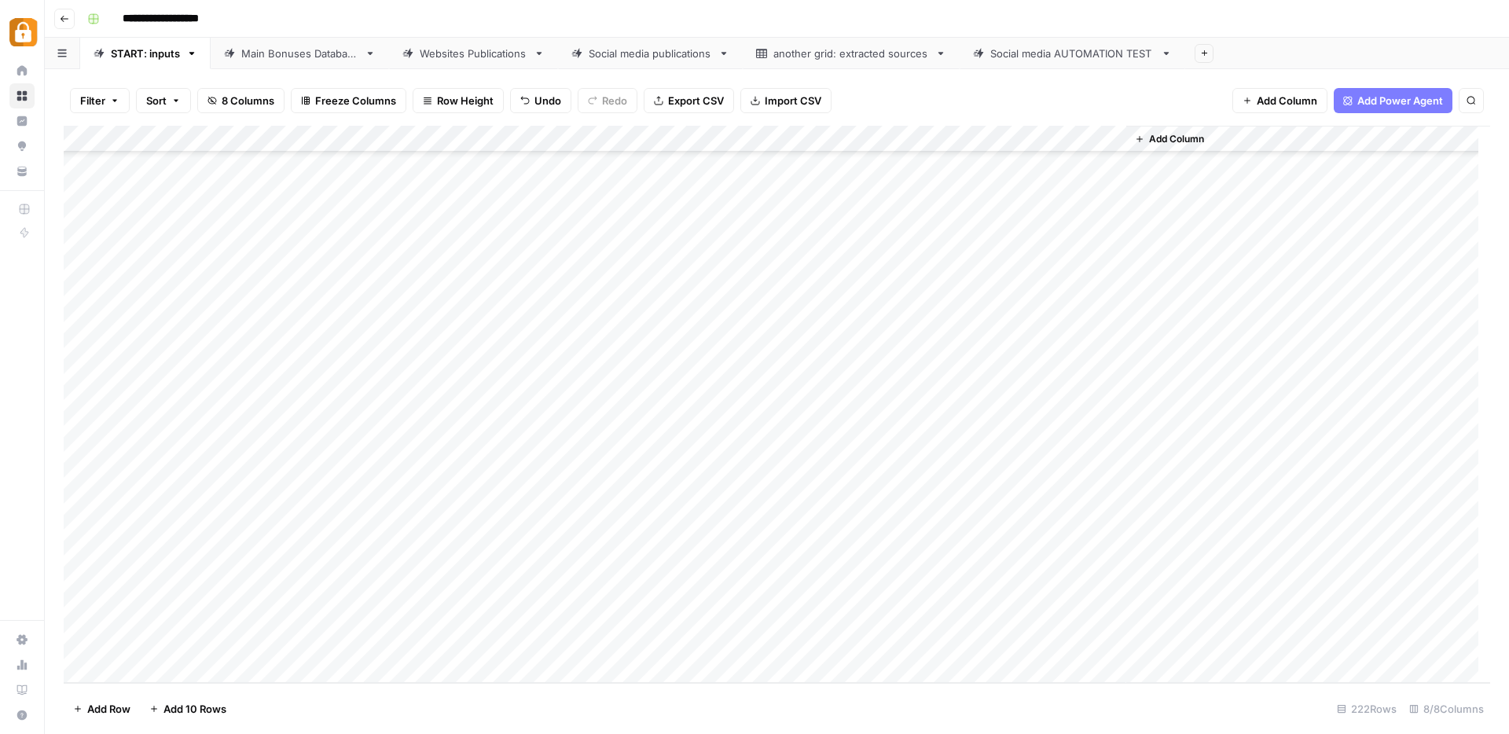
click at [1036, 450] on div "Add Column" at bounding box center [777, 404] width 1427 height 557
click at [311, 52] on div "Main Bonuses Database" at bounding box center [299, 54] width 117 height 16
click at [693, 575] on div "Add Column" at bounding box center [777, 404] width 1427 height 557
drag, startPoint x: 743, startPoint y: 590, endPoint x: 743, endPoint y: 641, distance: 51.1
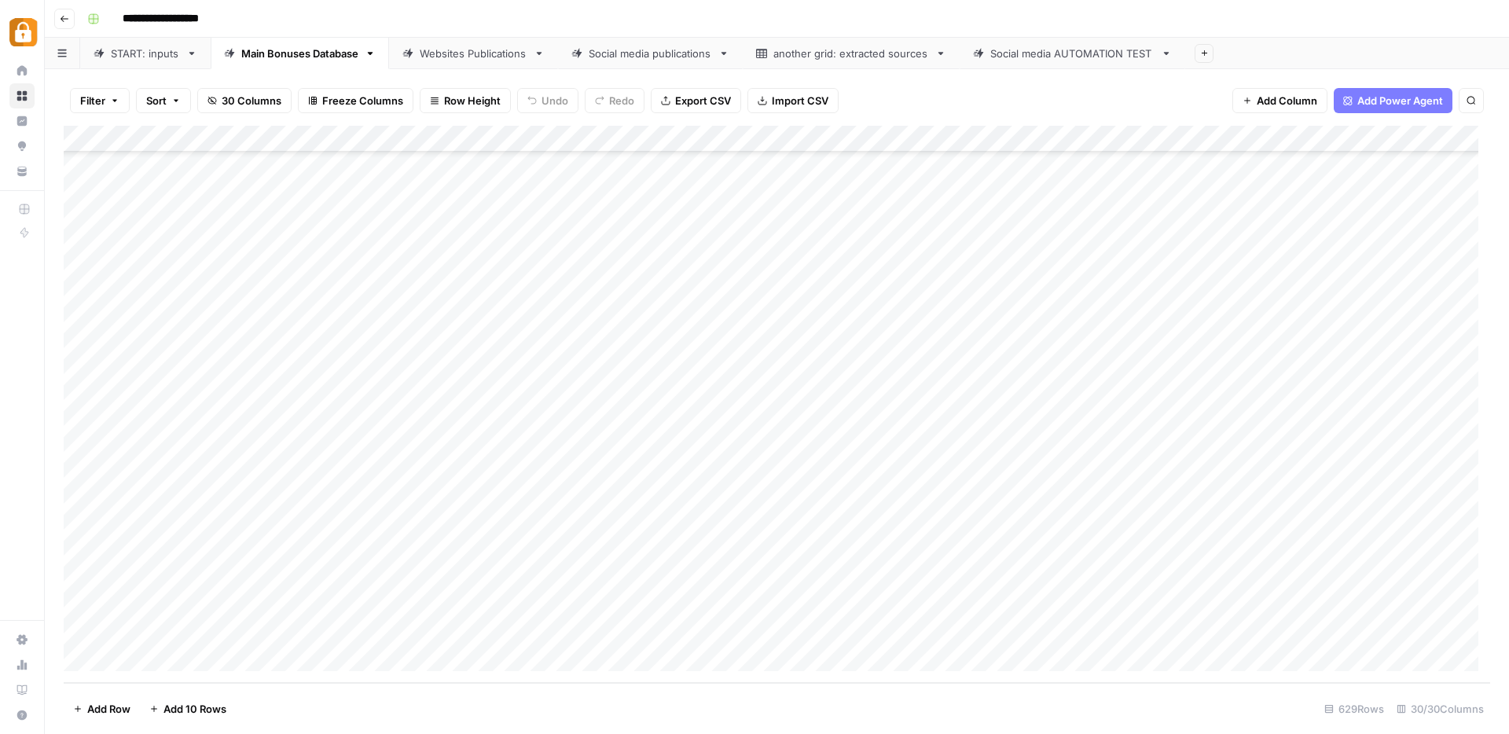
click at [743, 641] on div "Add Column" at bounding box center [777, 404] width 1427 height 557
click at [798, 608] on div "Add Column" at bounding box center [777, 404] width 1427 height 557
click at [1006, 604] on div "Add Column" at bounding box center [777, 404] width 1427 height 557
click at [1005, 630] on div "Add Column" at bounding box center [777, 404] width 1427 height 557
click at [458, 58] on div "Websites Publications" at bounding box center [474, 54] width 108 height 16
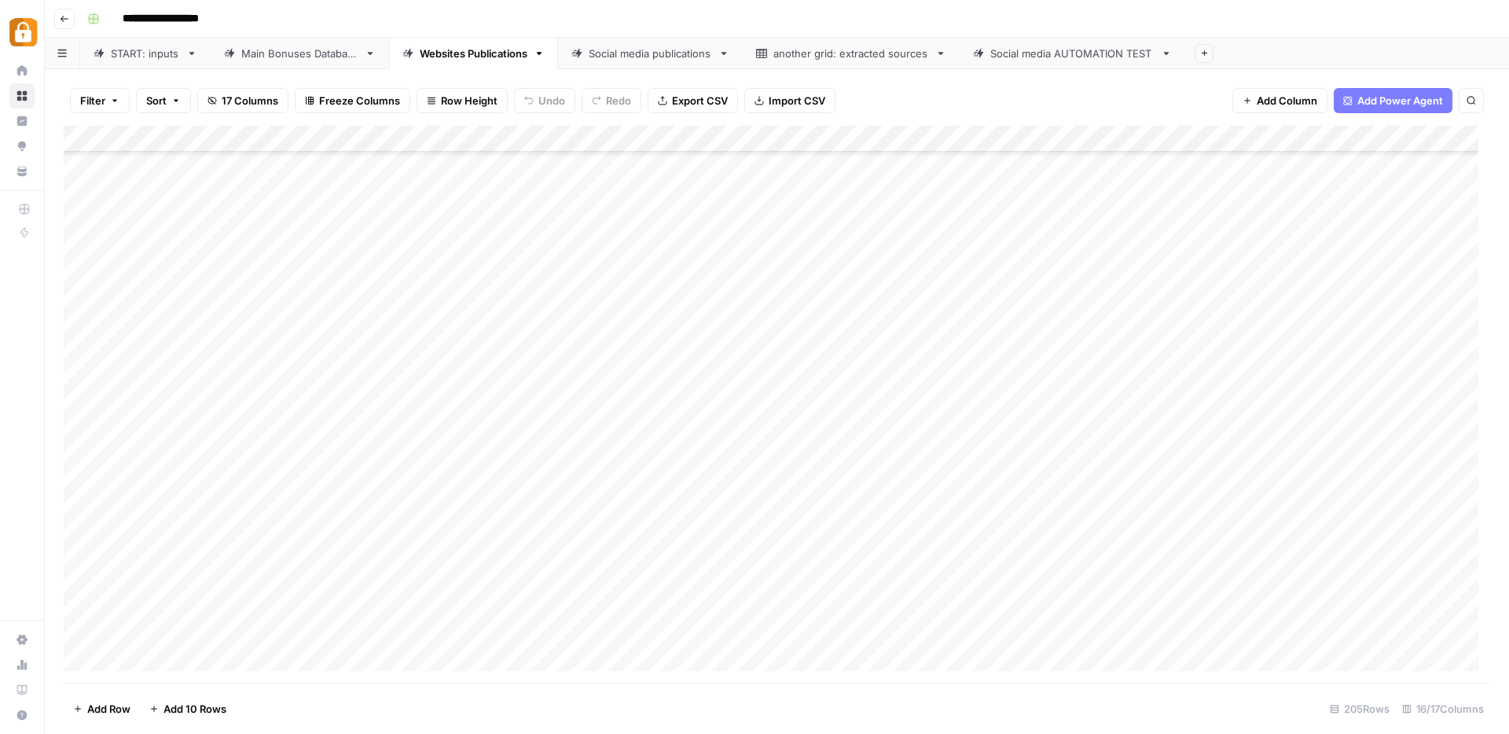
scroll to position [4986, 0]
click at [844, 602] on div "Add Column" at bounding box center [777, 404] width 1427 height 557
click at [1263, 607] on div "Add Column" at bounding box center [777, 404] width 1427 height 557
click at [1259, 636] on div "Add Column" at bounding box center [777, 404] width 1427 height 557
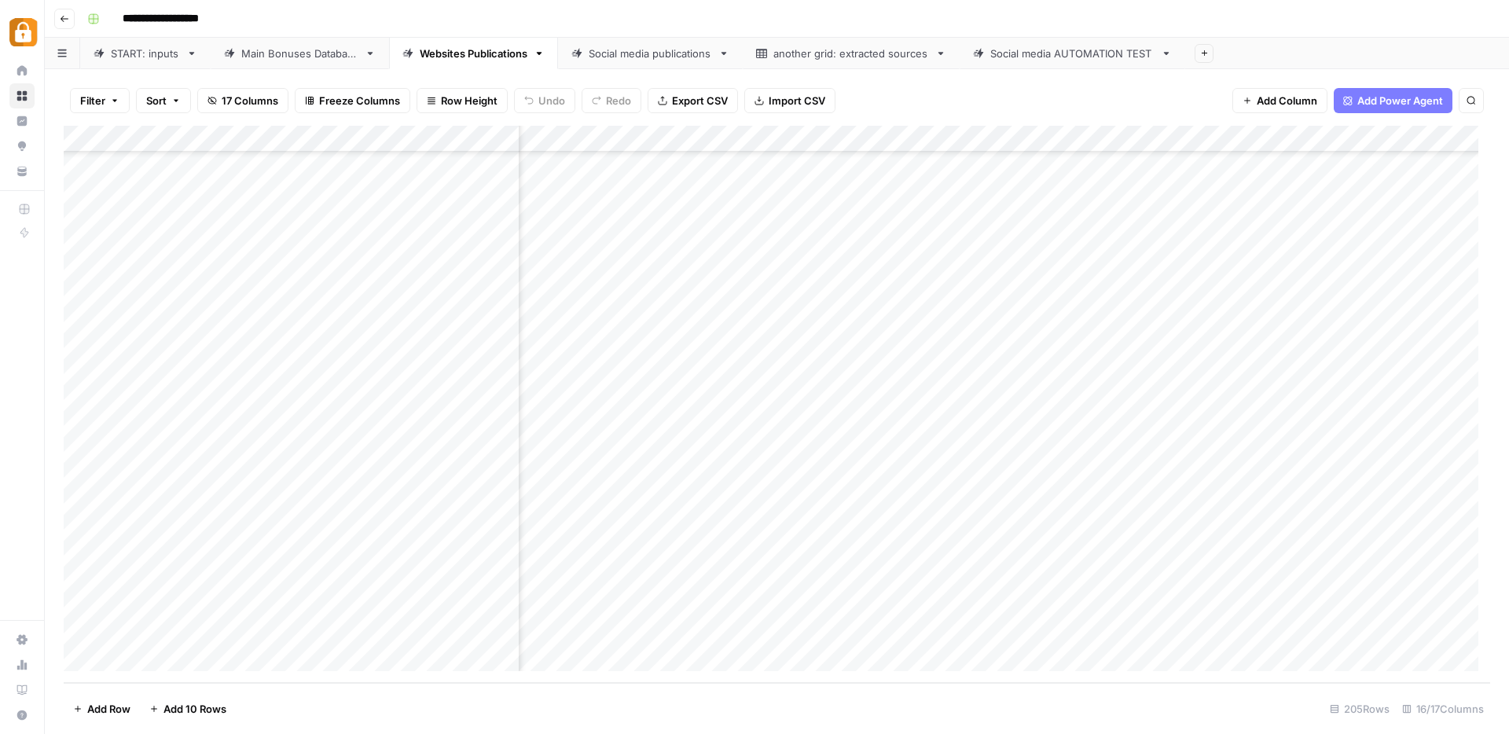
click at [990, 601] on div "Add Column" at bounding box center [777, 404] width 1427 height 557
click at [989, 636] on div "Add Column" at bounding box center [777, 404] width 1427 height 557
click at [156, 53] on div "START: inputs" at bounding box center [145, 54] width 69 height 16
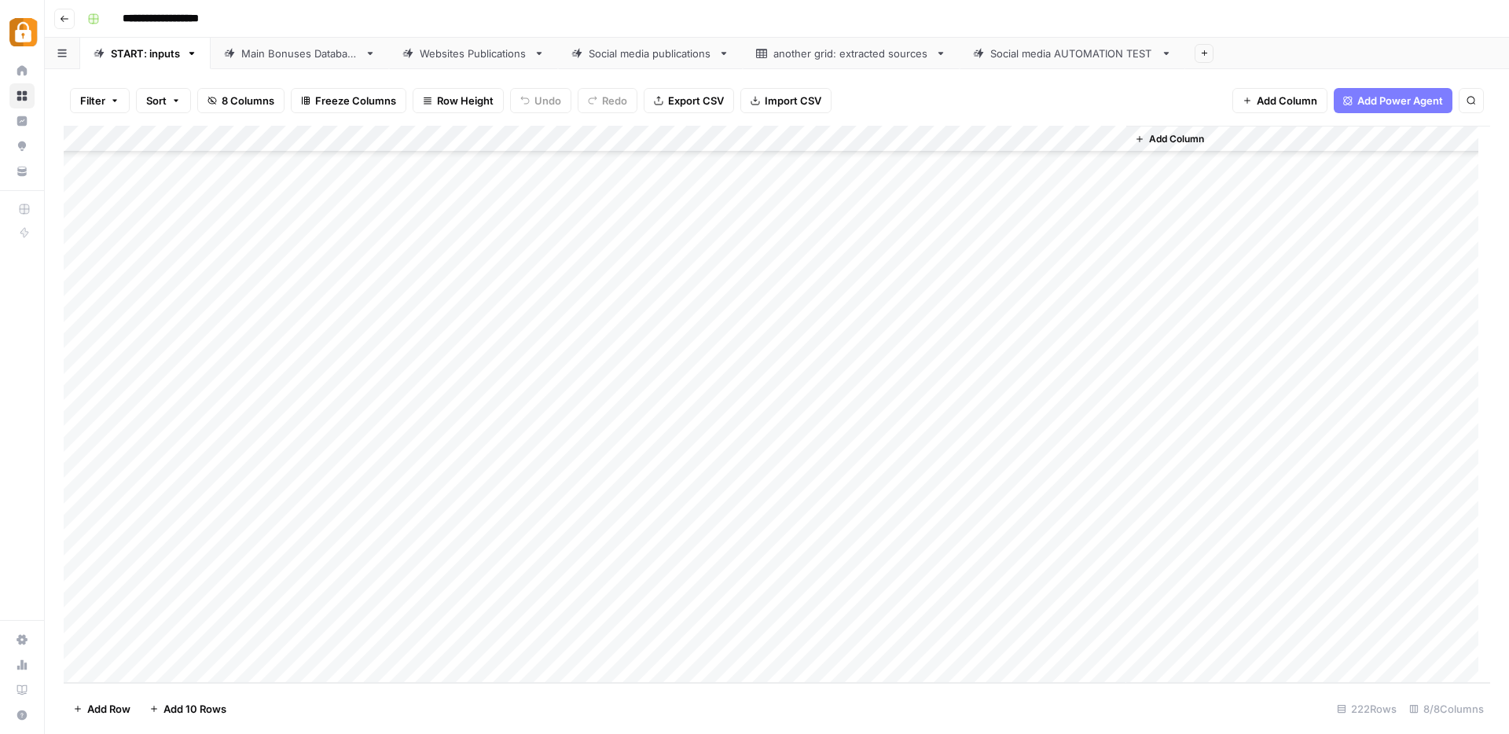
click at [303, 484] on div "Add Column" at bounding box center [777, 404] width 1427 height 557
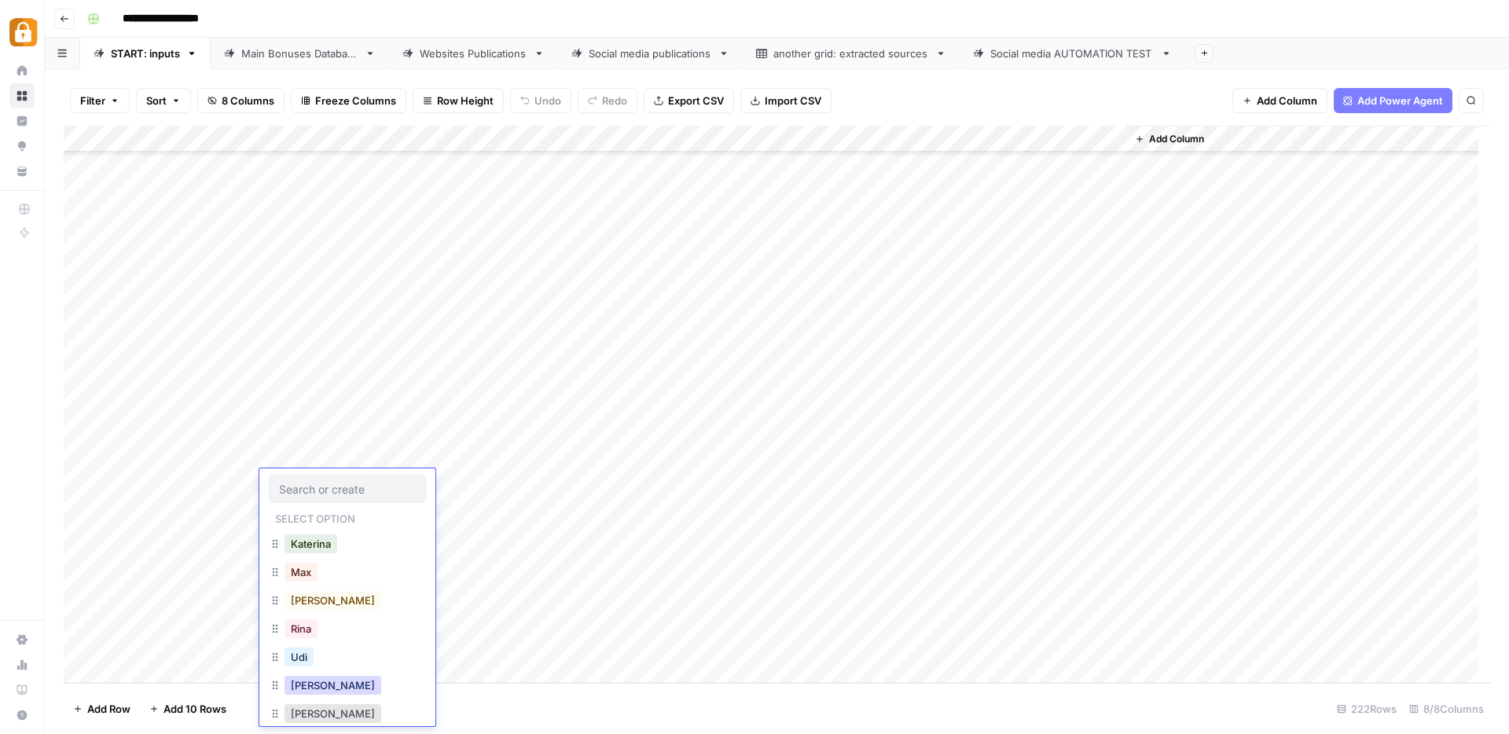
click at [309, 687] on button "Julie" at bounding box center [333, 685] width 97 height 19
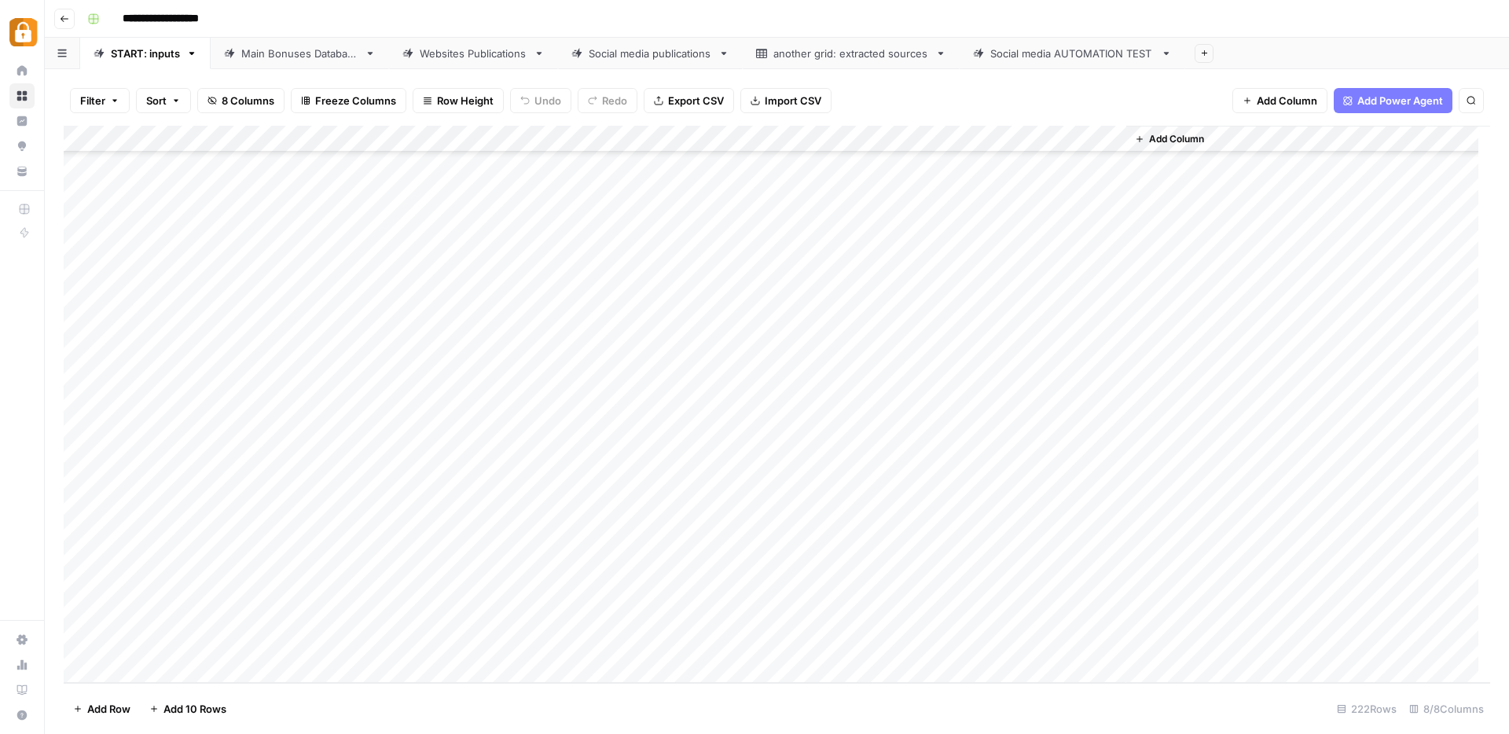
click at [414, 483] on div "Add Column" at bounding box center [777, 404] width 1427 height 557
type textarea "**********"
click at [715, 456] on div "Add Column" at bounding box center [777, 404] width 1427 height 557
click at [741, 482] on div "Add Column" at bounding box center [777, 404] width 1427 height 557
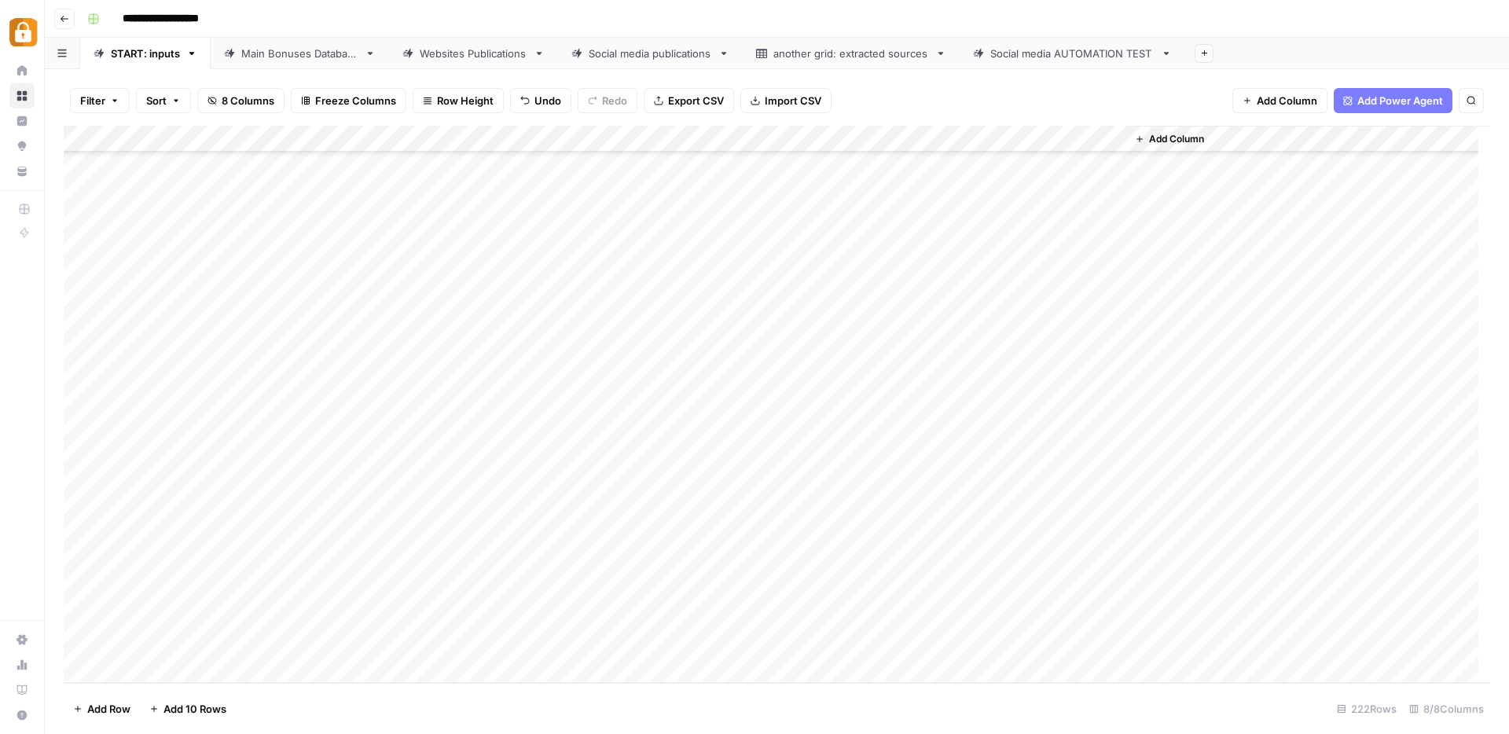
click at [1037, 480] on div "Add Column" at bounding box center [777, 404] width 1427 height 557
click at [681, 520] on div "Add Column" at bounding box center [777, 404] width 1427 height 557
click at [442, 513] on div "Add Column" at bounding box center [777, 404] width 1427 height 557
click at [271, 56] on div "Main Bonuses Database" at bounding box center [299, 54] width 117 height 16
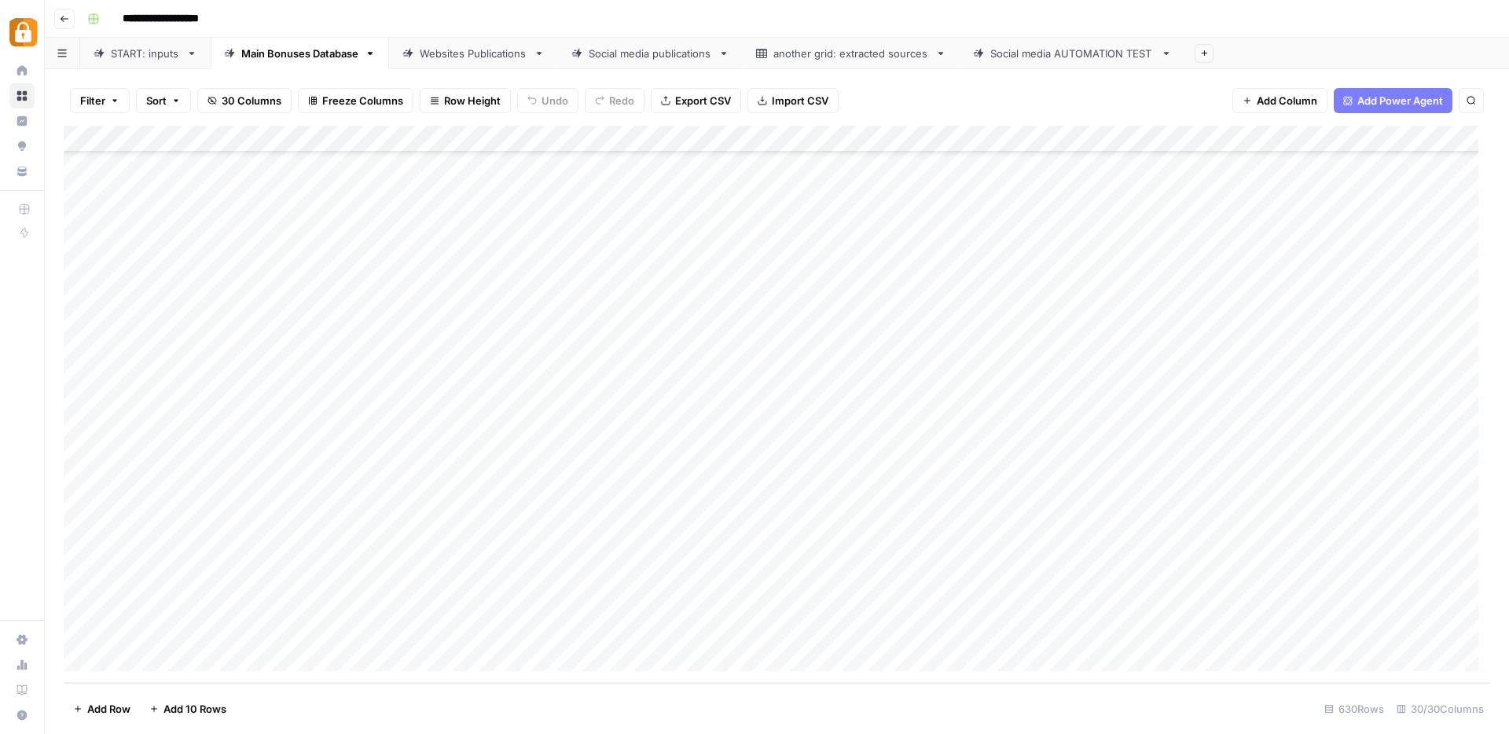
click at [656, 632] on div "Add Column" at bounding box center [777, 404] width 1427 height 557
click at [693, 610] on div "Add Column" at bounding box center [777, 404] width 1427 height 557
drag, startPoint x: 743, startPoint y: 617, endPoint x: 742, endPoint y: 632, distance: 15.0
click at [742, 632] on div "Add Column" at bounding box center [777, 404] width 1427 height 557
click at [1008, 631] on div "Add Column" at bounding box center [777, 404] width 1427 height 557
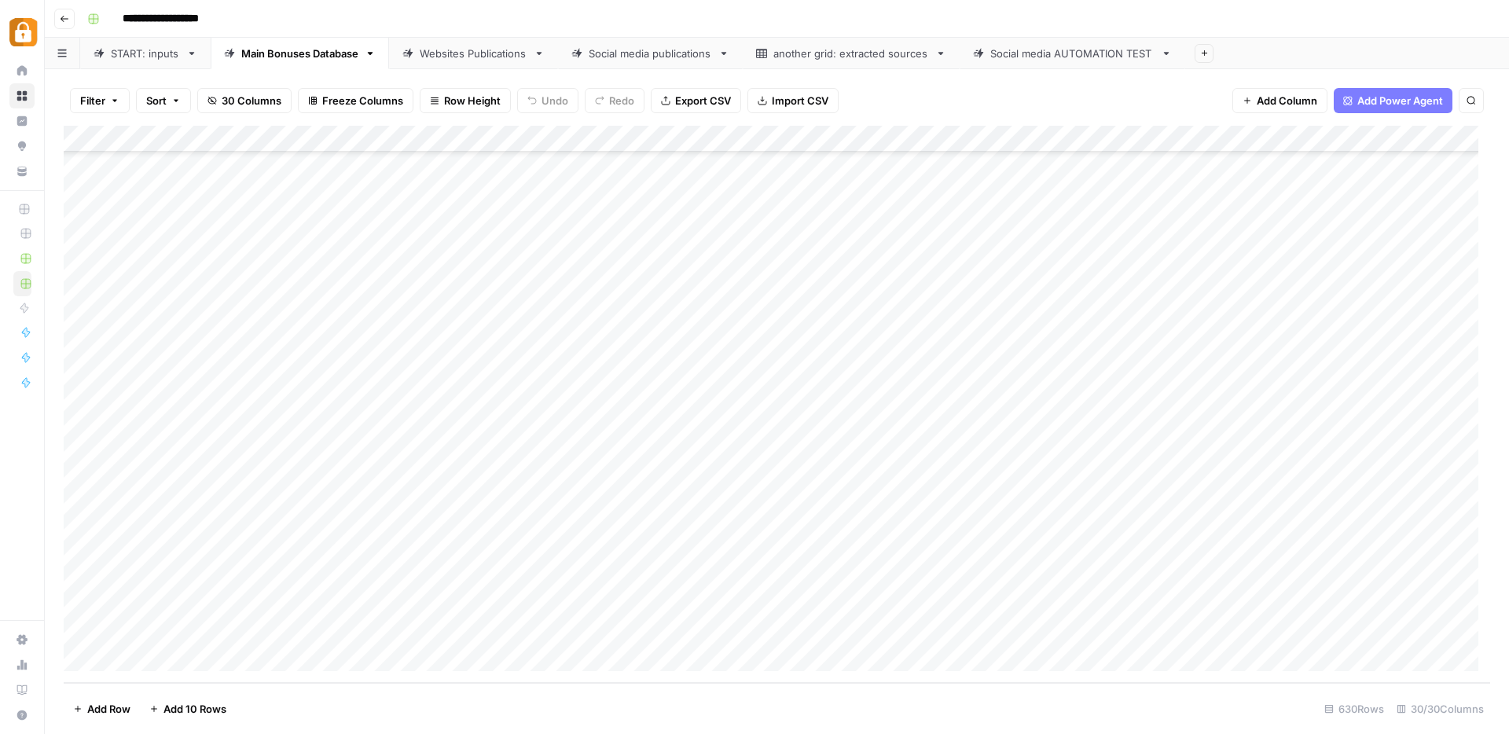
click at [465, 58] on div "Websites Publications" at bounding box center [474, 54] width 108 height 16
click at [1266, 631] on div "Add Column" at bounding box center [777, 404] width 1427 height 557
click at [146, 55] on div "START: inputs" at bounding box center [145, 54] width 69 height 16
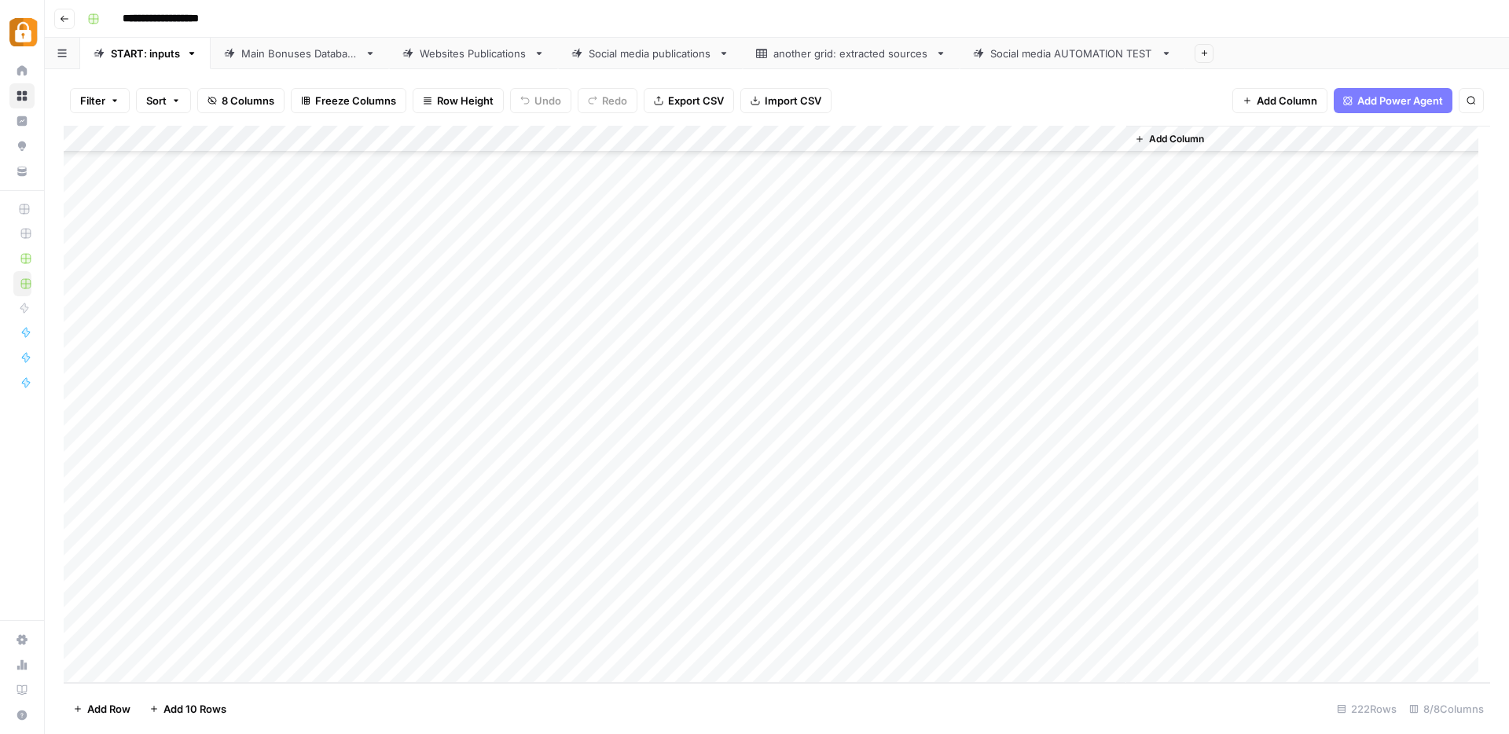
click at [282, 504] on div "Add Column" at bounding box center [777, 404] width 1427 height 557
click at [308, 715] on button "Julie" at bounding box center [333, 712] width 97 height 19
click at [418, 511] on div "Add Column" at bounding box center [777, 404] width 1427 height 557
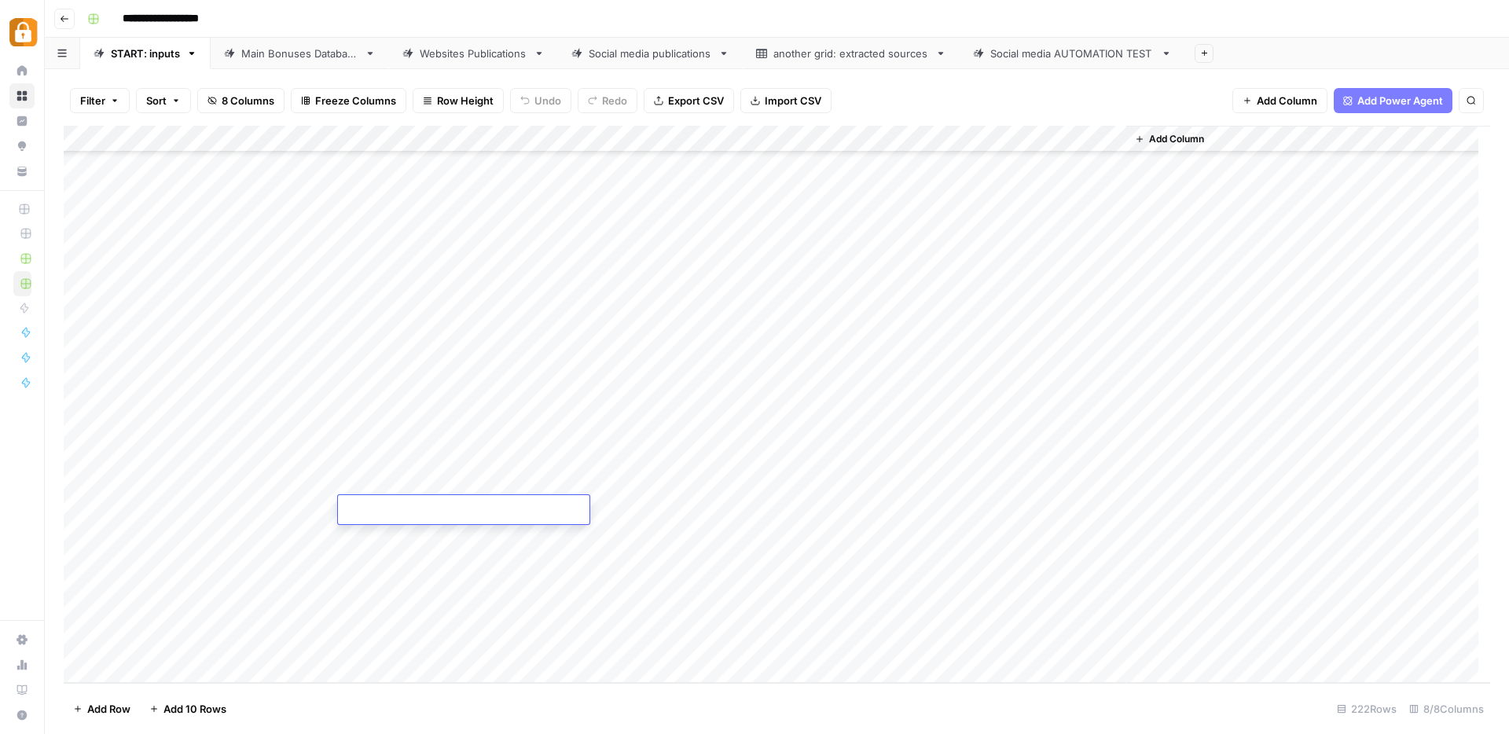
type textarea "**********"
click at [737, 486] on div "Add Column" at bounding box center [777, 404] width 1427 height 557
drag, startPoint x: 744, startPoint y: 494, endPoint x: 745, endPoint y: 514, distance: 20.5
click at [745, 514] on div "Add Column" at bounding box center [777, 404] width 1427 height 557
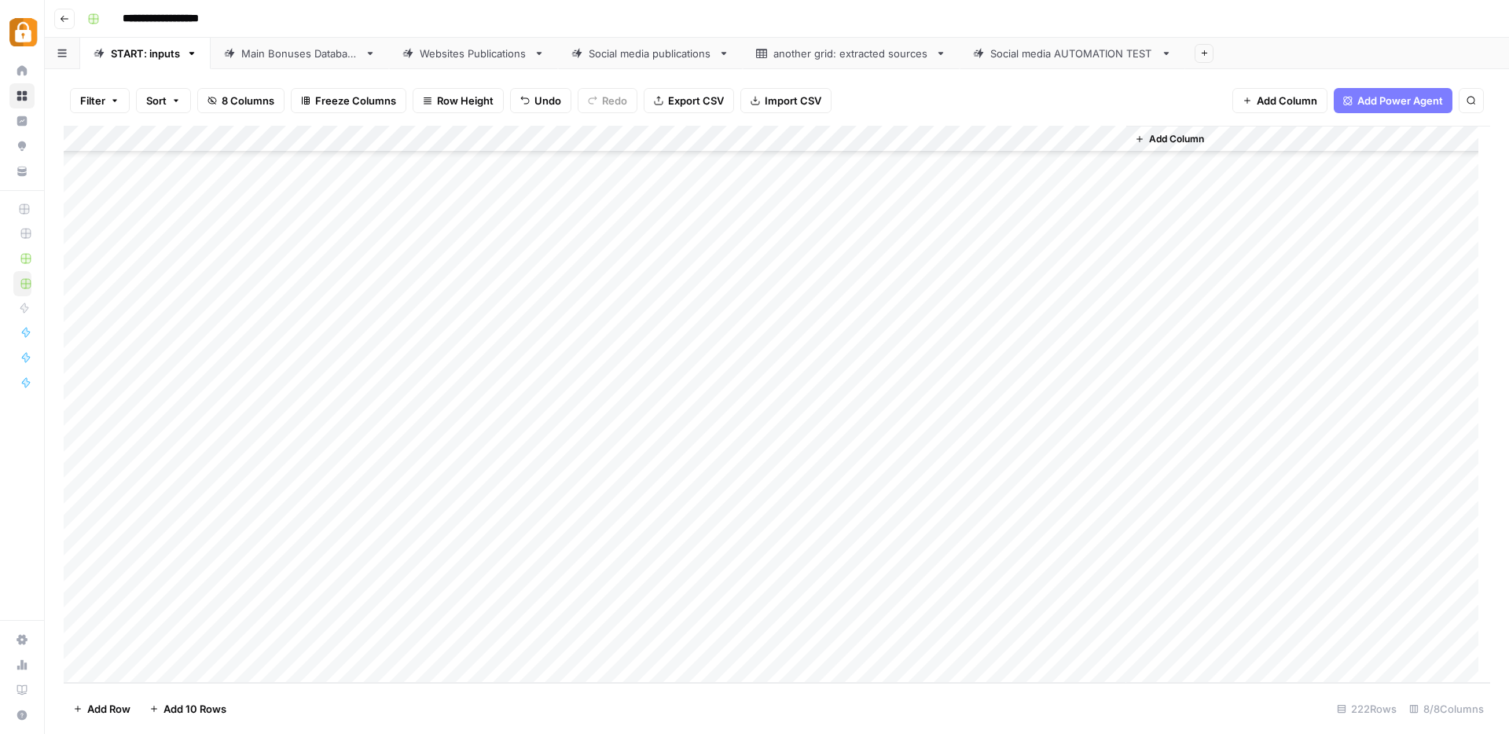
click at [1035, 507] on div "Add Column" at bounding box center [777, 404] width 1427 height 557
click at [459, 65] on link "Websites Publications" at bounding box center [473, 53] width 169 height 31
click at [715, 630] on div "Add Column" at bounding box center [777, 404] width 1427 height 557
click at [158, 55] on div "START: inputs" at bounding box center [145, 54] width 69 height 16
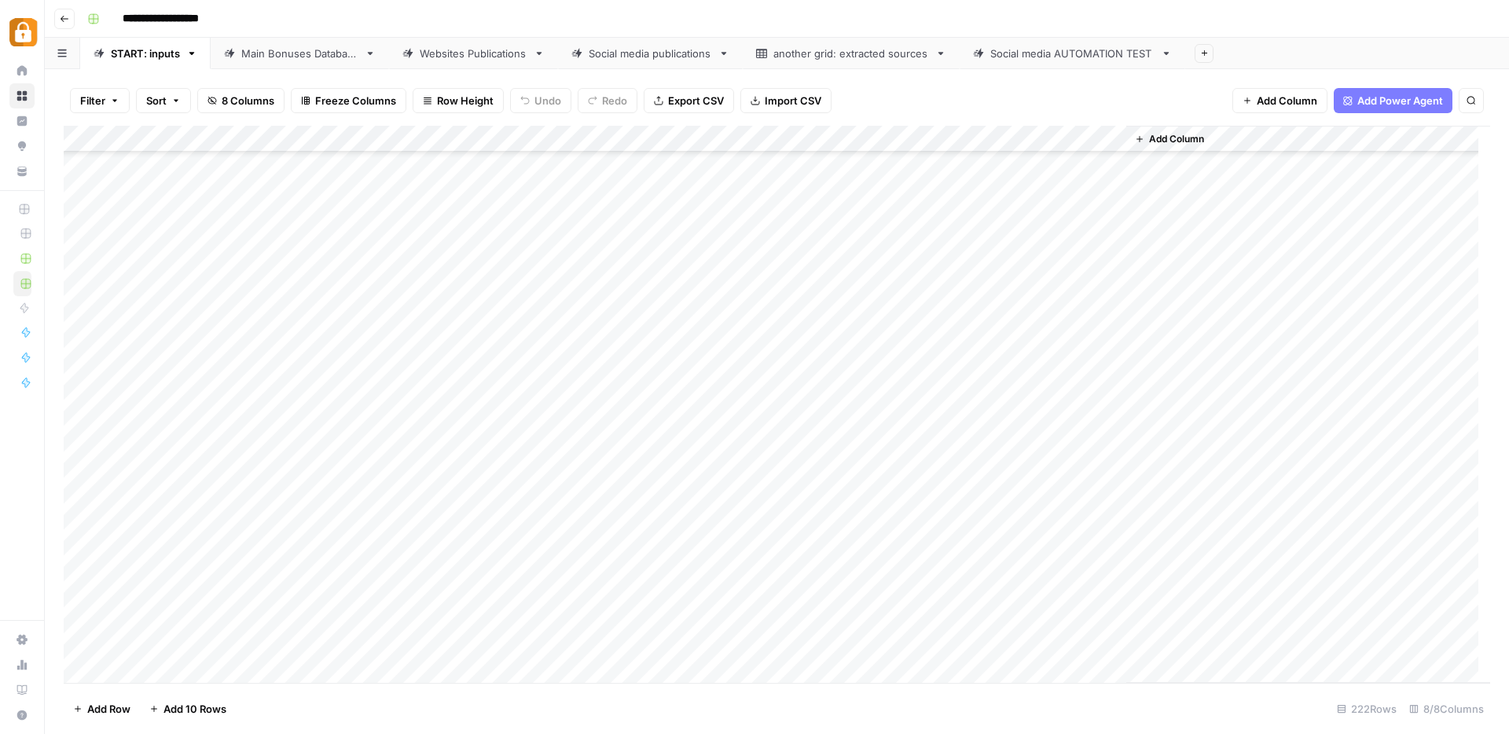
scroll to position [5428, 0]
click at [268, 46] on div "Main Bonuses Database" at bounding box center [299, 54] width 117 height 16
click at [380, 632] on div "Add Column" at bounding box center [777, 404] width 1427 height 557
click at [398, 609] on div "Add Column" at bounding box center [777, 404] width 1427 height 557
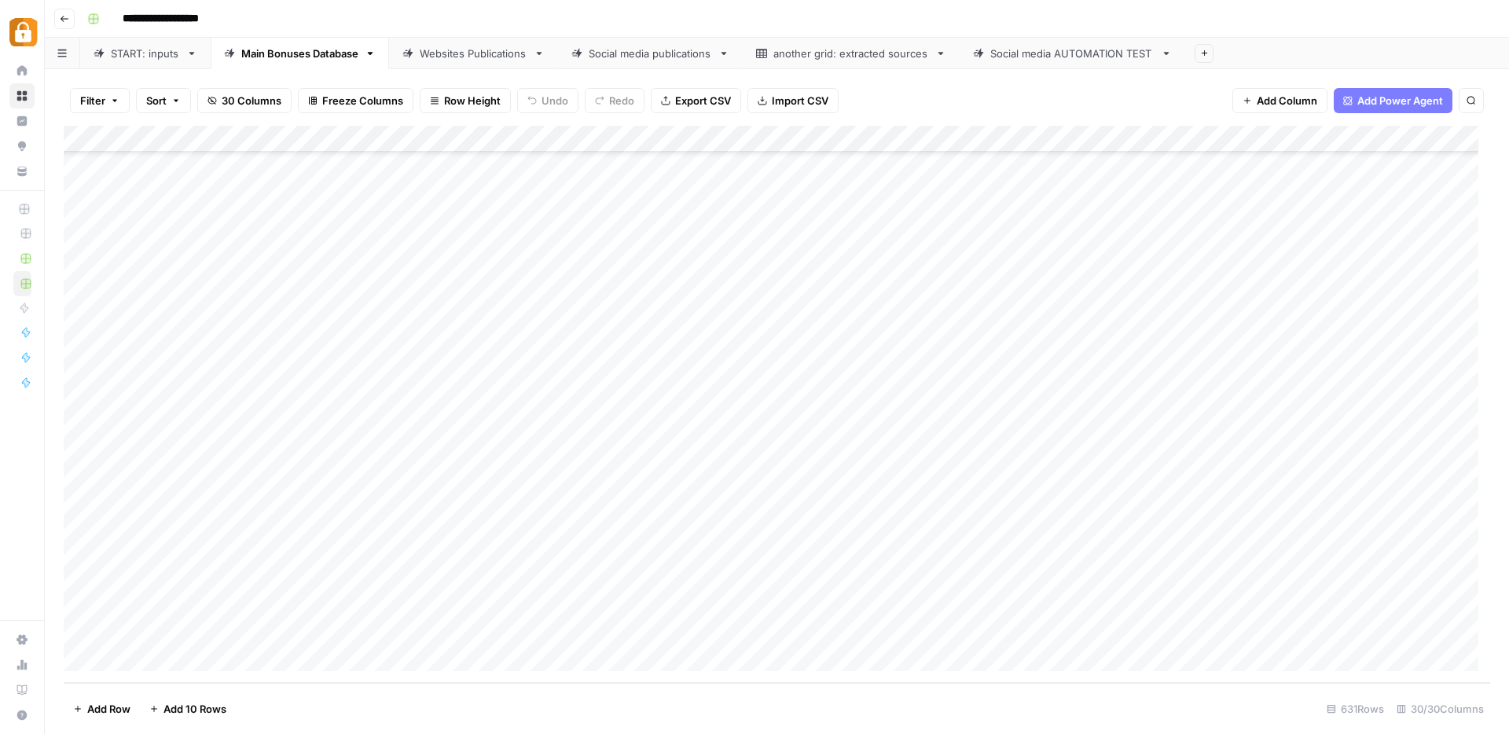
drag, startPoint x: 432, startPoint y: 618, endPoint x: 428, endPoint y: 636, distance: 18.5
click at [428, 636] on div "Add Column" at bounding box center [777, 404] width 1427 height 557
click at [693, 604] on div "Add Column" at bounding box center [777, 404] width 1427 height 557
drag, startPoint x: 741, startPoint y: 617, endPoint x: 740, endPoint y: 630, distance: 12.7
click at [740, 630] on div "Add Column" at bounding box center [777, 404] width 1427 height 557
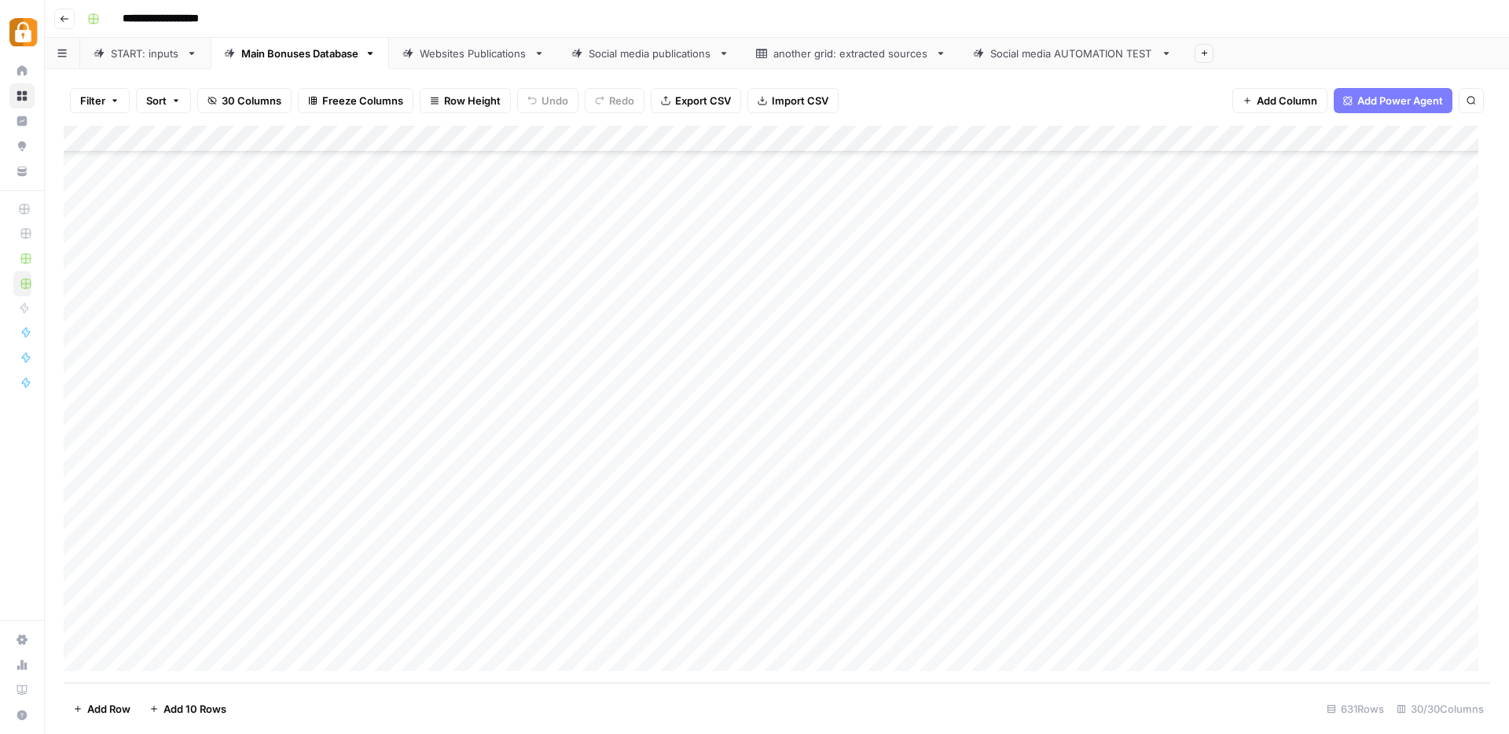
click at [1004, 632] on div "Add Column" at bounding box center [777, 404] width 1427 height 557
click at [138, 57] on div "START: inputs" at bounding box center [145, 54] width 69 height 16
click at [461, 505] on div "Add Column" at bounding box center [777, 404] width 1427 height 557
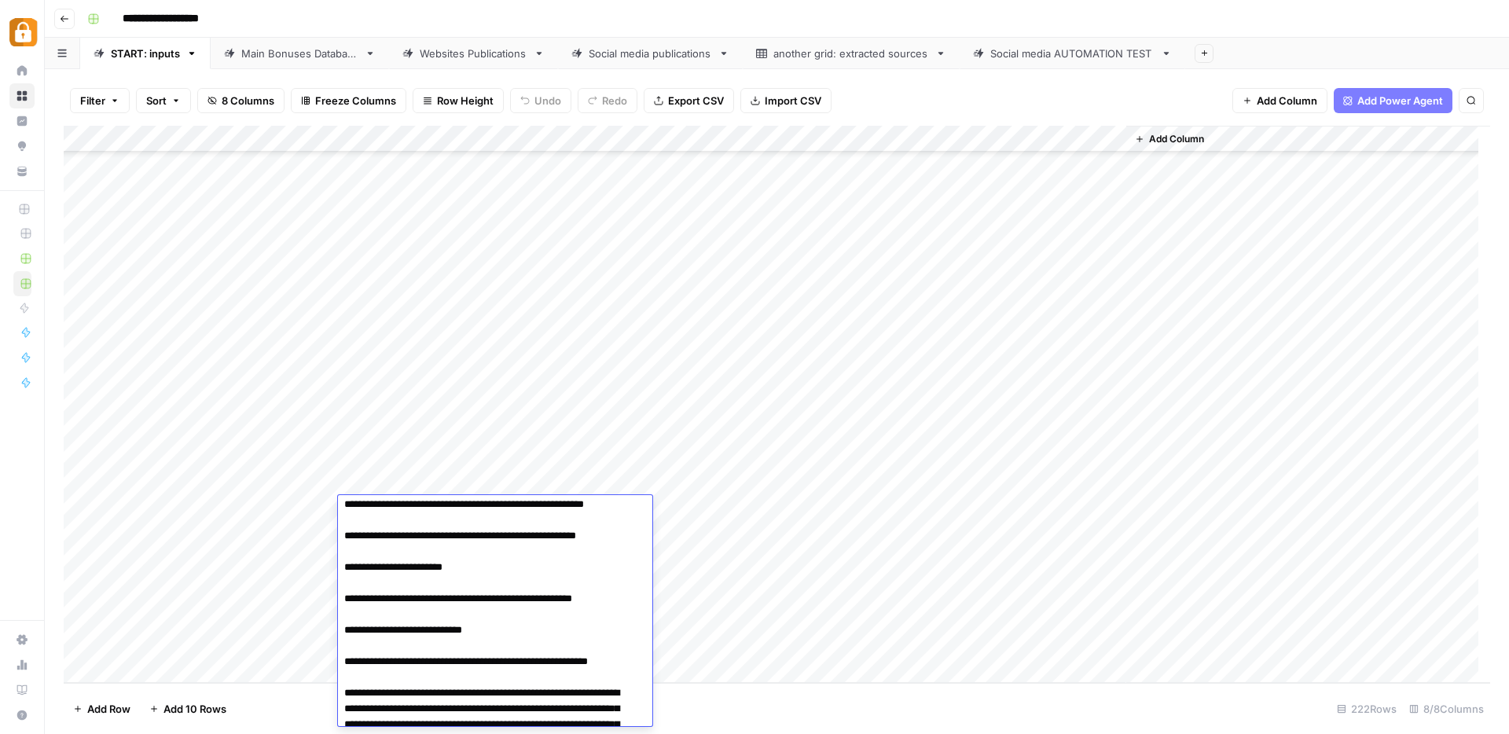
scroll to position [0, 0]
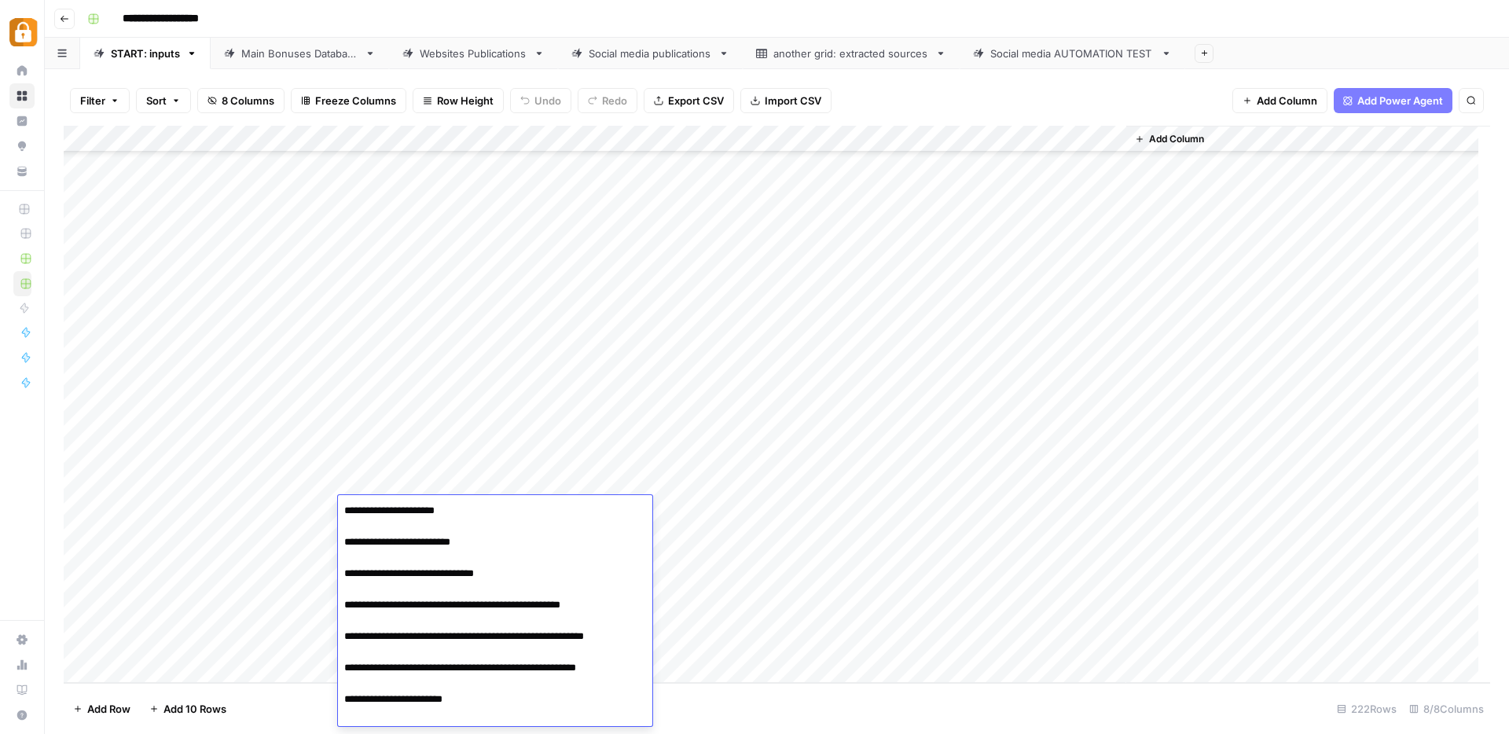
type textarea "**********"
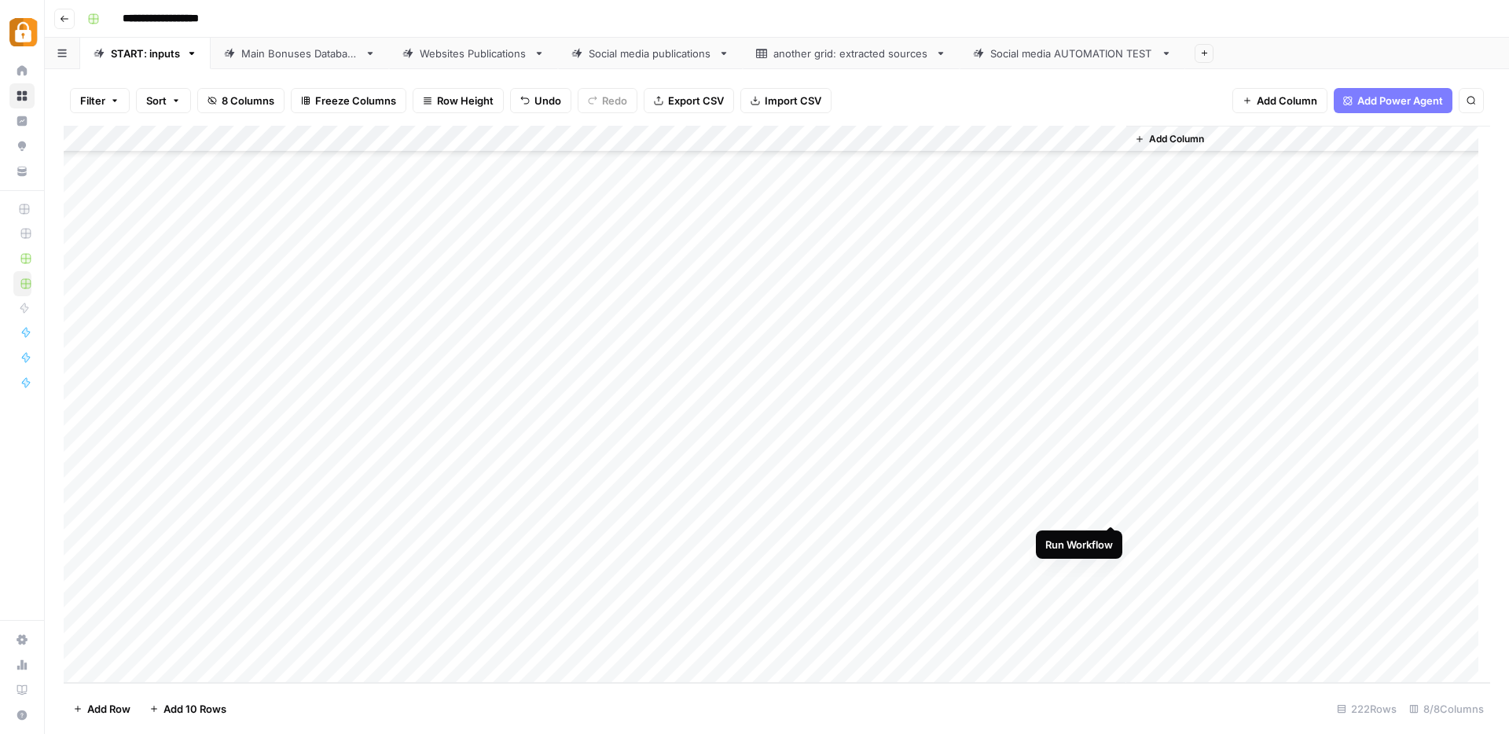
click at [1112, 507] on div "Add Column" at bounding box center [777, 404] width 1427 height 557
click at [295, 54] on div "Main Bonuses Database" at bounding box center [299, 54] width 117 height 16
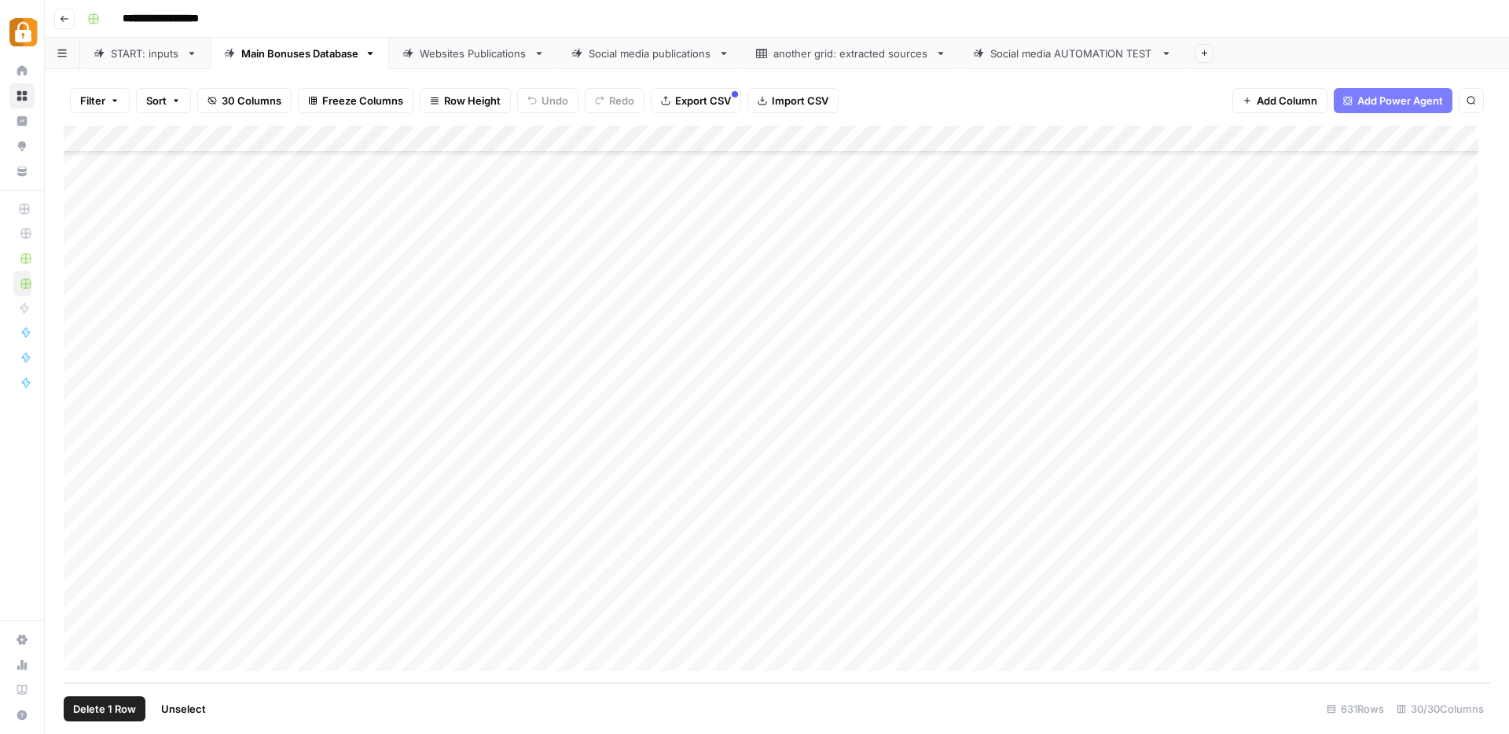
click at [85, 630] on div "Add Column" at bounding box center [777, 404] width 1427 height 557
click at [106, 706] on span "Delete 1 Row" at bounding box center [104, 709] width 63 height 16
click at [697, 175] on span "Delete" at bounding box center [699, 182] width 34 height 16
click at [147, 56] on div "START: inputs" at bounding box center [145, 54] width 69 height 16
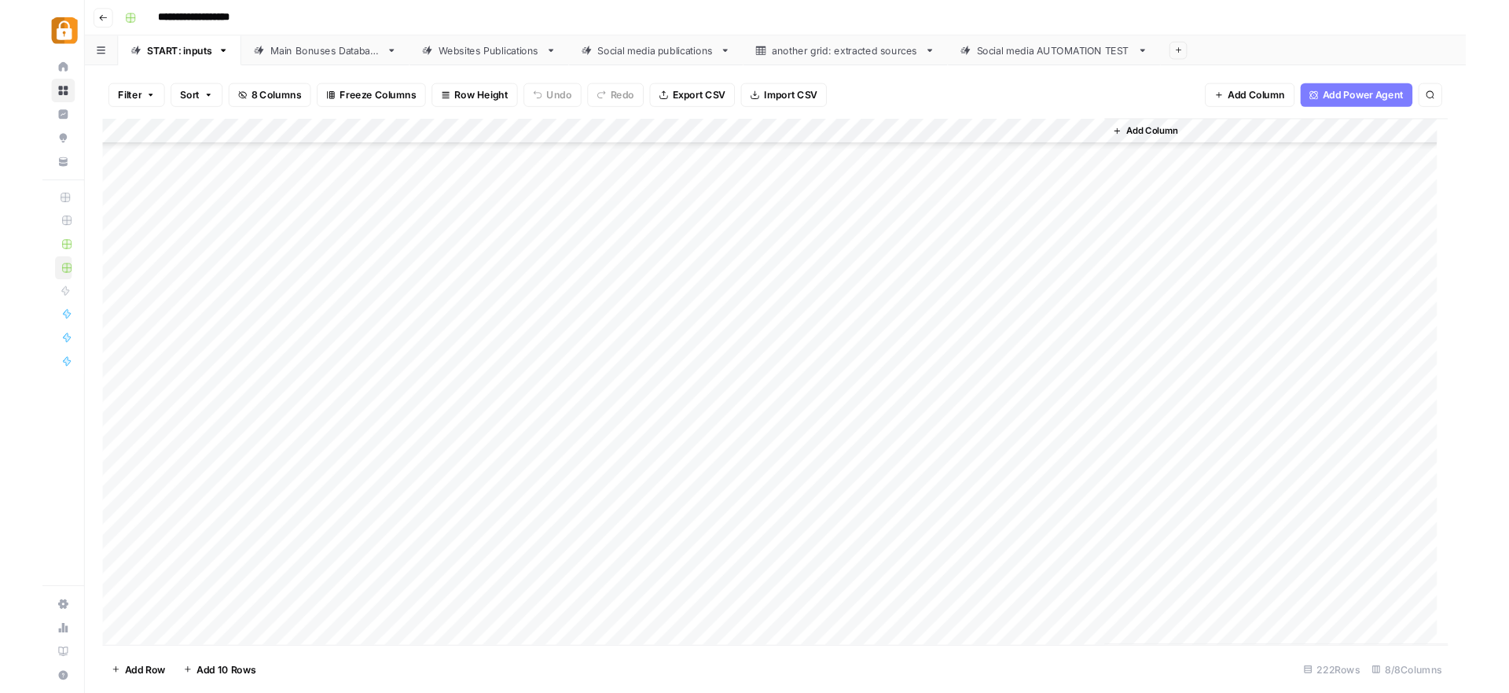
scroll to position [5428, 0]
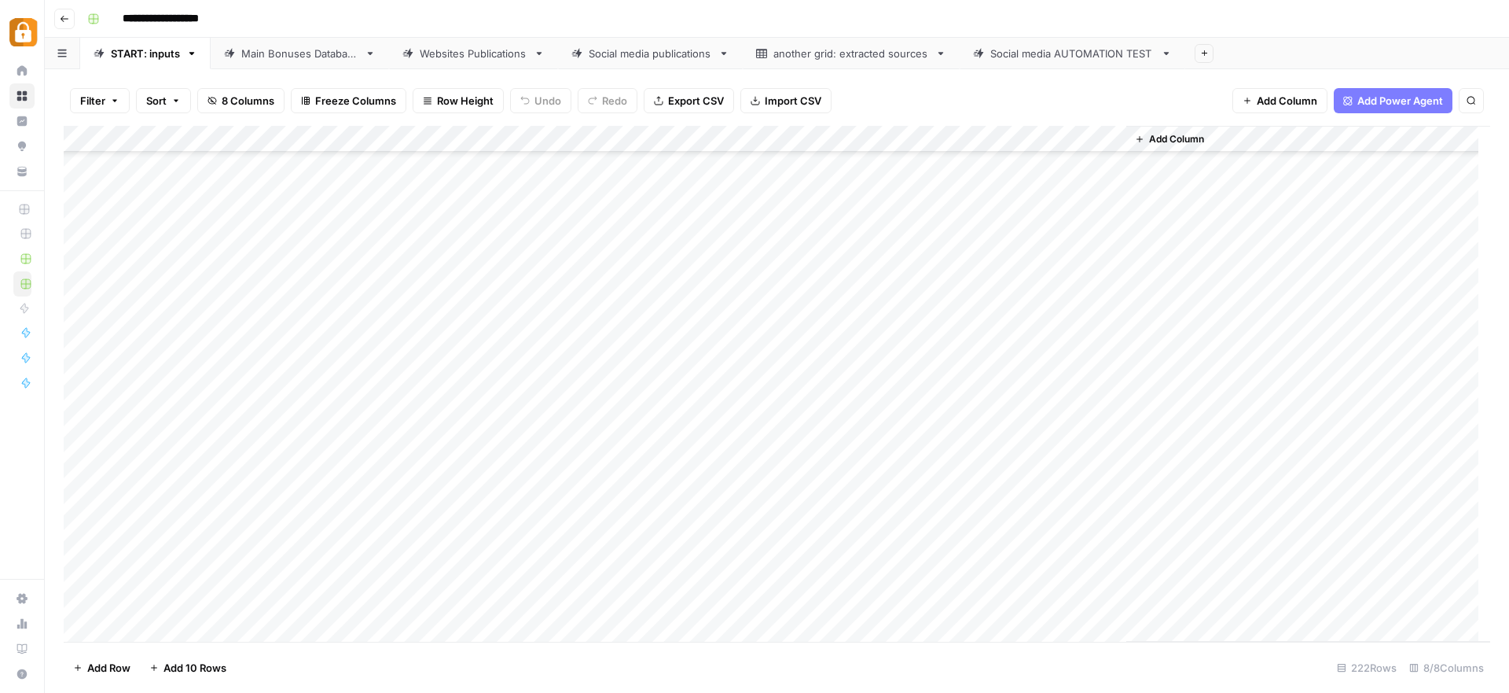
click at [262, 50] on div "Main Bonuses Database" at bounding box center [299, 54] width 117 height 16
click at [699, 569] on div "Add Column" at bounding box center [777, 384] width 1427 height 516
drag, startPoint x: 744, startPoint y: 575, endPoint x: 745, endPoint y: 590, distance: 15.0
click at [745, 590] on div "Add Column" at bounding box center [777, 384] width 1427 height 516
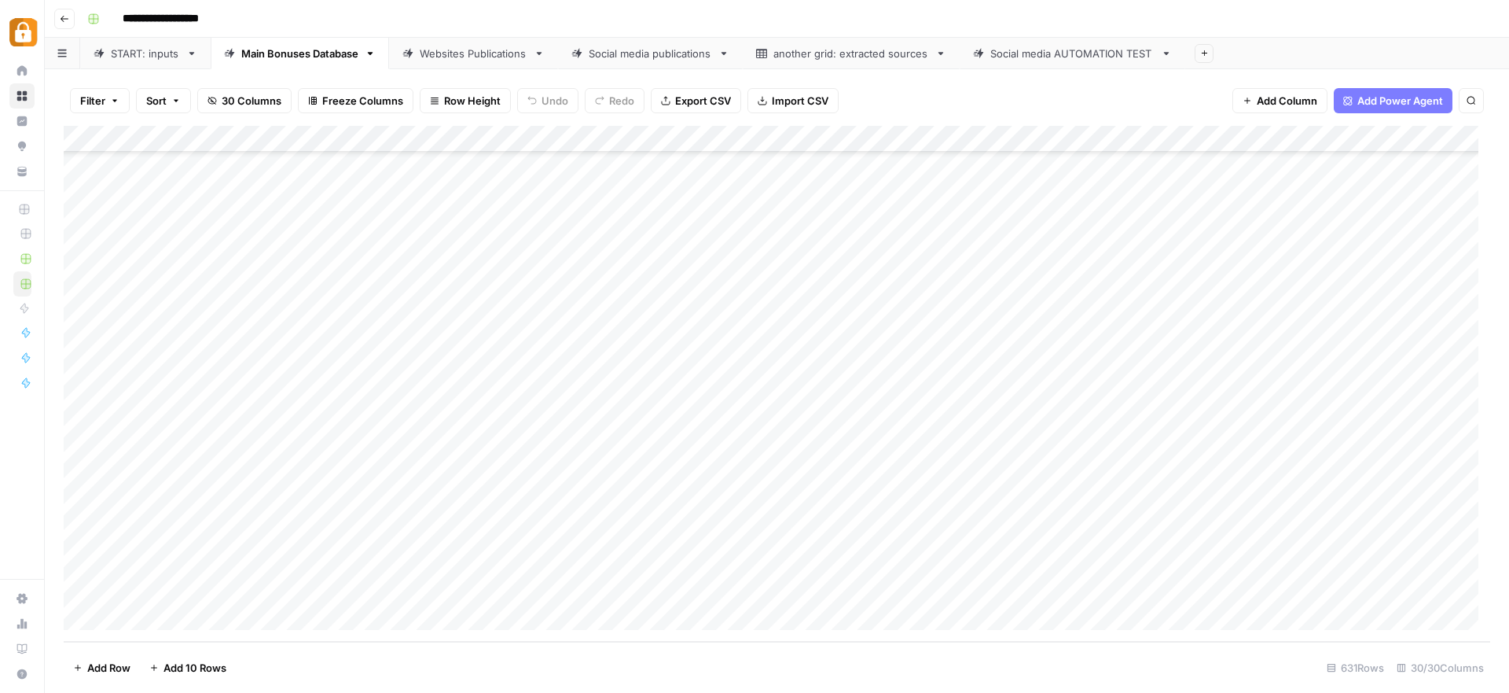
click at [1000, 590] on div "Add Column" at bounding box center [777, 384] width 1427 height 516
click at [148, 56] on div "START: inputs" at bounding box center [145, 54] width 69 height 16
click at [476, 468] on div "Add Column" at bounding box center [777, 384] width 1427 height 516
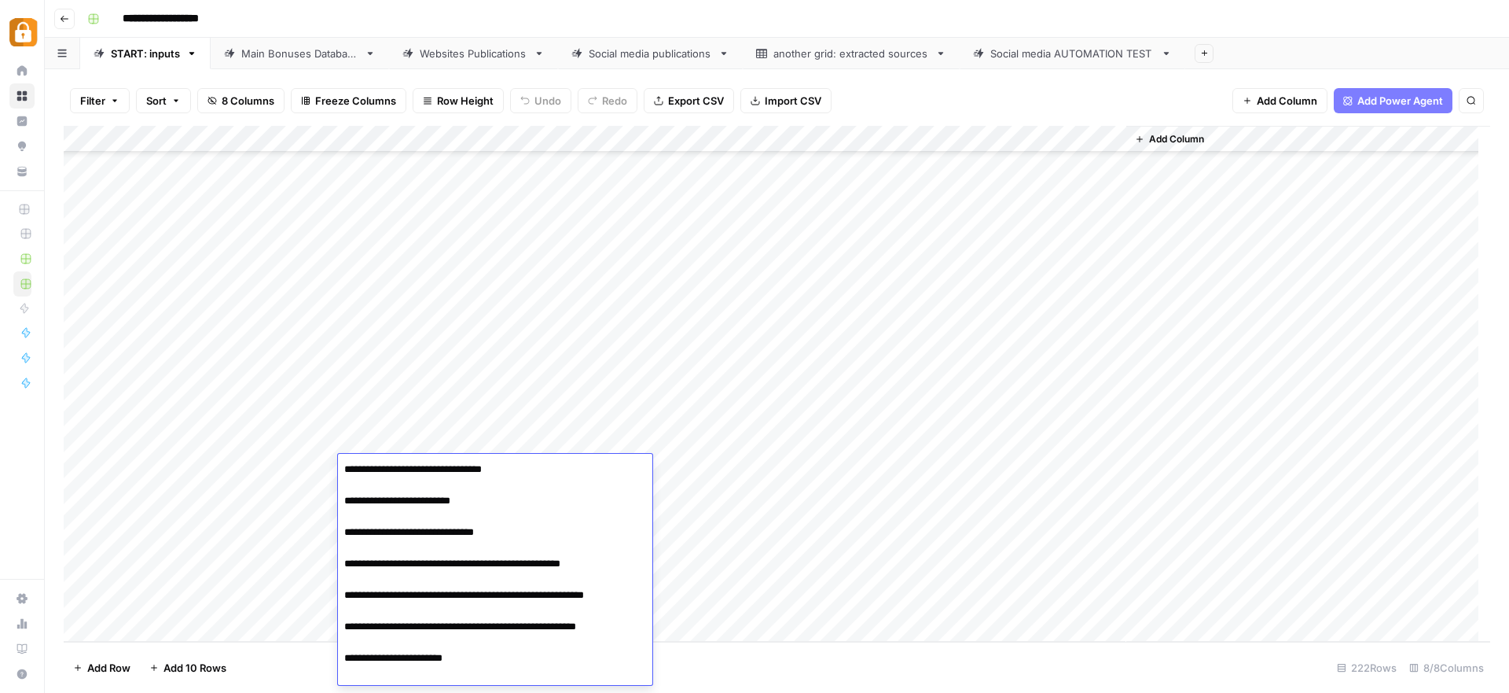
scroll to position [19, 0]
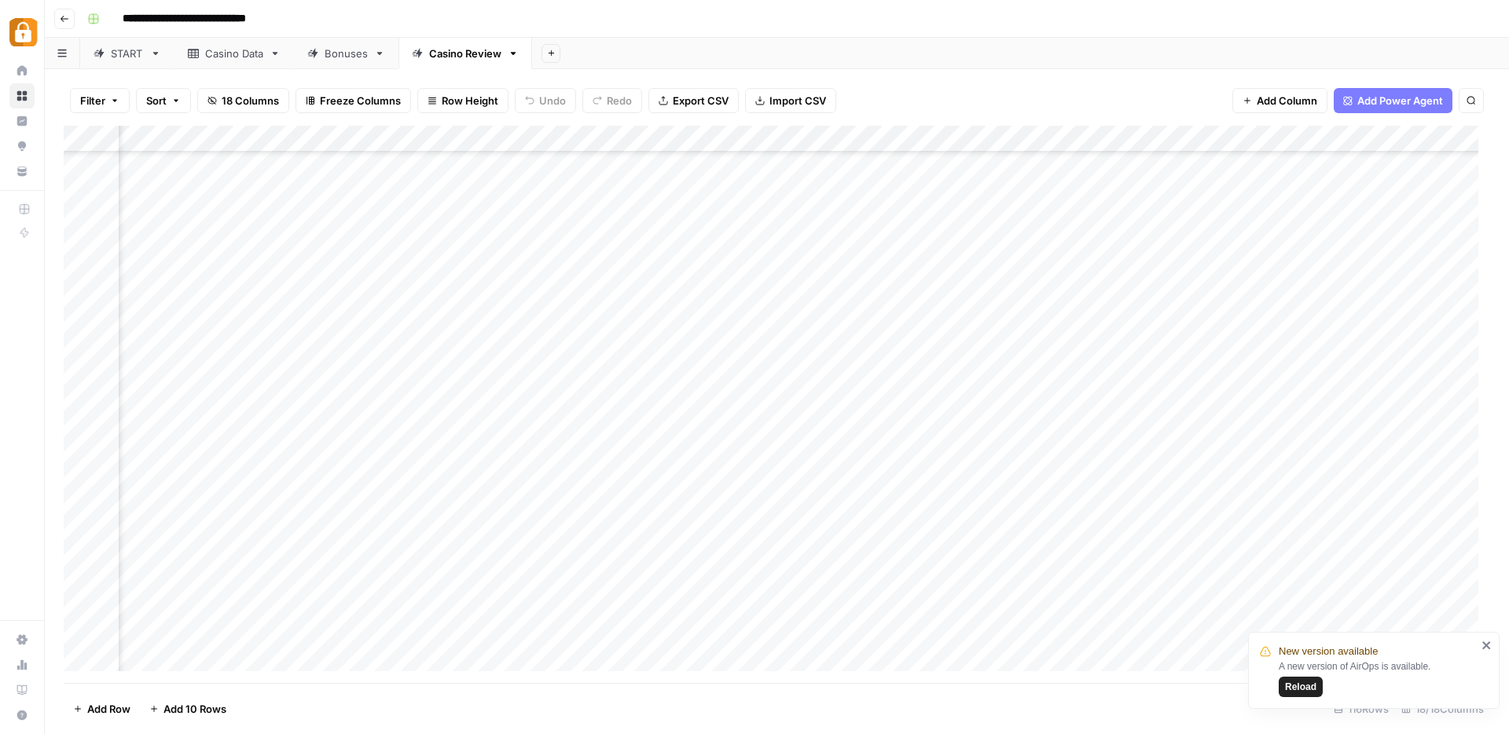
scroll to position [2607, 1822]
click at [1279, 688] on button "Reload" at bounding box center [1301, 687] width 44 height 20
click at [125, 53] on div "START" at bounding box center [127, 54] width 33 height 16
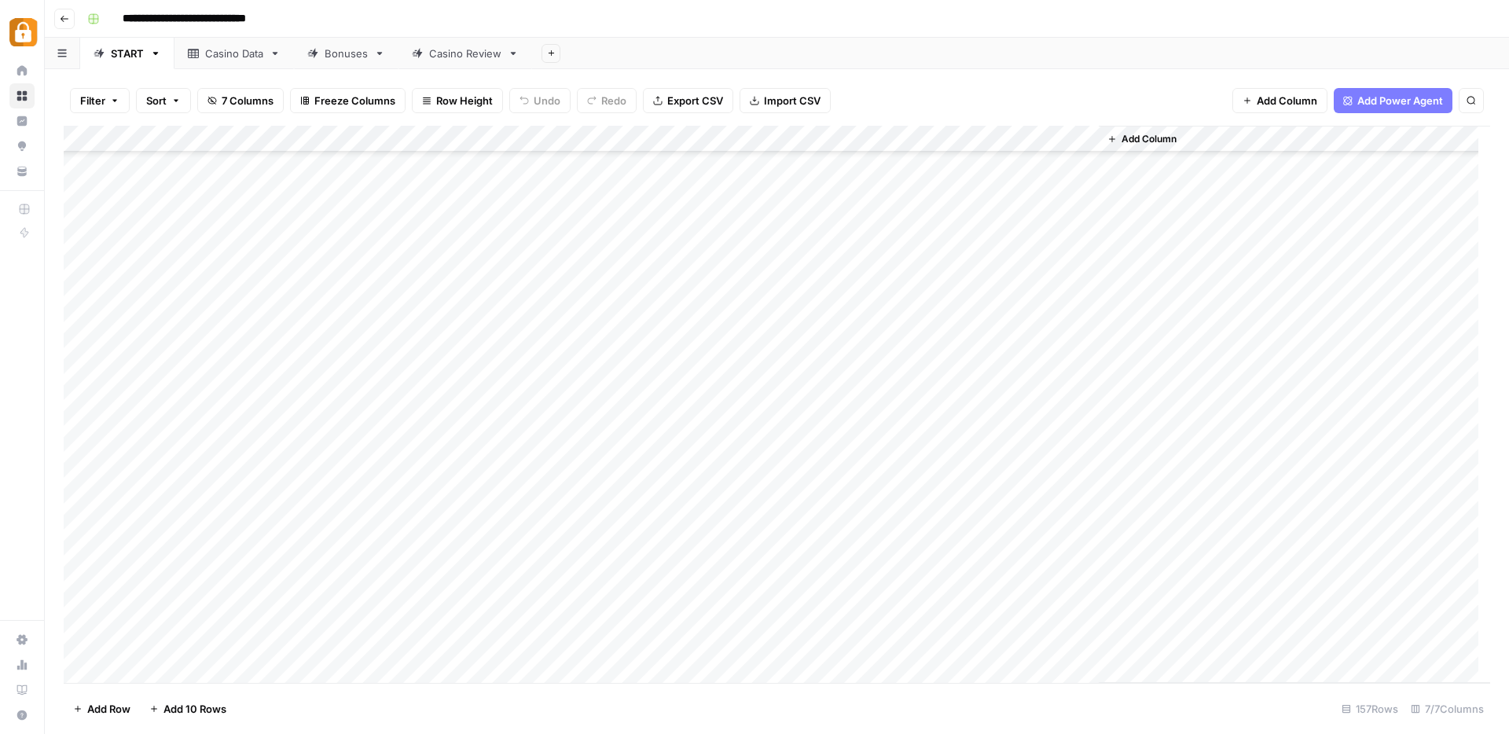
click at [197, 311] on div "Add Column" at bounding box center [777, 404] width 1427 height 557
click at [599, 310] on div "Add Column" at bounding box center [777, 404] width 1427 height 557
click at [210, 364] on div "Add Column" at bounding box center [777, 404] width 1427 height 557
click at [168, 337] on div "Add Column" at bounding box center [777, 404] width 1427 height 557
click at [185, 367] on div "Add Column" at bounding box center [777, 404] width 1427 height 557
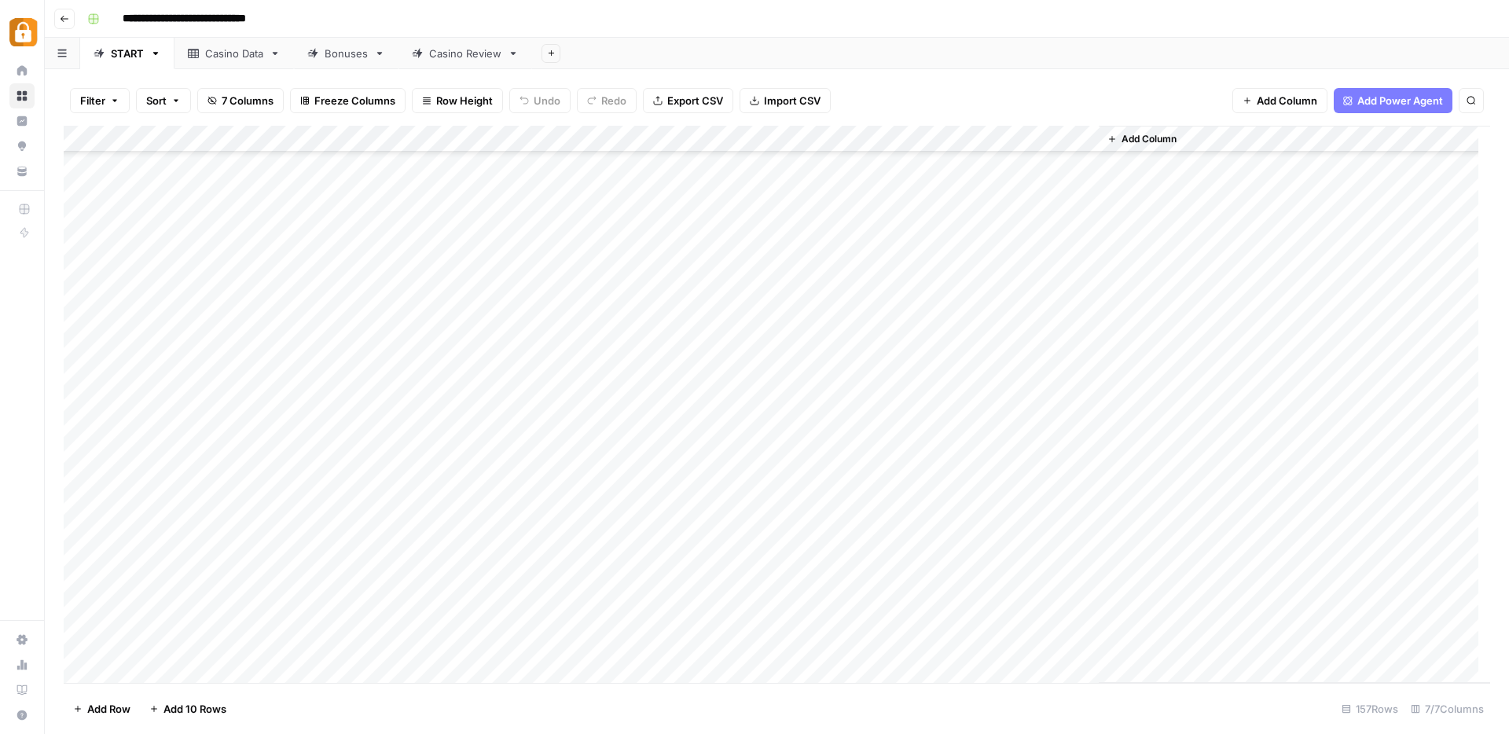
click at [605, 365] on div "Add Column" at bounding box center [777, 404] width 1427 height 557
click at [209, 448] on div "Add Column" at bounding box center [777, 404] width 1427 height 557
click at [600, 443] on div "Add Column" at bounding box center [777, 404] width 1427 height 557
click at [198, 312] on div "Add Column" at bounding box center [777, 404] width 1427 height 557
click at [243, 54] on div "Casino Data" at bounding box center [234, 54] width 58 height 16
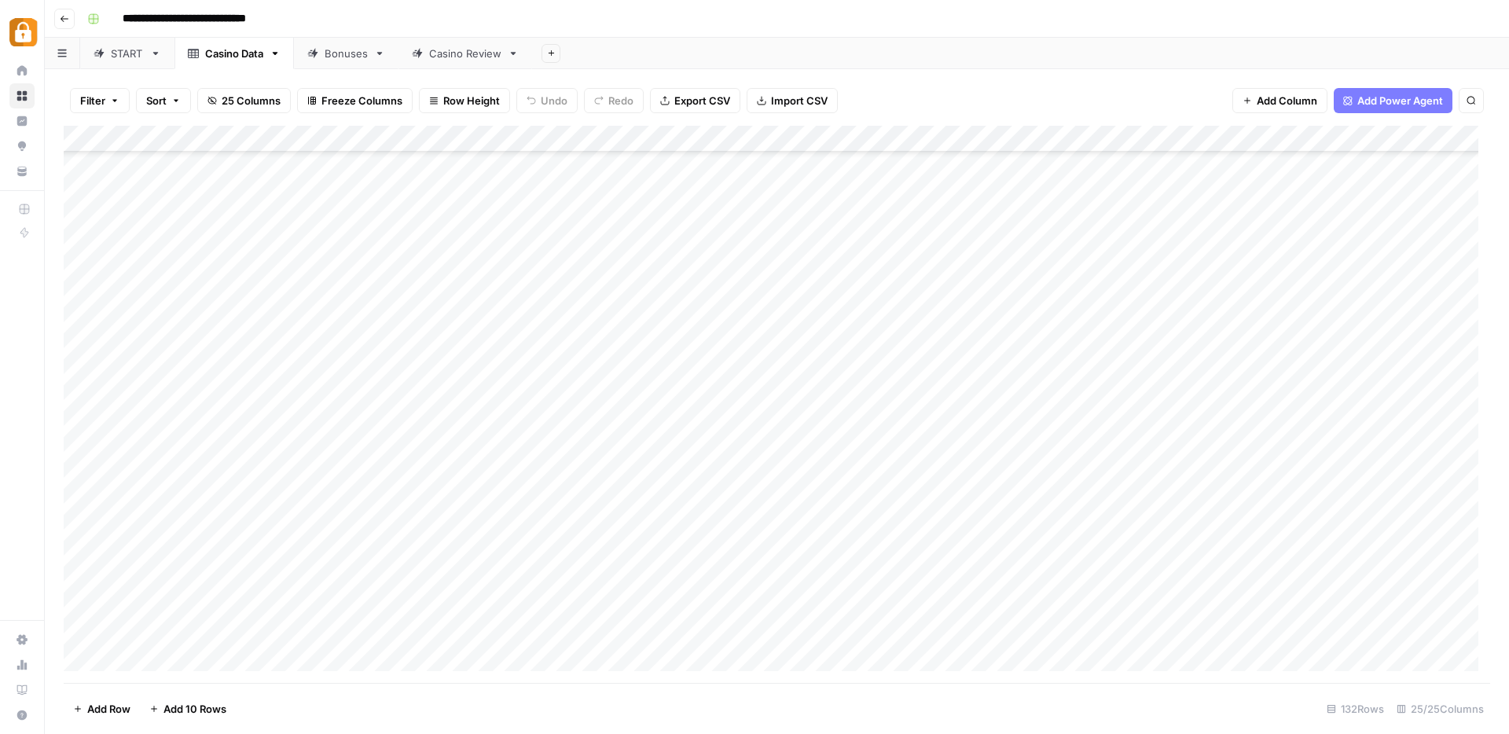
scroll to position [3035, 0]
click at [214, 580] on div "Add Column" at bounding box center [777, 404] width 1427 height 557
drag, startPoint x: 208, startPoint y: 576, endPoint x: 148, endPoint y: 577, distance: 59.8
click at [148, 577] on textarea "**********" at bounding box center [244, 579] width 252 height 22
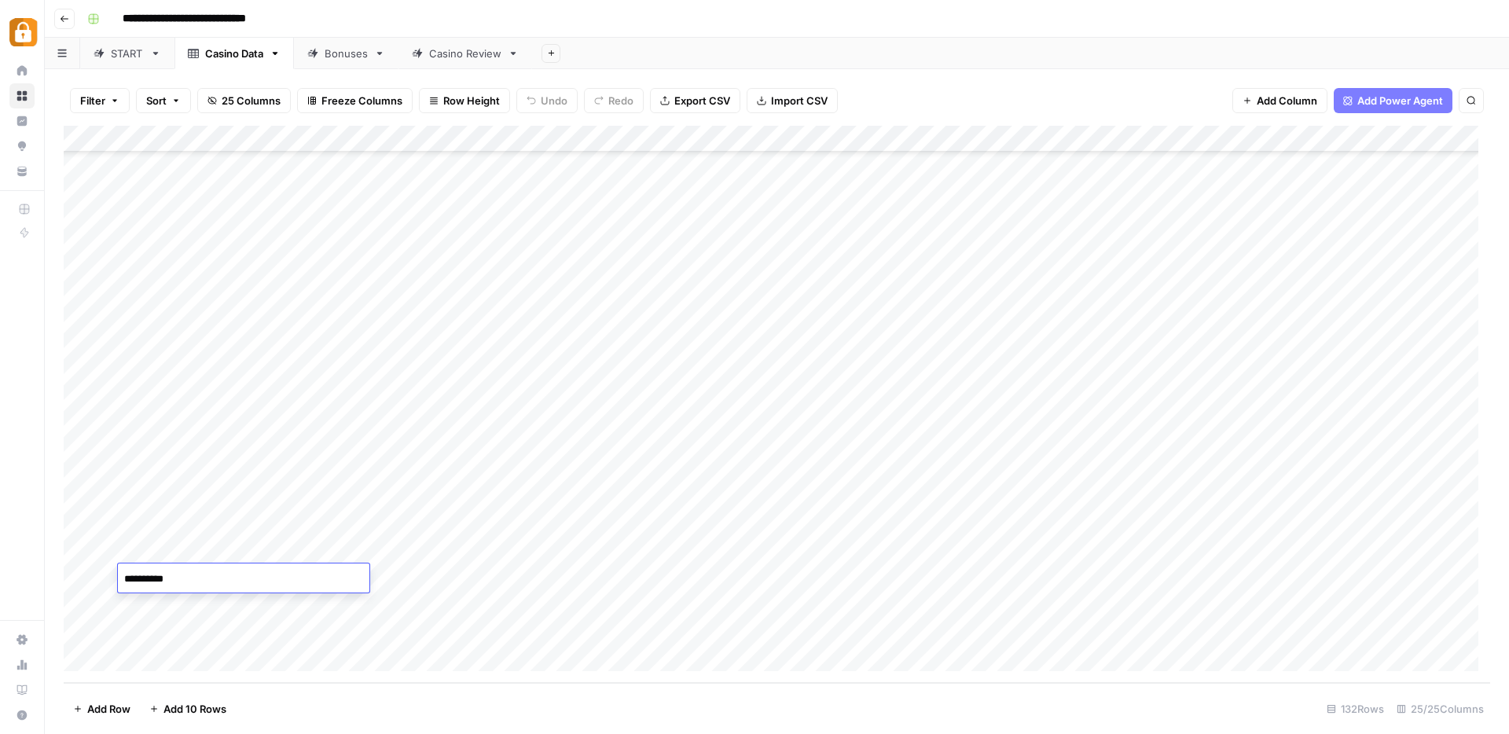
type textarea "***"
click at [233, 594] on div "Add Column" at bounding box center [777, 404] width 1427 height 557
click at [233, 594] on div "**********" at bounding box center [244, 604] width 252 height 29
drag, startPoint x: 230, startPoint y: 606, endPoint x: 180, endPoint y: 605, distance: 49.5
click at [180, 605] on textarea "**********" at bounding box center [244, 606] width 252 height 22
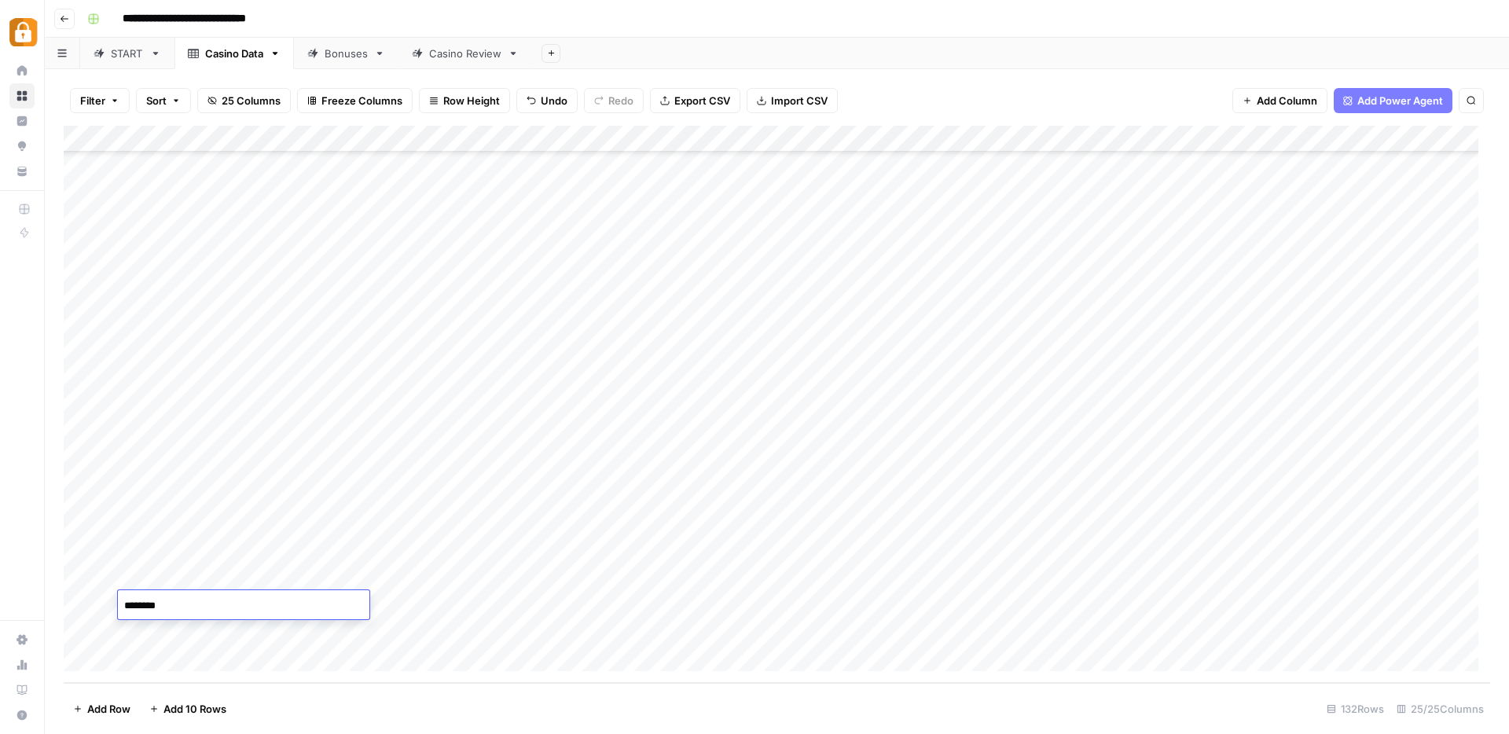
type textarea "*******"
click at [218, 627] on div "Add Column" at bounding box center [777, 404] width 1427 height 557
click at [219, 627] on textarea "**********" at bounding box center [244, 633] width 252 height 22
type textarea "********"
click at [216, 626] on div "Add Column" at bounding box center [777, 404] width 1427 height 557
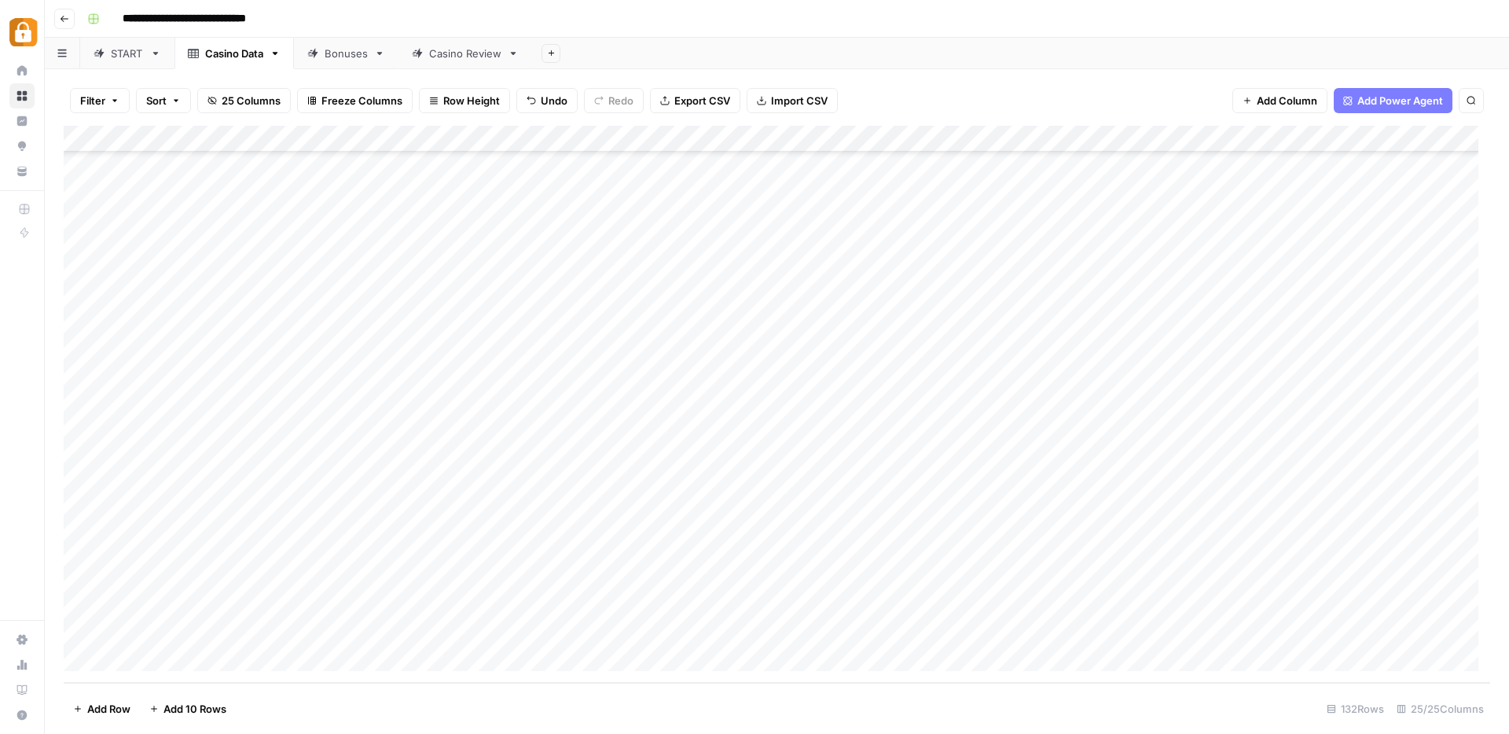
click at [216, 626] on div "Add Column" at bounding box center [777, 404] width 1427 height 557
type textarea "*********"
click at [460, 57] on div "Casino Review" at bounding box center [465, 54] width 72 height 16
click at [137, 657] on div "Add Column" at bounding box center [777, 404] width 1427 height 557
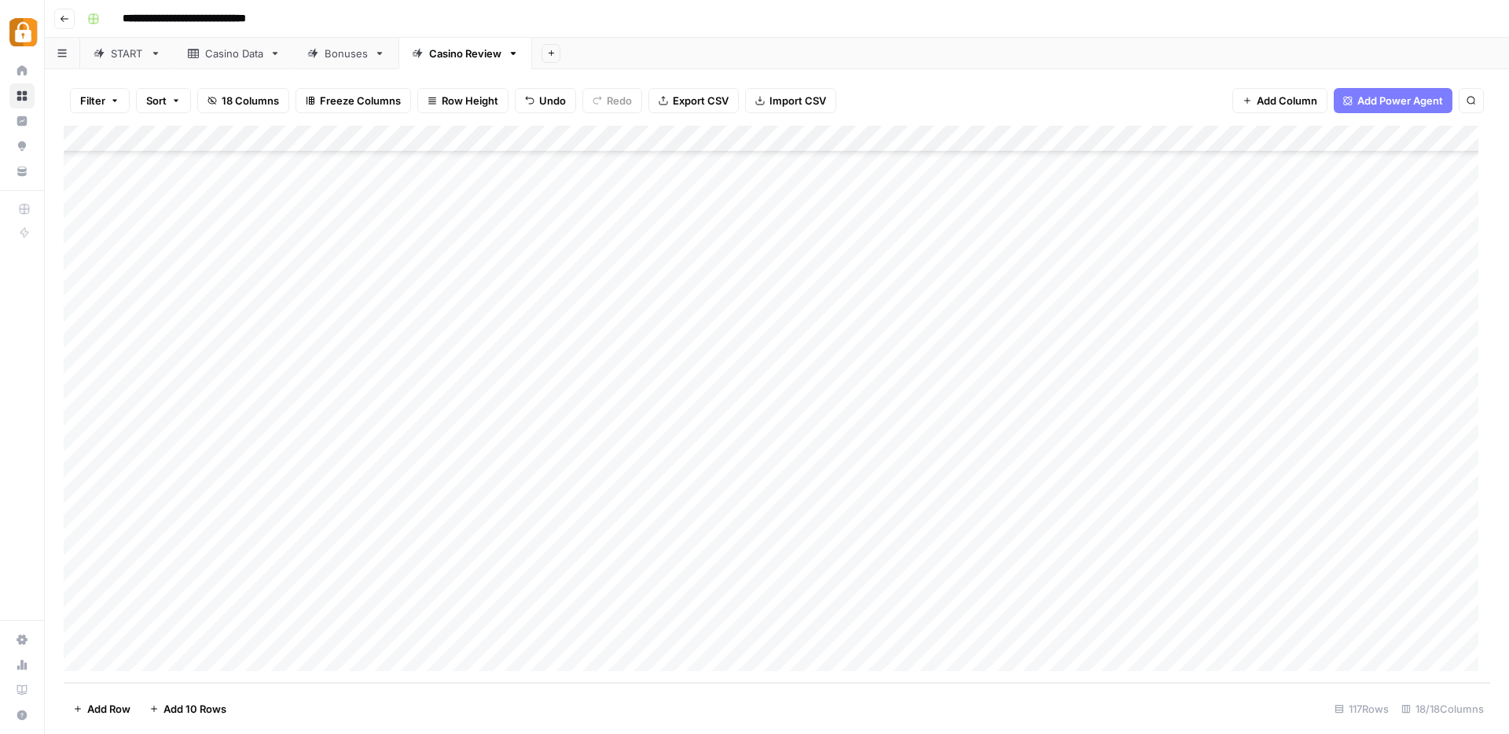
click at [137, 657] on div "Add Column" at bounding box center [777, 404] width 1427 height 557
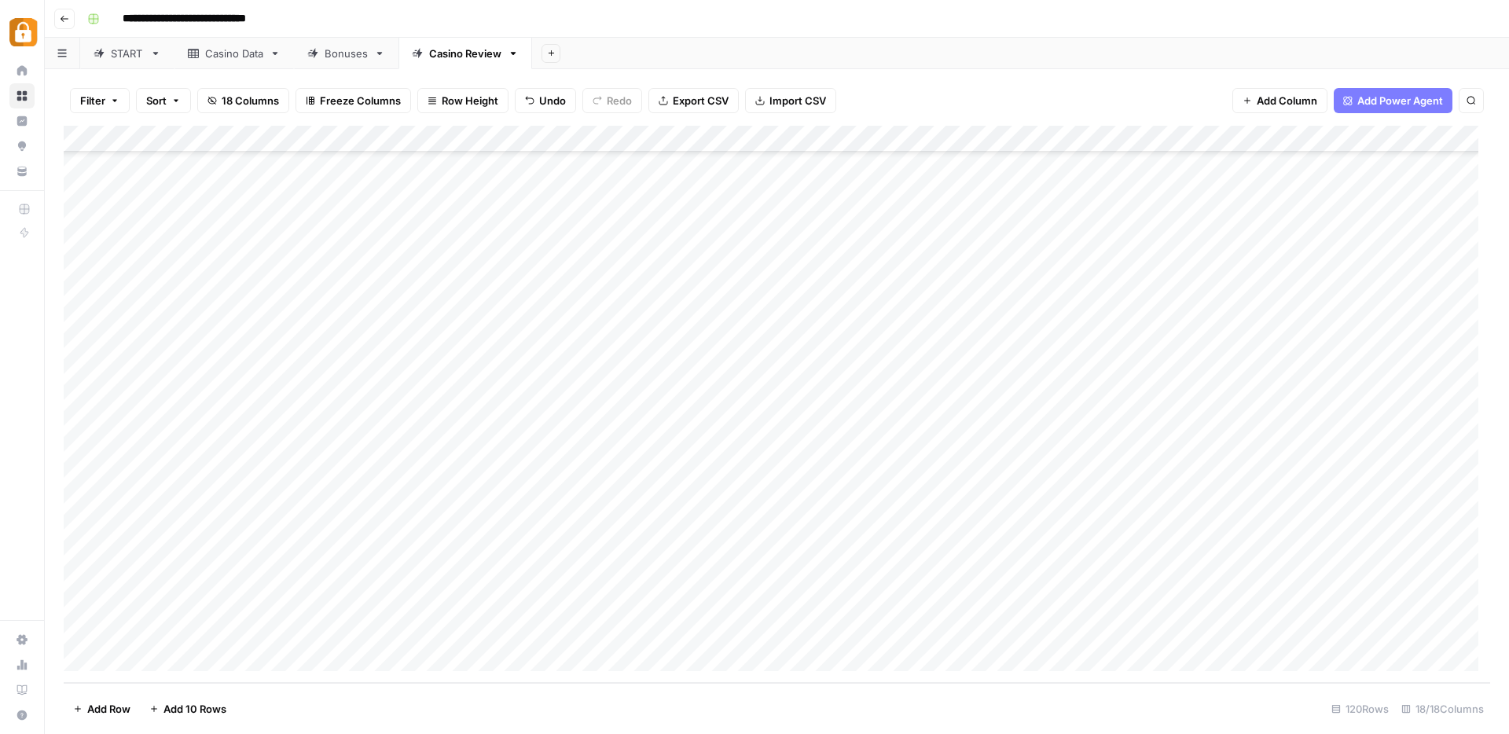
click at [222, 497] on div "Add Column" at bounding box center [777, 404] width 1427 height 557
drag, startPoint x: 258, startPoint y: 511, endPoint x: 255, endPoint y: 572, distance: 60.6
click at [255, 572] on div "Add Column" at bounding box center [777, 404] width 1427 height 557
click at [377, 534] on div "Add Column" at bounding box center [777, 404] width 1427 height 557
click at [226, 55] on div "Casino Data" at bounding box center [234, 54] width 58 height 16
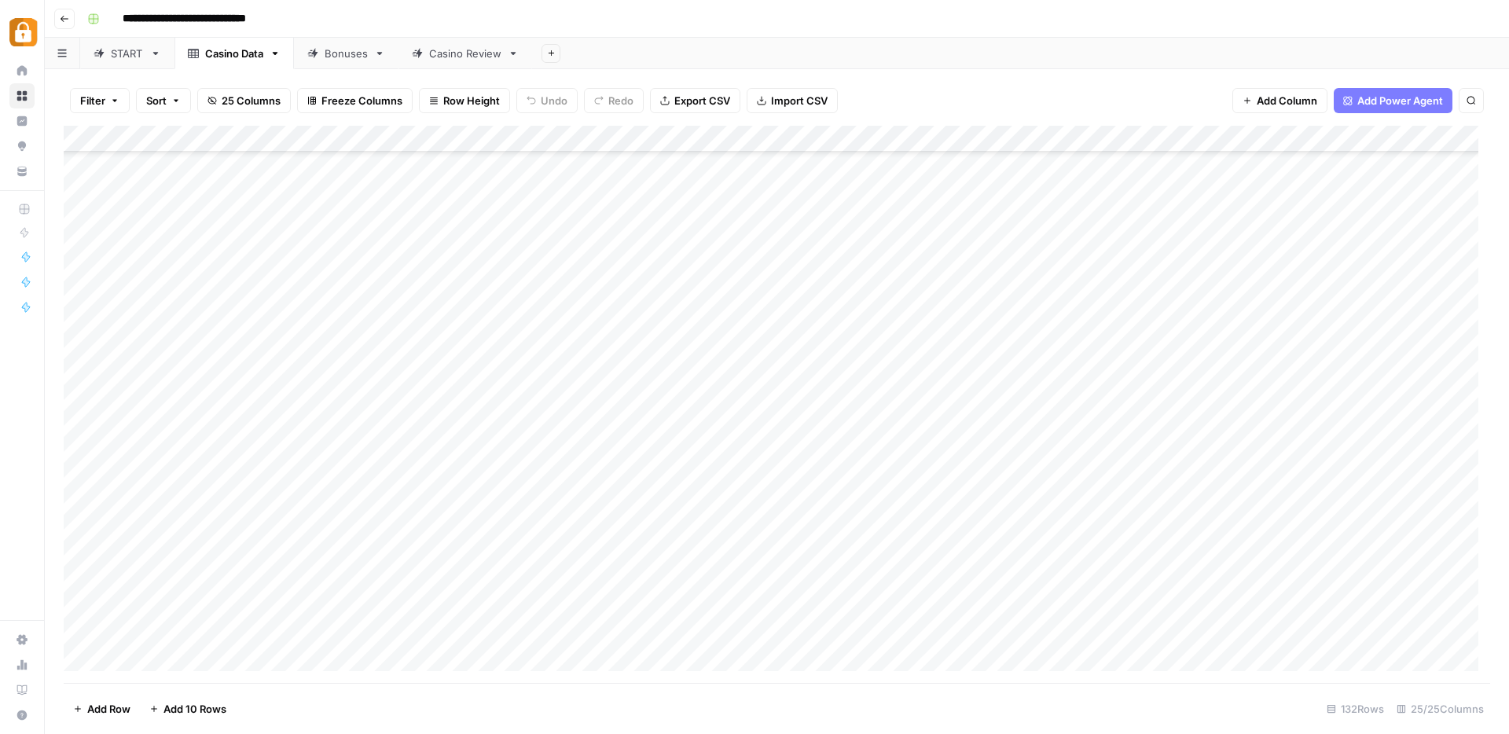
scroll to position [3035, 0]
click at [199, 575] on div "Add Column" at bounding box center [777, 404] width 1427 height 557
click at [436, 55] on div "Casino Review" at bounding box center [465, 54] width 72 height 16
click at [325, 517] on div "Add Column" at bounding box center [777, 404] width 1427 height 557
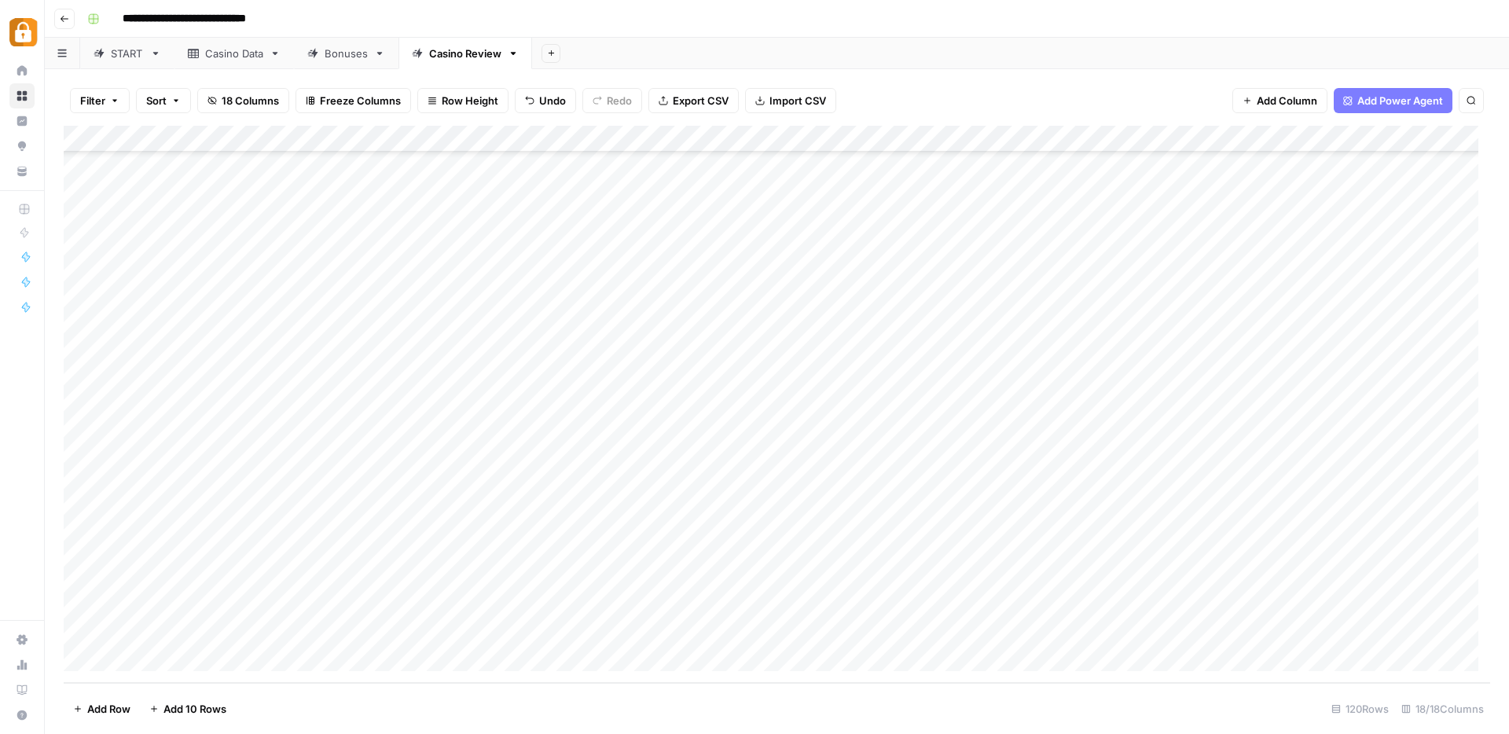
click at [263, 55] on div "Casino Data" at bounding box center [234, 54] width 58 height 16
click at [208, 601] on div "Add Column" at bounding box center [777, 404] width 1427 height 557
click at [456, 55] on div "Casino Review" at bounding box center [465, 54] width 72 height 16
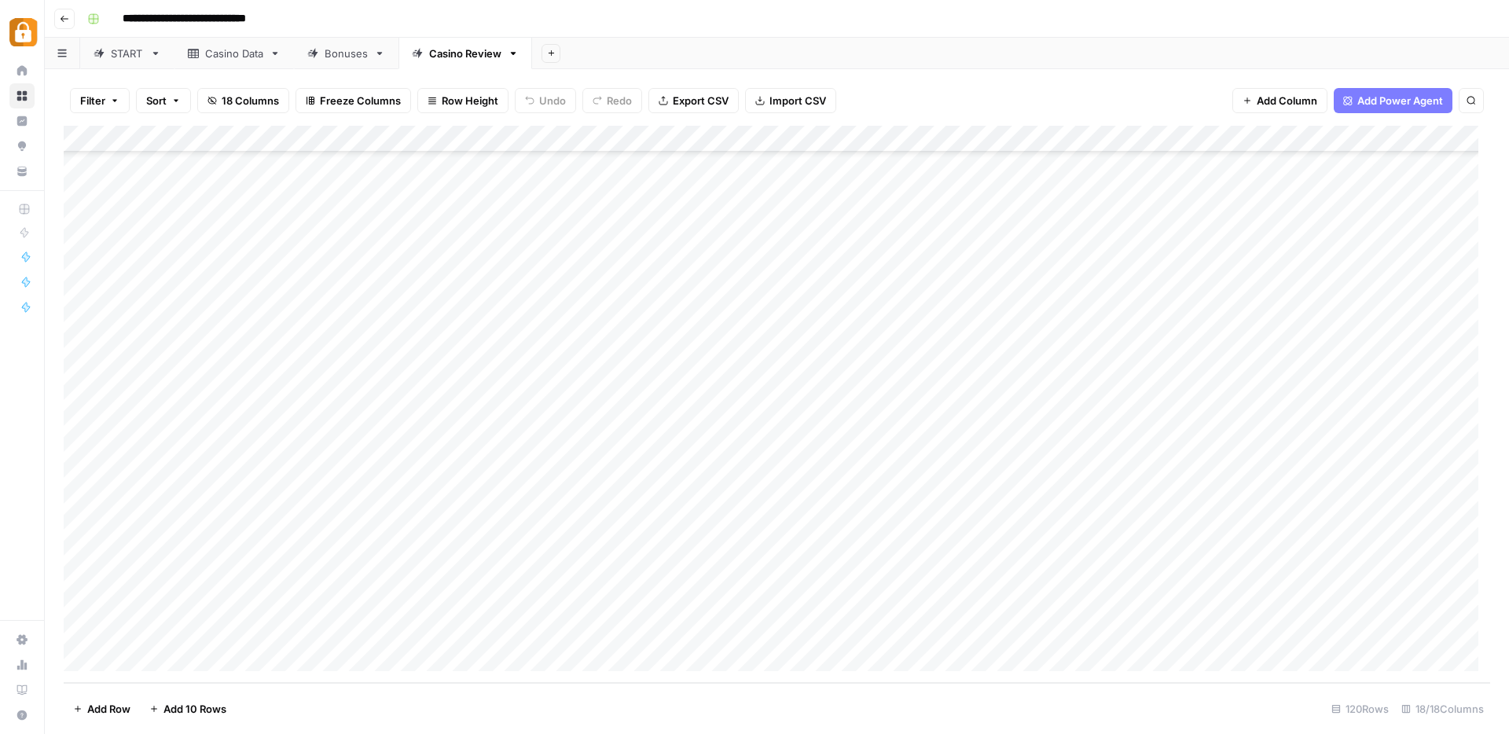
click at [297, 558] on div "Add Column" at bounding box center [777, 404] width 1427 height 557
click at [230, 53] on div "Casino Data" at bounding box center [234, 54] width 58 height 16
click at [206, 635] on div "Add Column" at bounding box center [777, 404] width 1427 height 557
click at [457, 50] on div "Casino Review" at bounding box center [465, 54] width 72 height 16
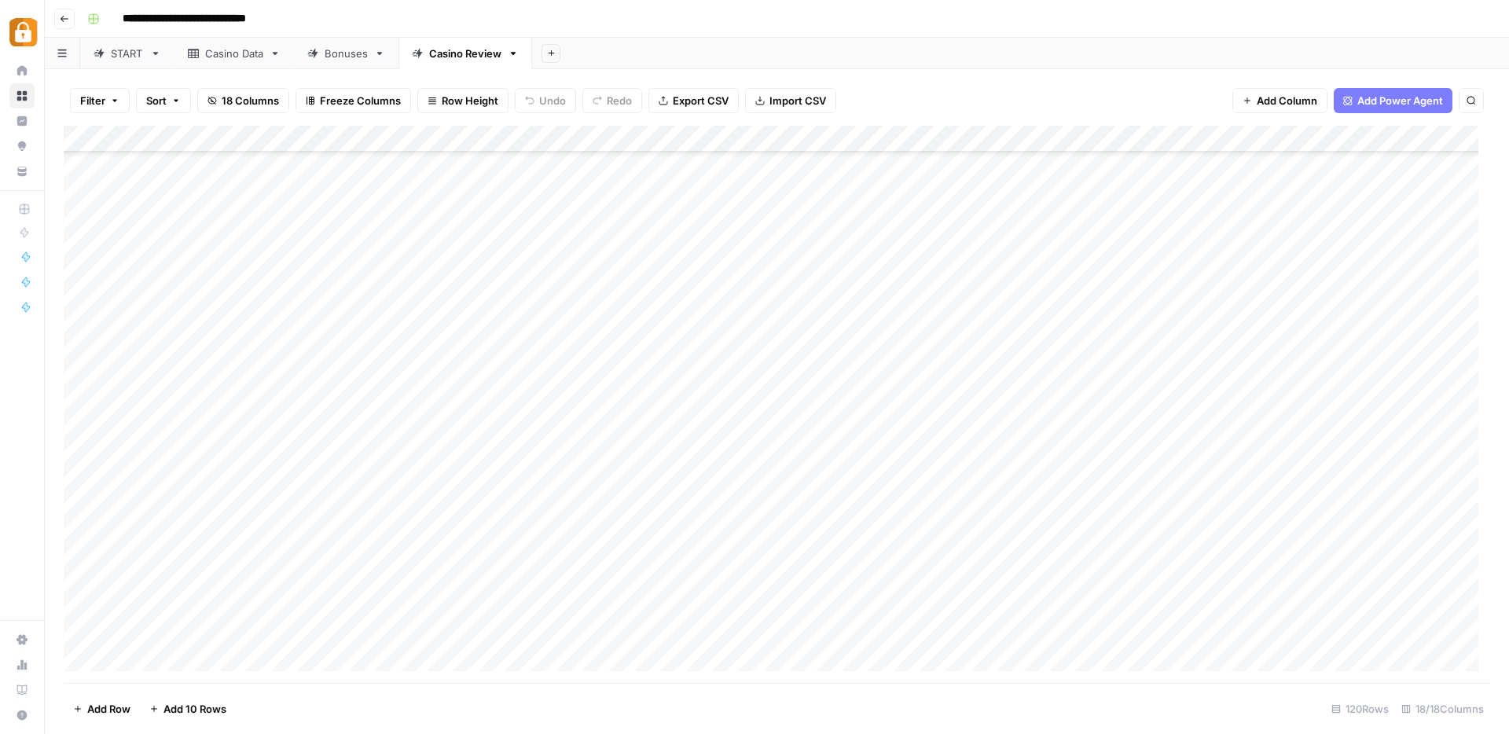
scroll to position [2714, 0]
click at [339, 576] on div "Add Column" at bounding box center [777, 404] width 1427 height 557
click at [812, 539] on div "Add Column" at bounding box center [777, 404] width 1427 height 557
click at [532, 523] on div "Add Column" at bounding box center [777, 404] width 1427 height 557
click at [531, 548] on div "Add Column" at bounding box center [777, 404] width 1427 height 557
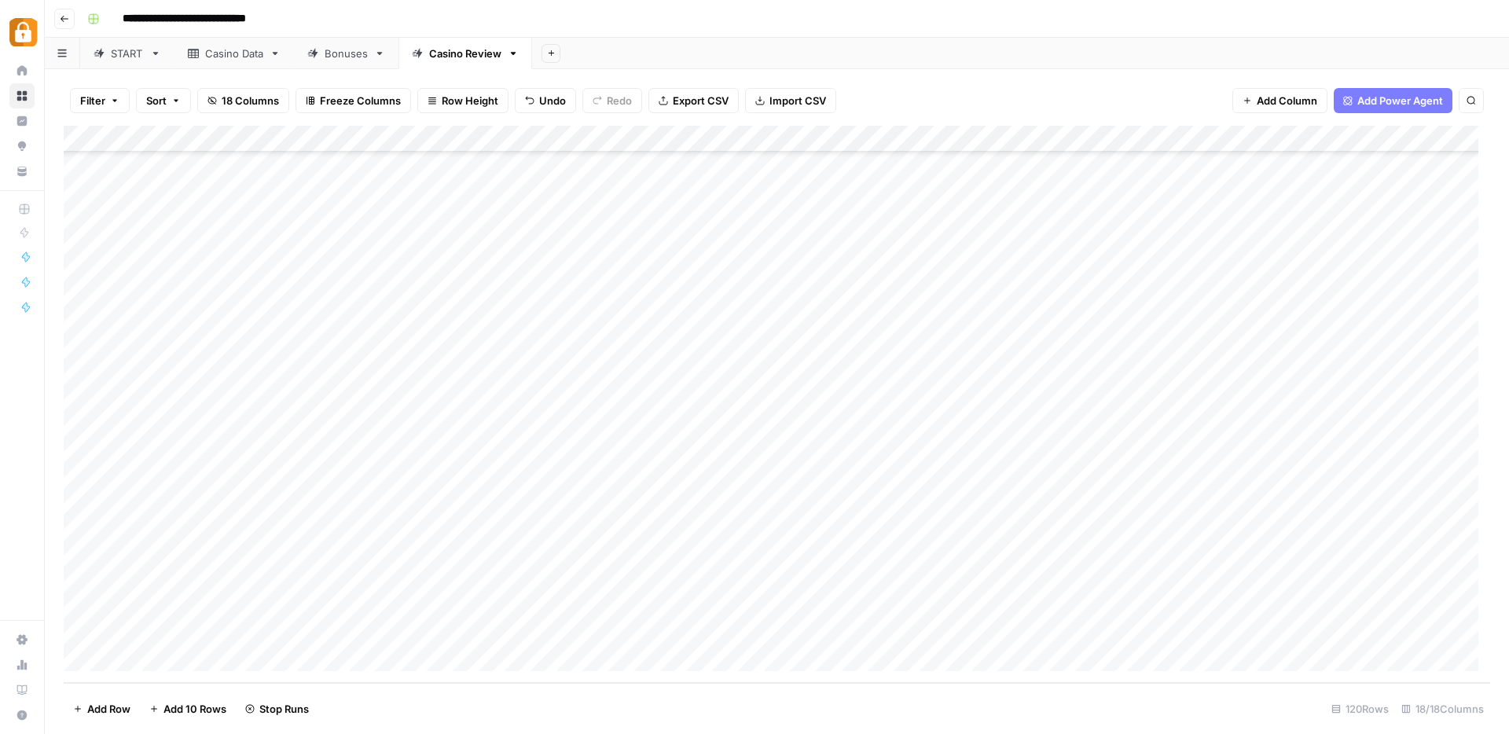
click at [530, 578] on div "Add Column" at bounding box center [777, 404] width 1427 height 557
click at [1176, 522] on div "Add Column" at bounding box center [777, 404] width 1427 height 557
click at [1178, 549] on div "Add Column" at bounding box center [777, 404] width 1427 height 557
click at [1180, 578] on div "Add Column" at bounding box center [777, 404] width 1427 height 557
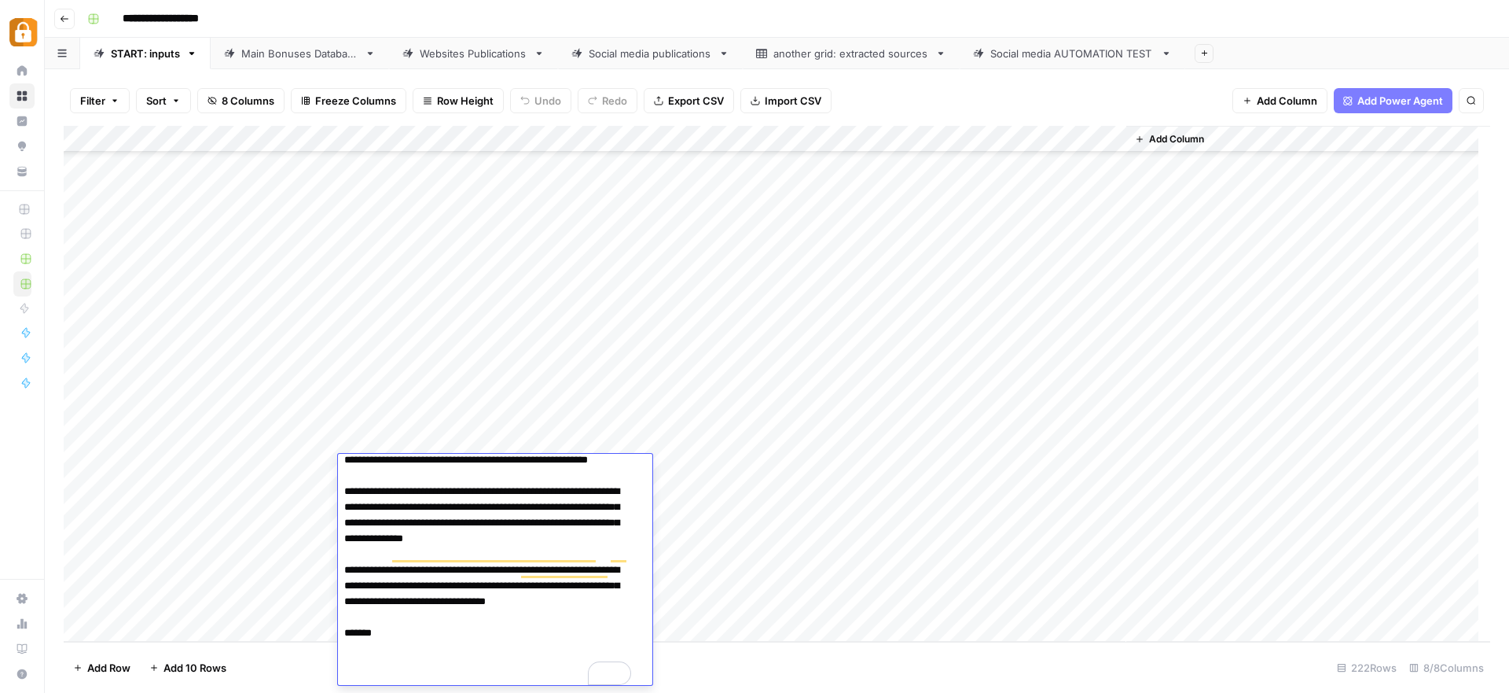
scroll to position [299, 0]
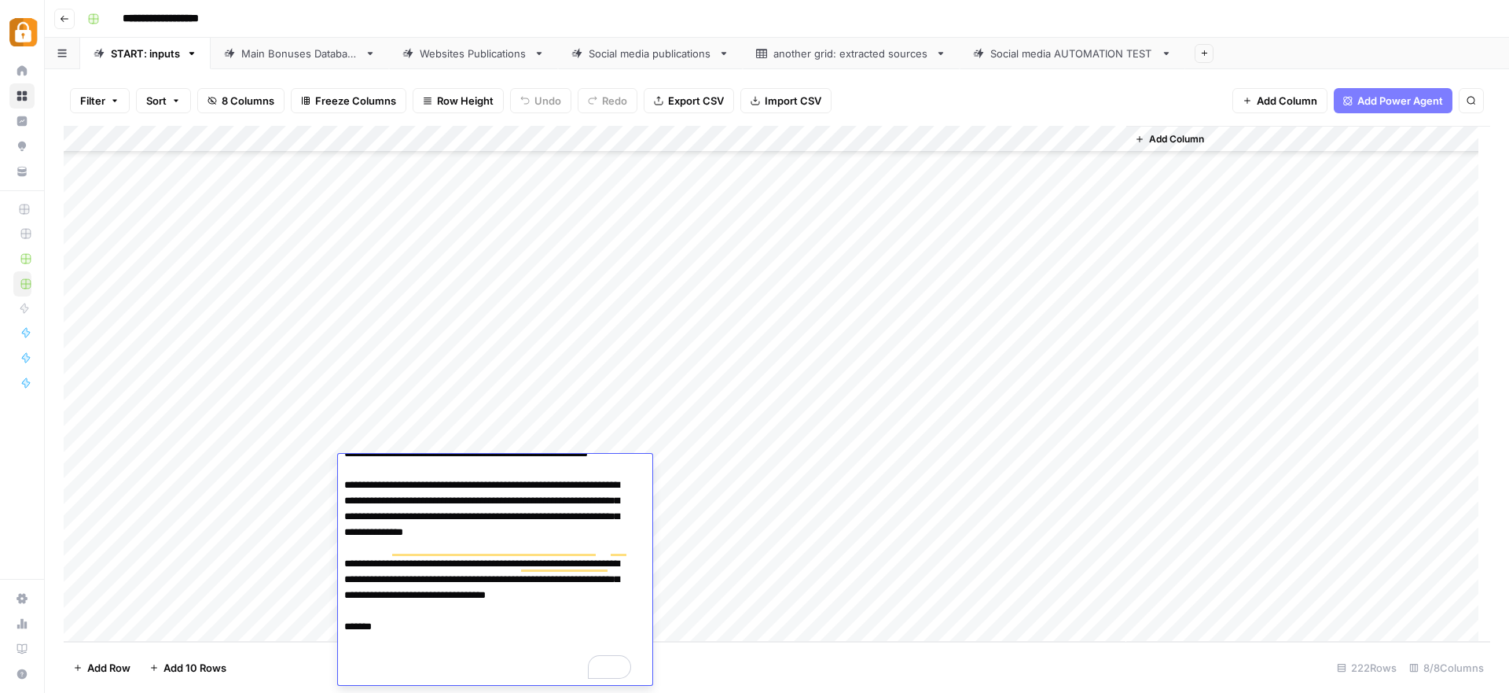
drag, startPoint x: 443, startPoint y: 667, endPoint x: 322, endPoint y: 686, distance: 122.4
click at [324, 683] on body "**********" at bounding box center [754, 346] width 1509 height 693
type textarea "**********"
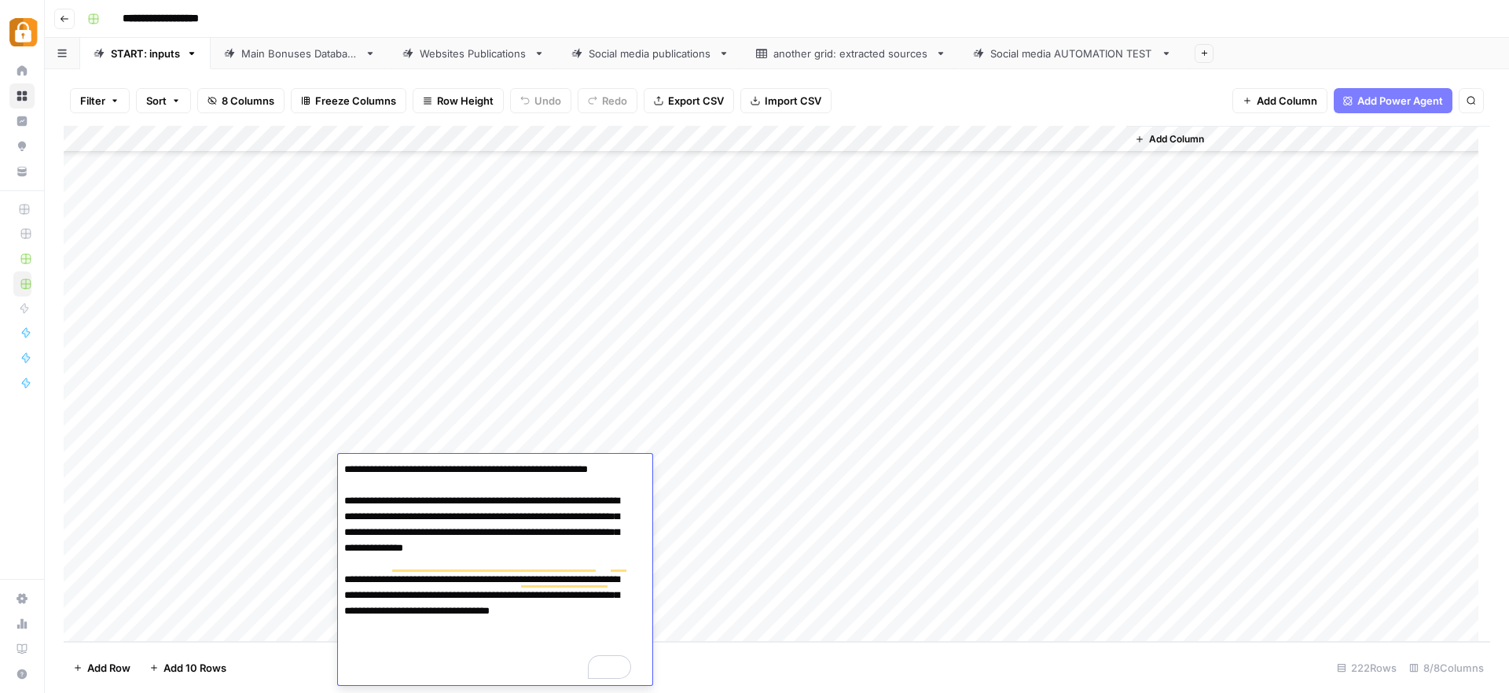
scroll to position [0, 0]
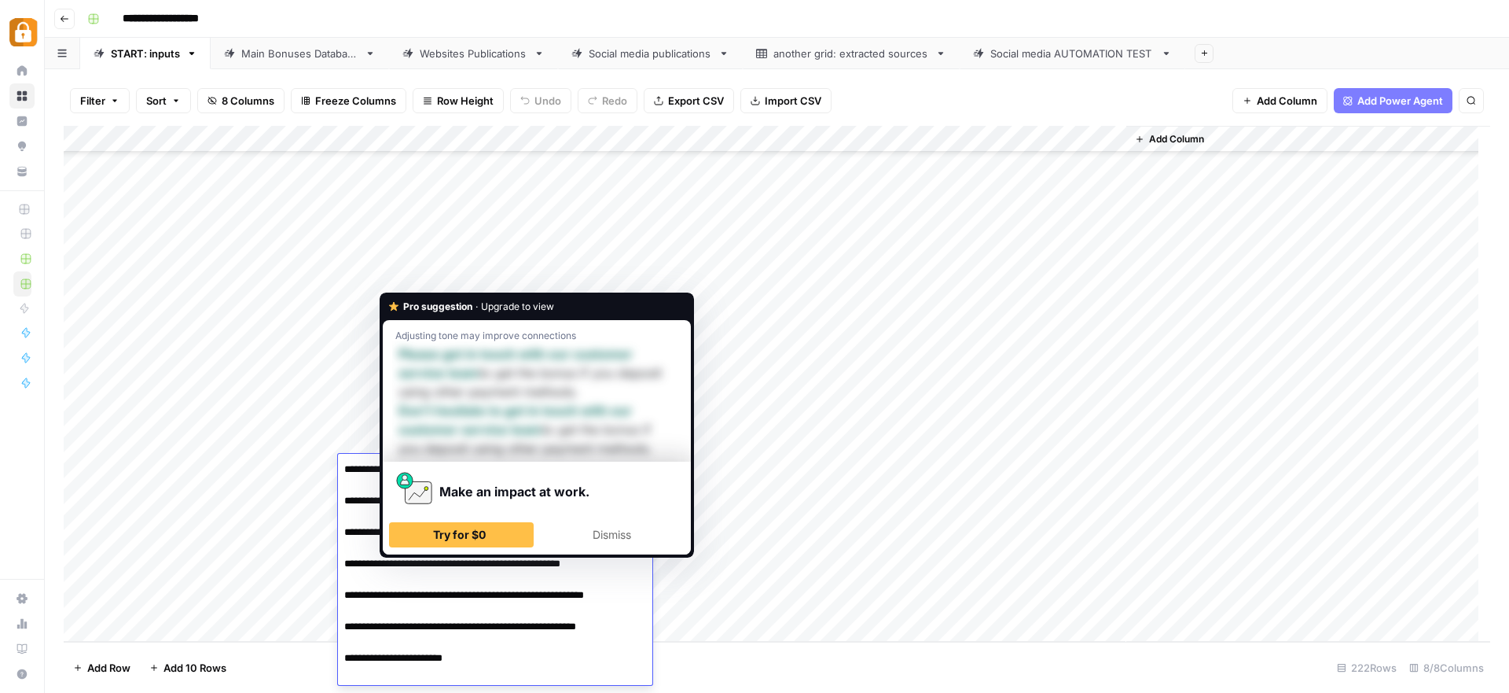
click at [791, 538] on div "Add Column" at bounding box center [777, 384] width 1427 height 516
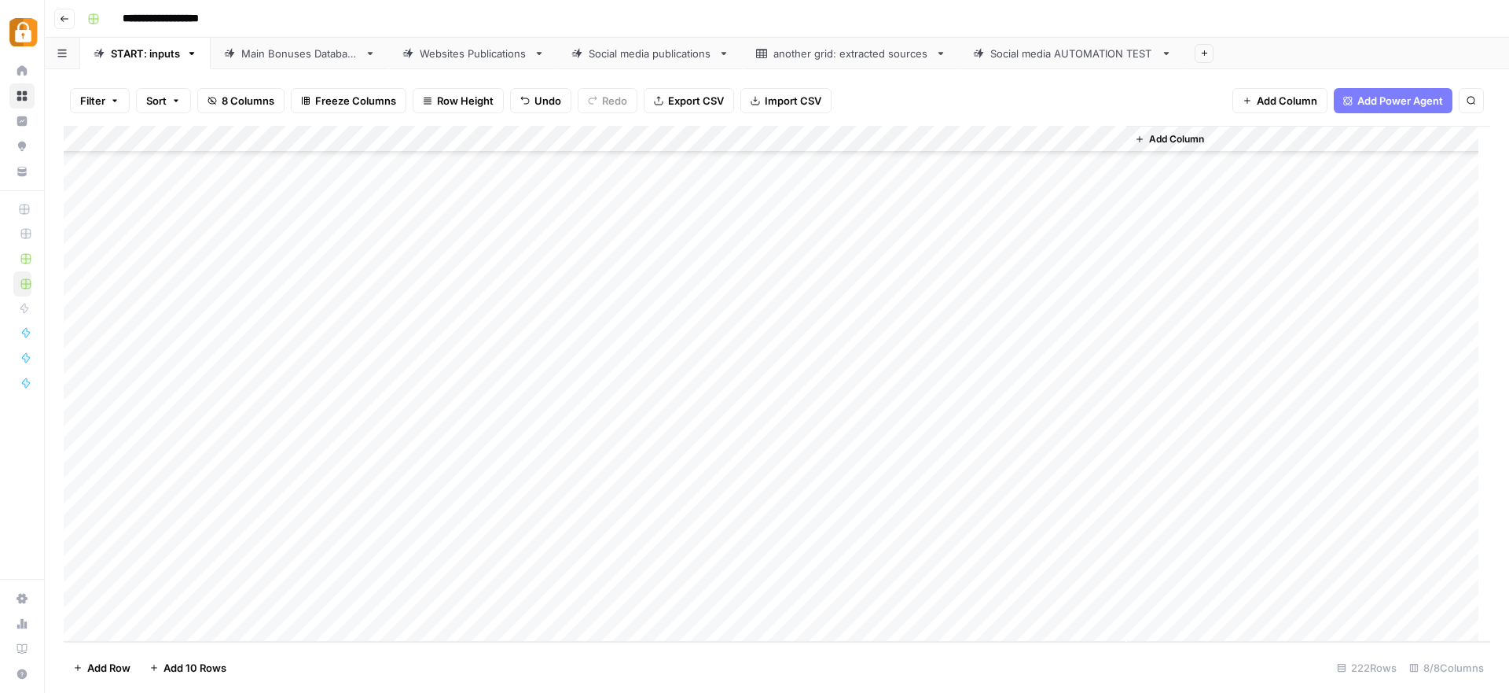
click at [605, 514] on div "Add Column" at bounding box center [777, 384] width 1427 height 516
click at [1110, 466] on div "Add Column" at bounding box center [777, 384] width 1427 height 516
click at [295, 57] on div "Main Bonuses Database" at bounding box center [299, 54] width 117 height 16
click at [77, 591] on div "Add Column" at bounding box center [777, 384] width 1427 height 516
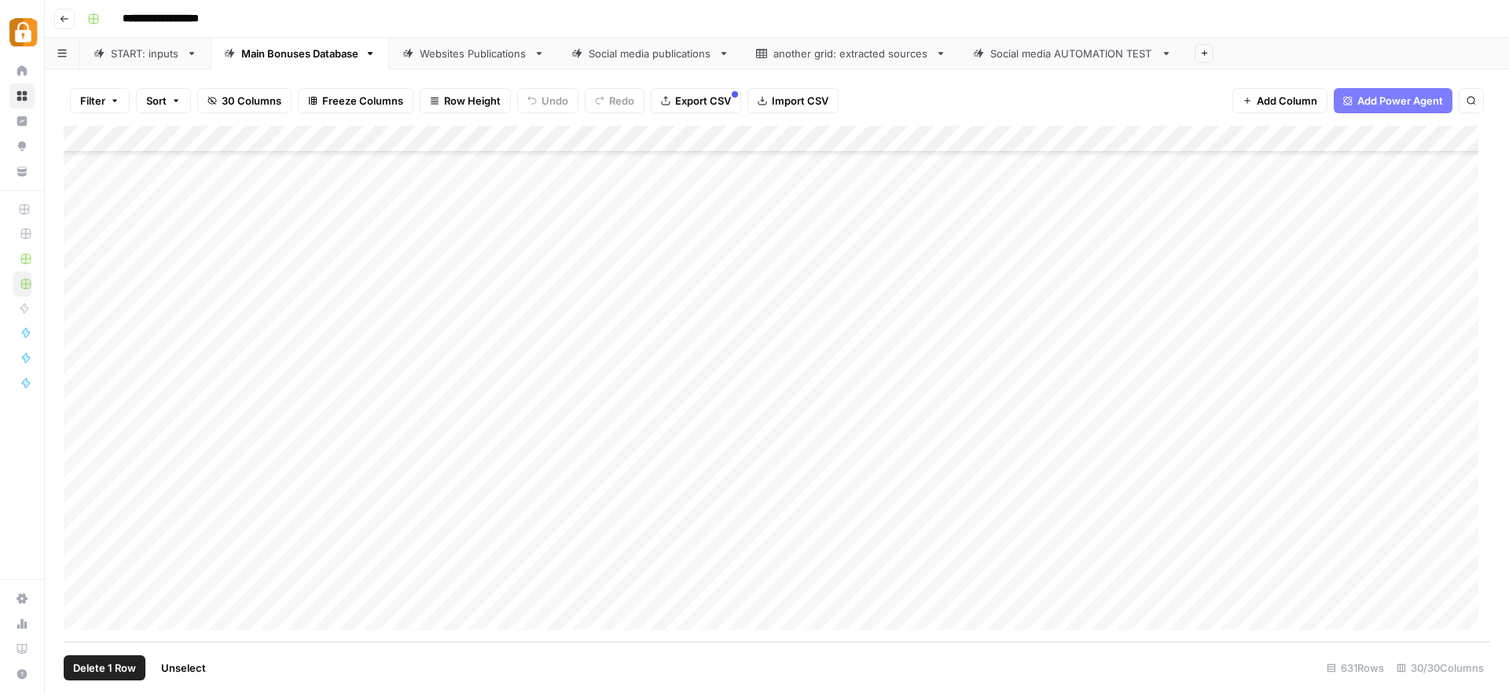
click at [100, 665] on span "Delete 1 Row" at bounding box center [104, 668] width 63 height 16
click at [697, 176] on span "Delete" at bounding box center [699, 182] width 34 height 16
click at [140, 50] on div "START: inputs" at bounding box center [145, 54] width 69 height 16
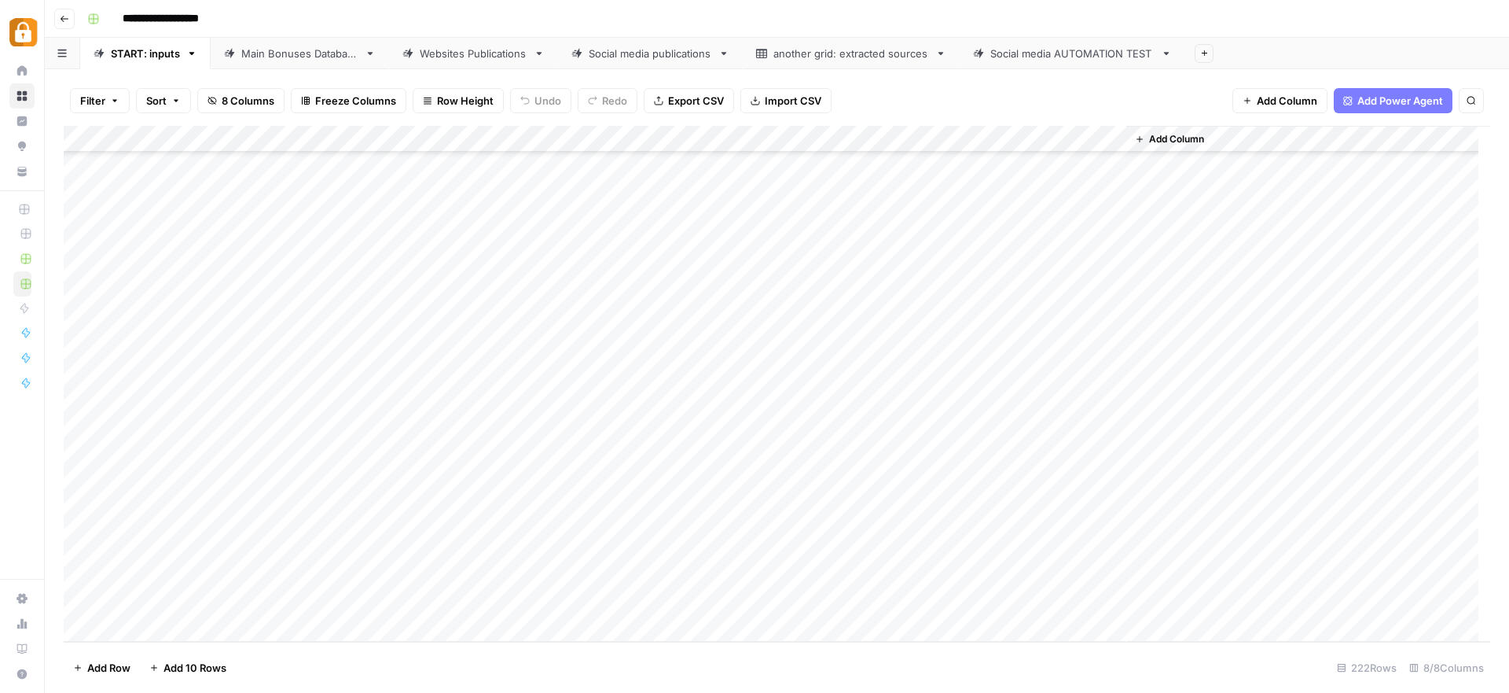
click at [311, 53] on div "Main Bonuses Database" at bounding box center [299, 54] width 117 height 16
click at [692, 565] on div "Add Column" at bounding box center [777, 384] width 1427 height 516
drag, startPoint x: 744, startPoint y: 577, endPoint x: 744, endPoint y: 593, distance: 15.7
click at [744, 593] on div "Add Column" at bounding box center [777, 384] width 1427 height 516
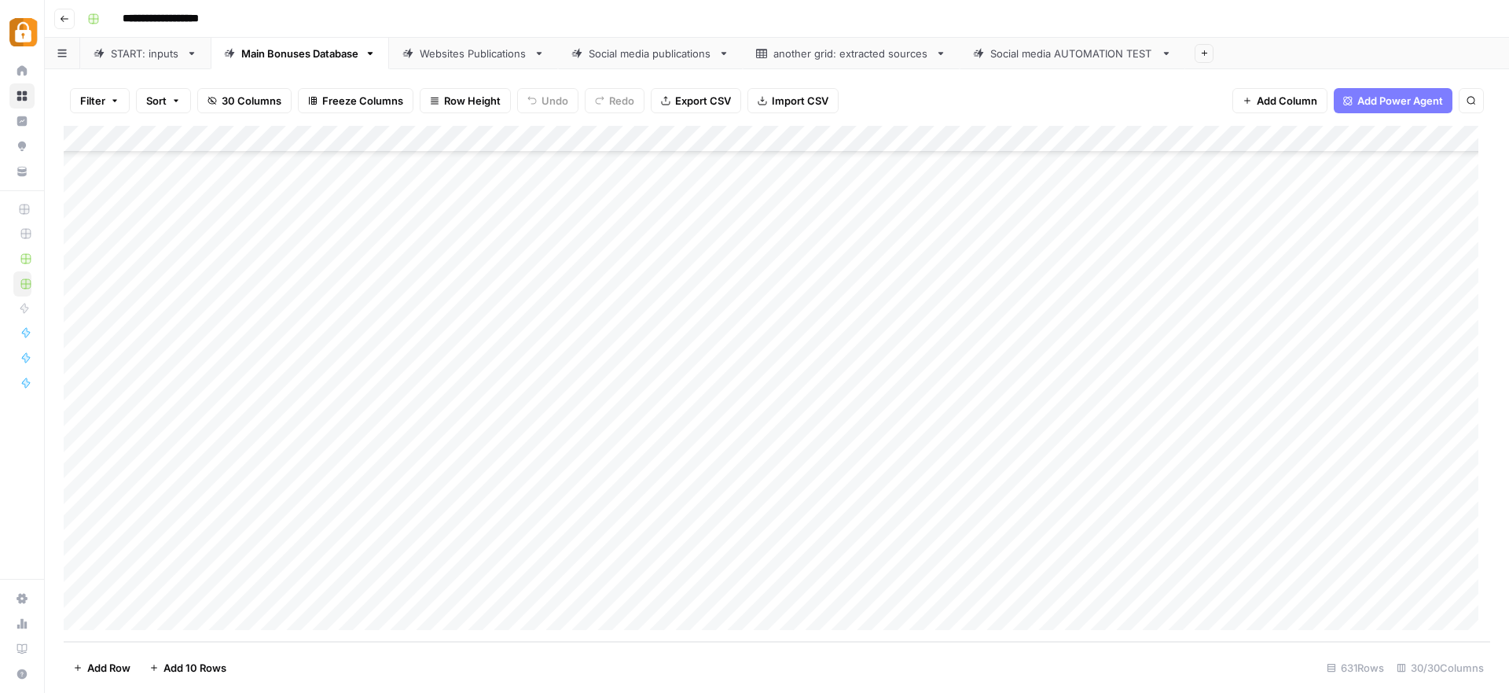
drag, startPoint x: 743, startPoint y: 575, endPoint x: 741, endPoint y: 594, distance: 18.9
click at [741, 594] on div "Add Column" at bounding box center [777, 384] width 1427 height 516
click at [797, 590] on div "Add Column" at bounding box center [777, 384] width 1427 height 516
click at [1000, 590] on div "Add Column" at bounding box center [777, 384] width 1427 height 516
click at [748, 575] on div "Add Column" at bounding box center [777, 384] width 1427 height 516
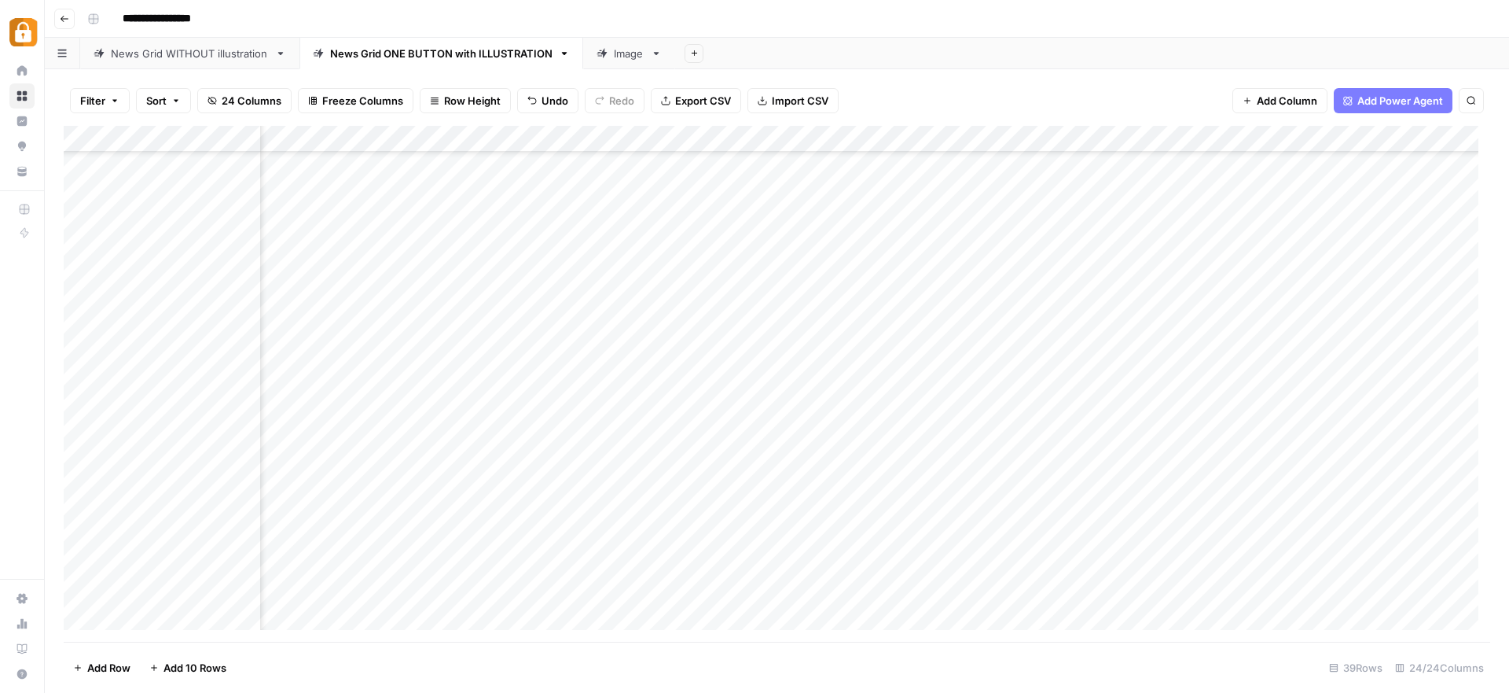
scroll to position [537, 1677]
